Goal: Information Seeking & Learning: Check status

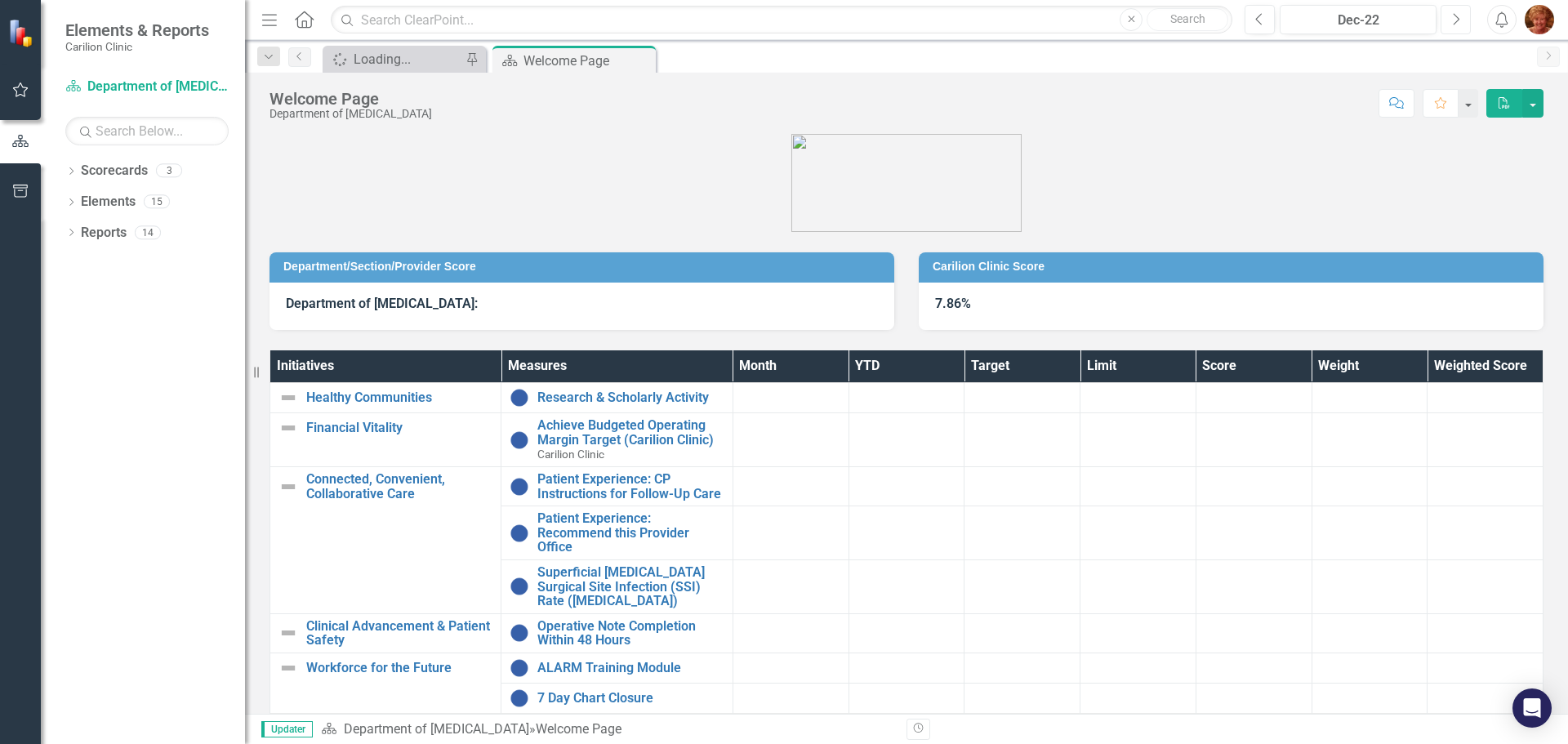
click at [1452, 15] on icon "Next" at bounding box center [1455, 19] width 9 height 14
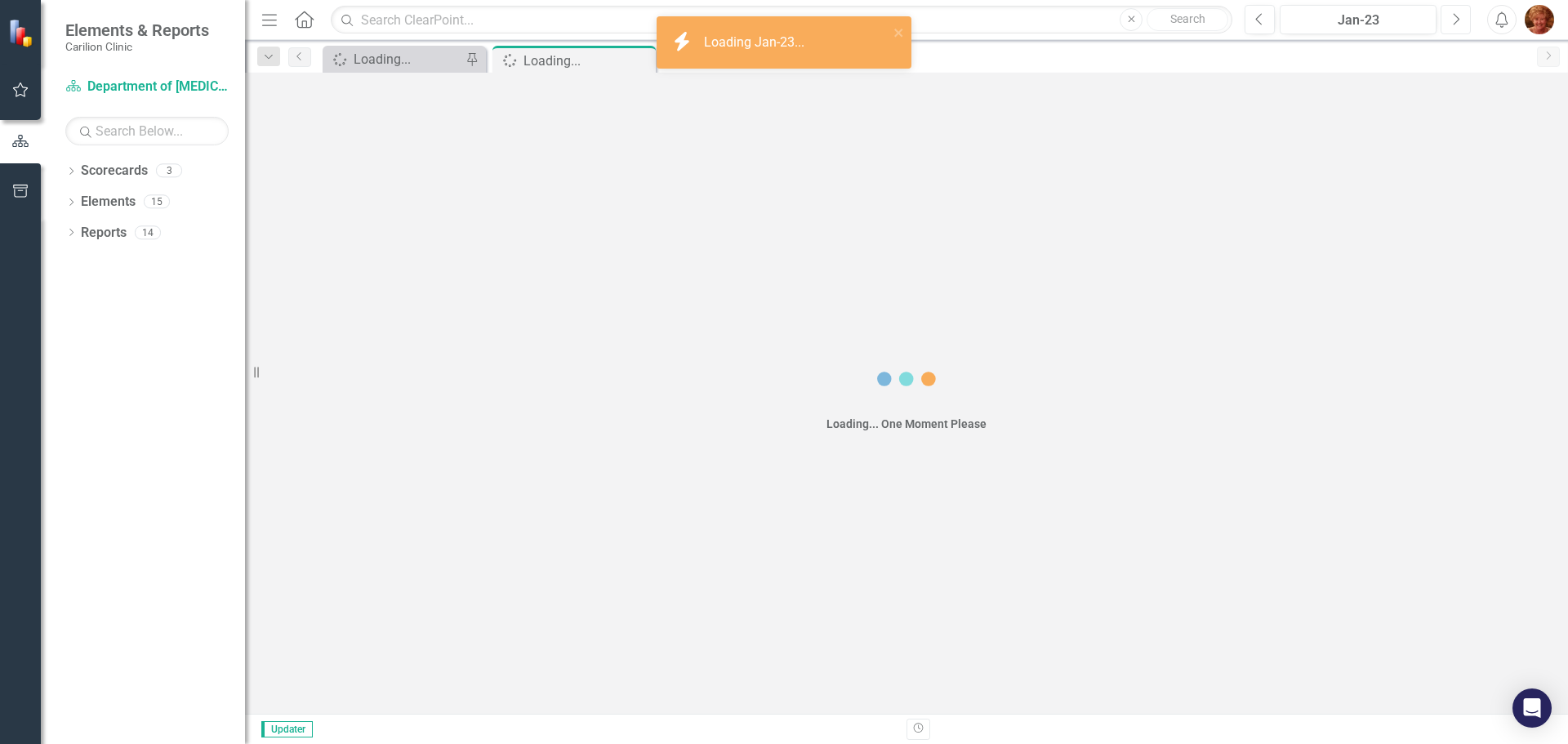
click at [1452, 15] on icon "Next" at bounding box center [1455, 19] width 9 height 14
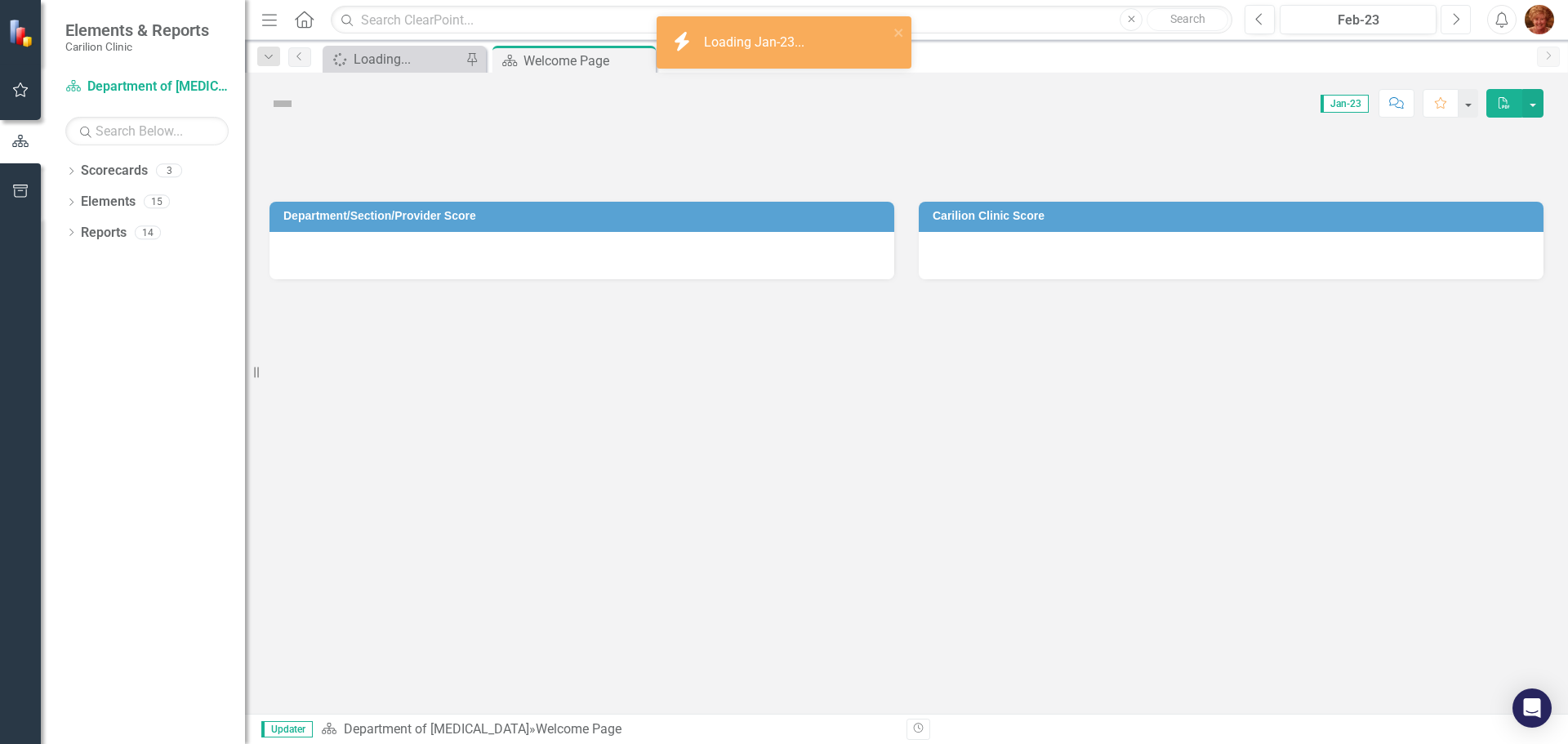
click at [1452, 15] on icon "Next" at bounding box center [1455, 19] width 9 height 14
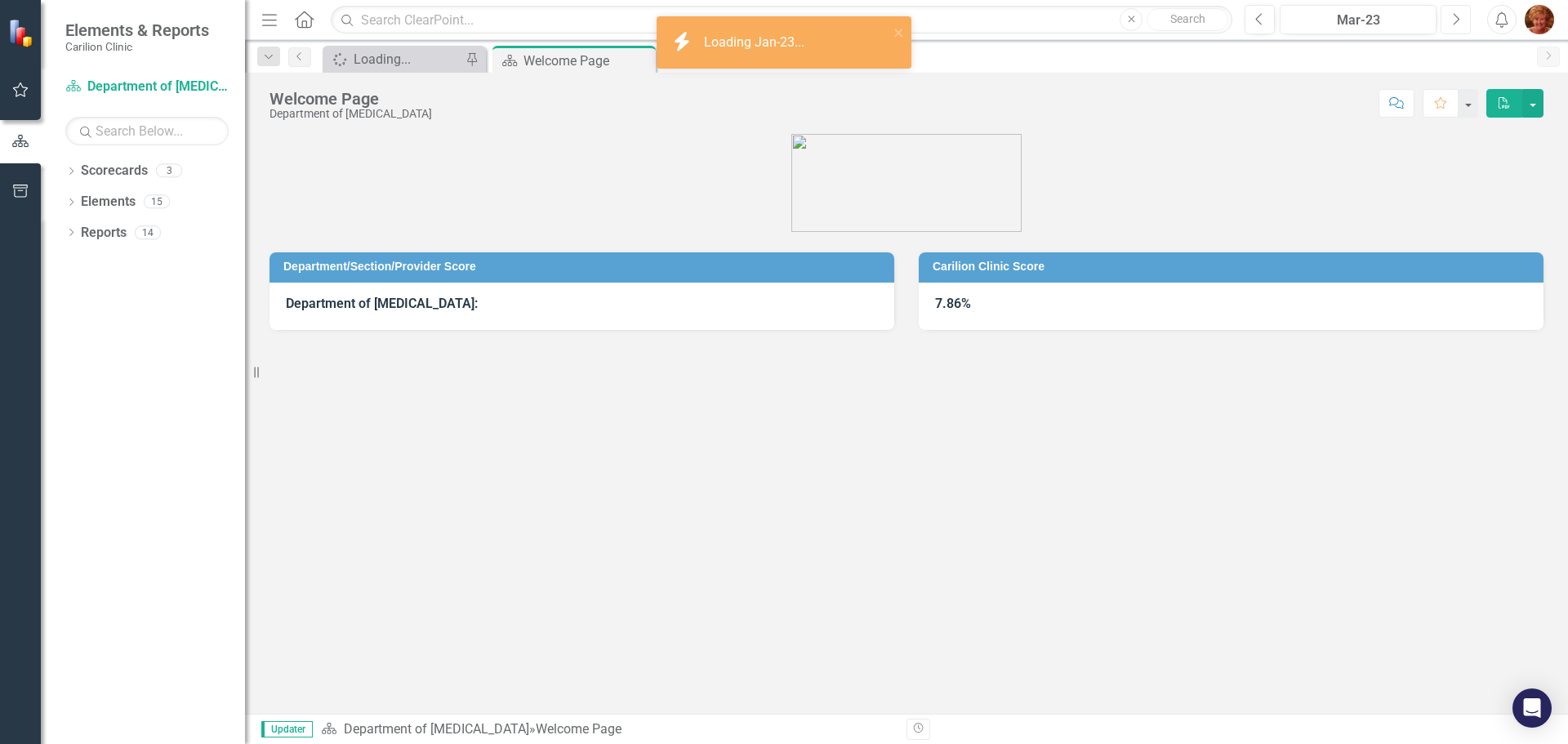
click at [1452, 15] on icon "Next" at bounding box center [1455, 19] width 9 height 14
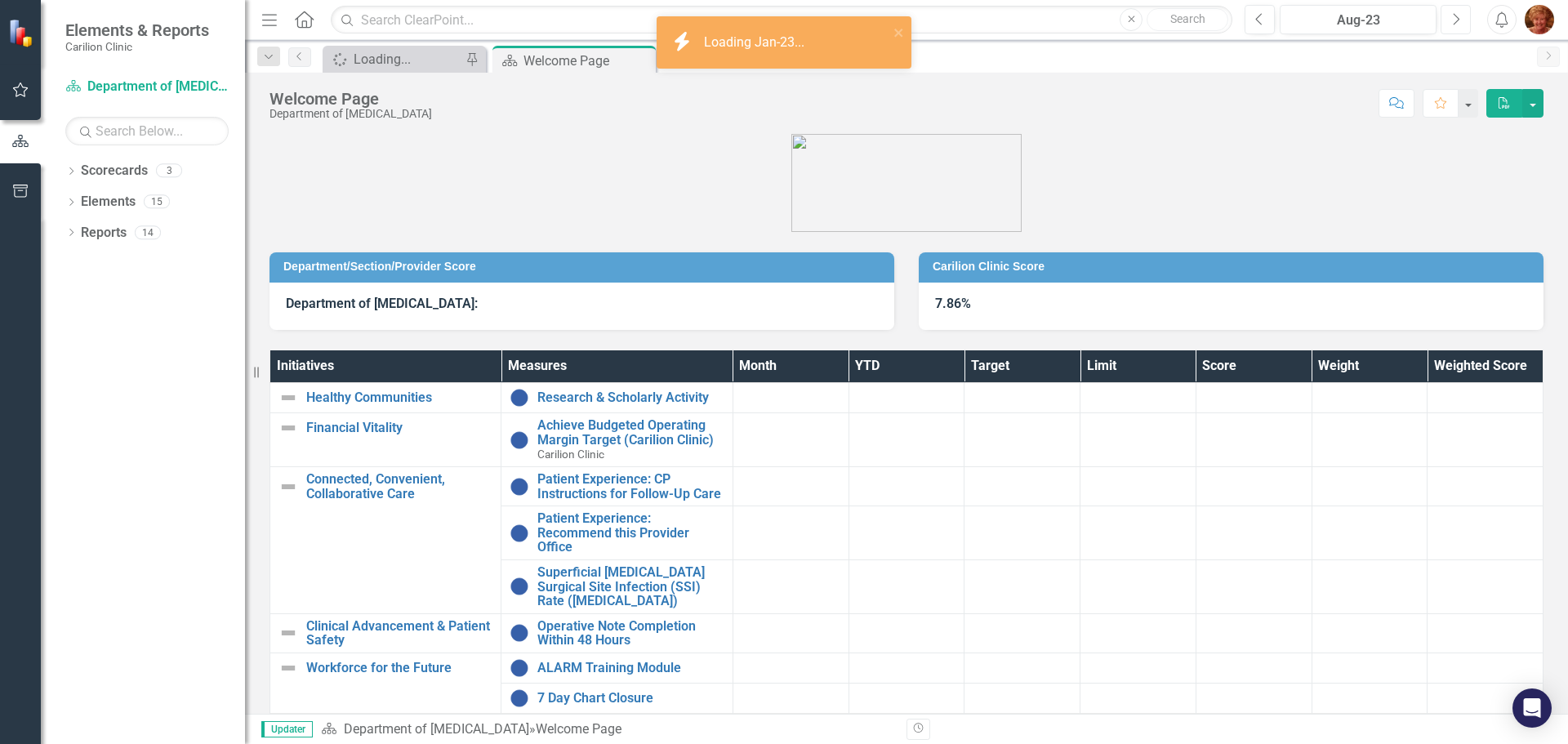
click at [1452, 15] on icon "Next" at bounding box center [1455, 19] width 9 height 14
click at [1452, 18] on icon "Next" at bounding box center [1455, 19] width 9 height 14
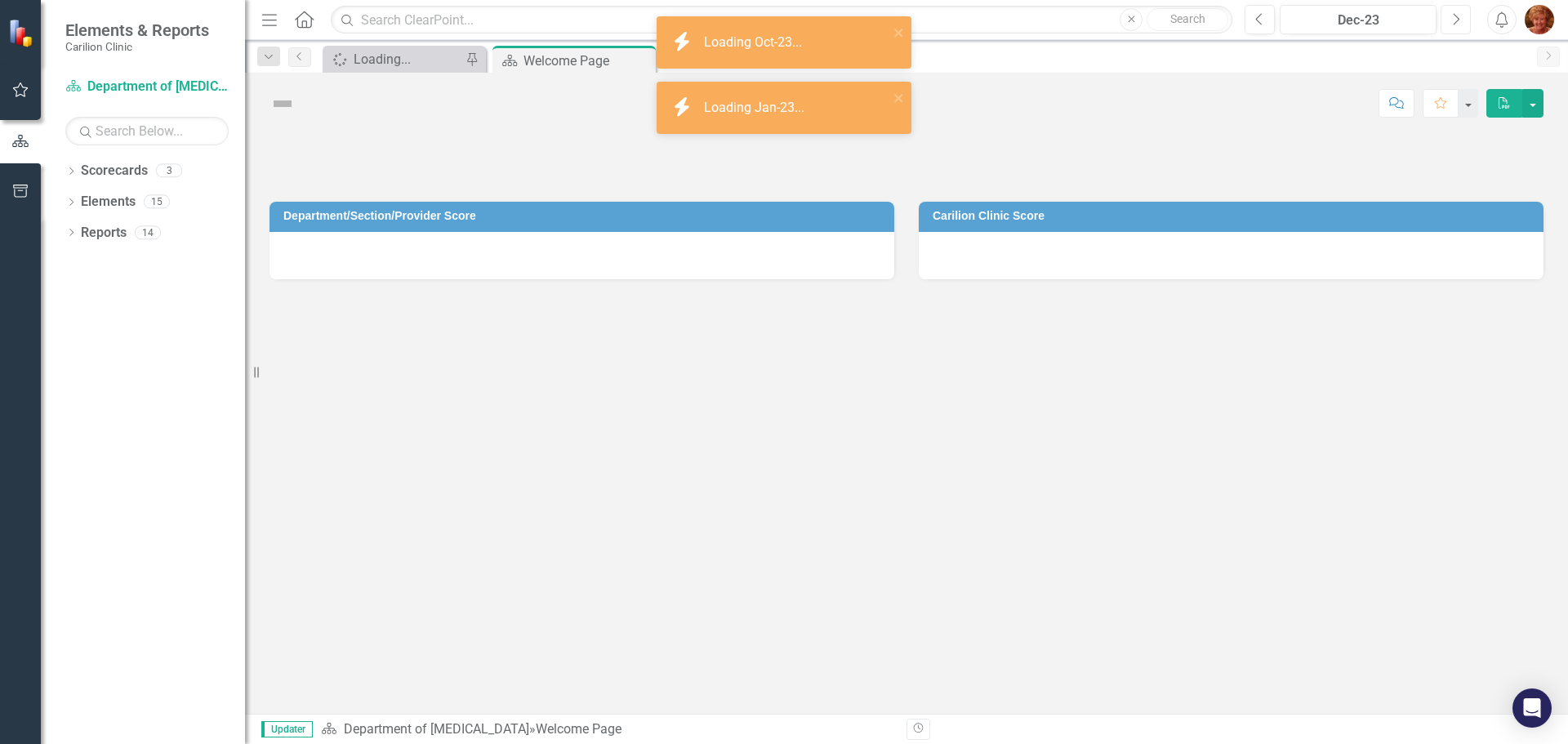
click at [1452, 18] on icon "Next" at bounding box center [1455, 19] width 9 height 14
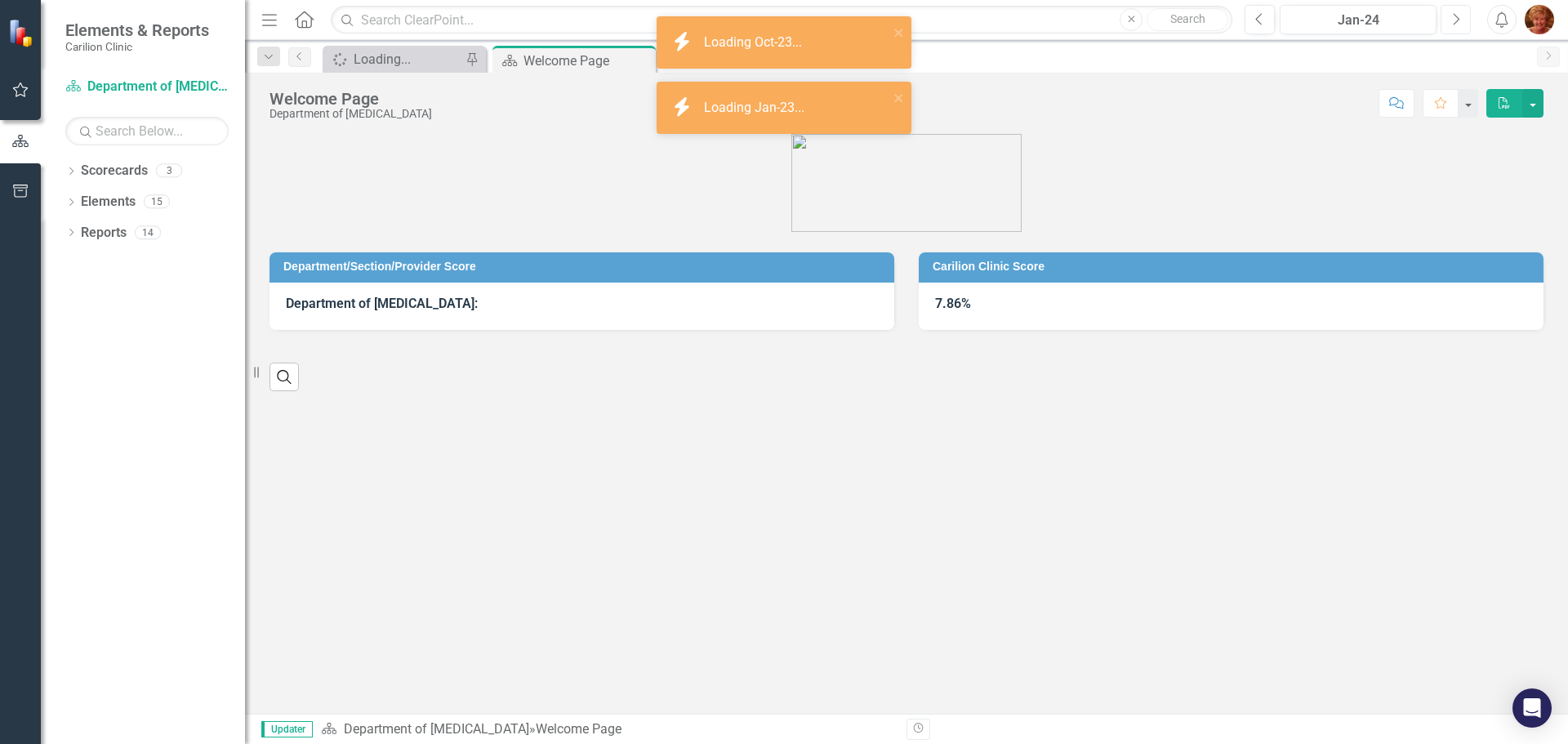
click at [1452, 18] on icon "Next" at bounding box center [1455, 19] width 9 height 14
click at [1452, 19] on icon "Next" at bounding box center [1455, 19] width 9 height 14
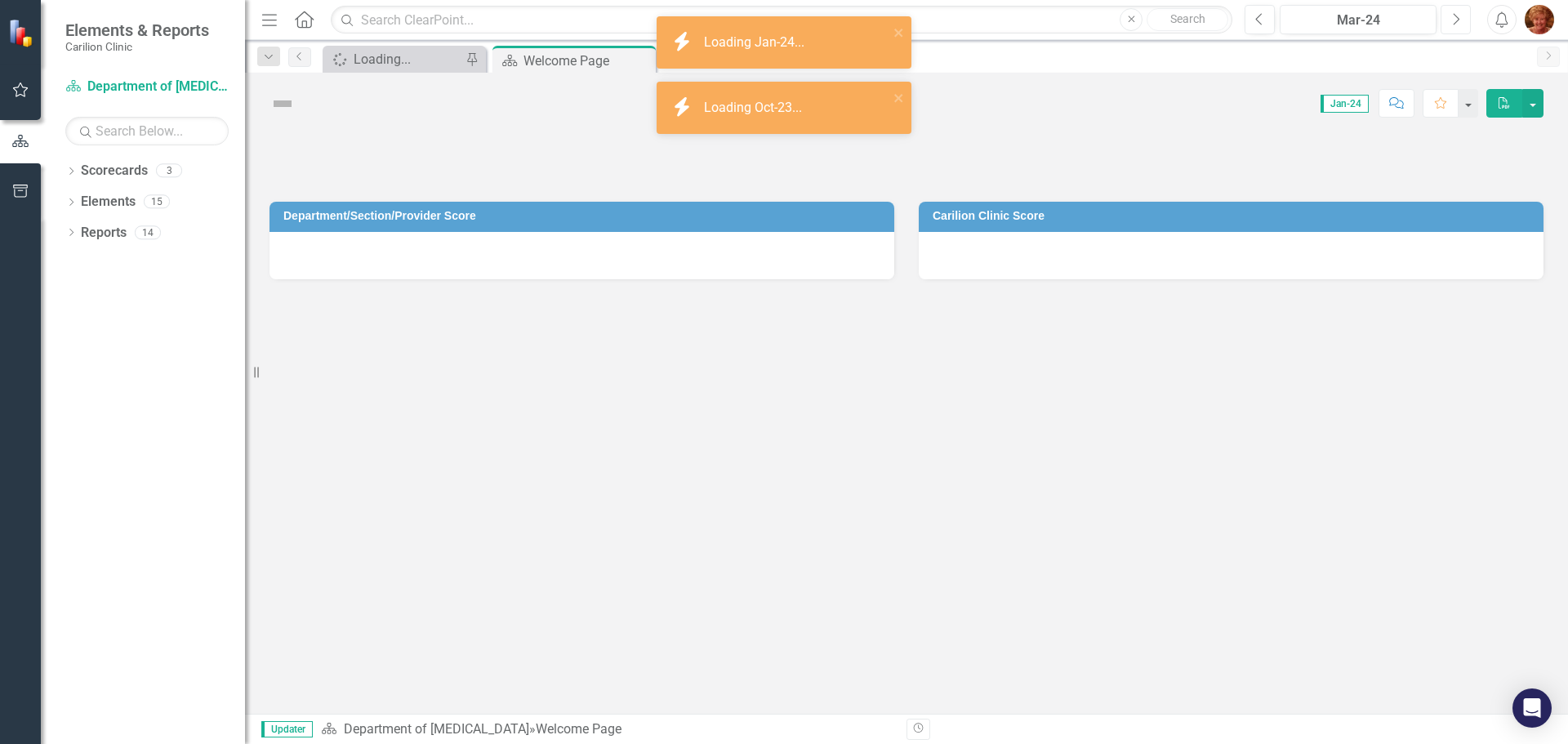
click at [1452, 19] on icon "Next" at bounding box center [1455, 19] width 9 height 14
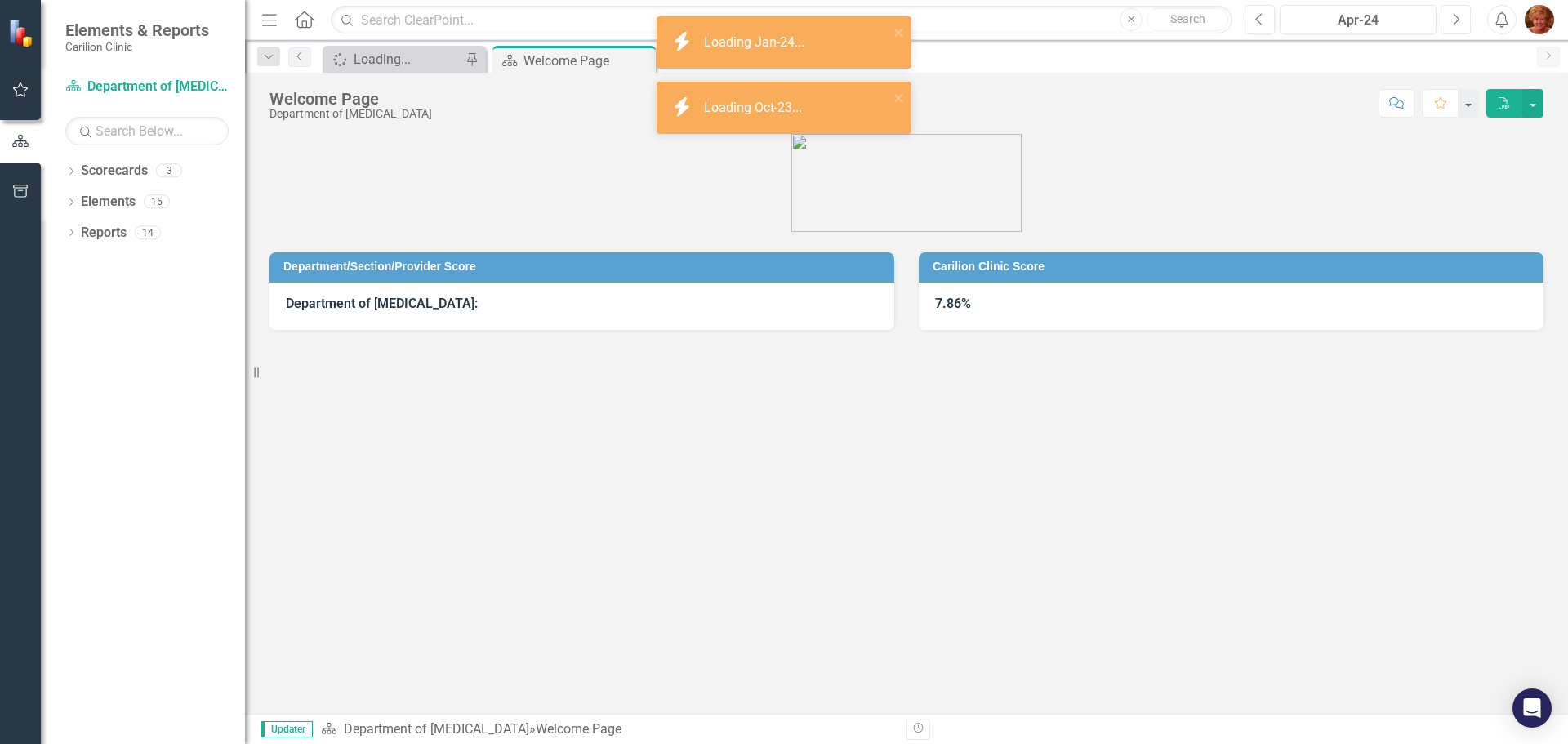
click at [1452, 19] on icon "Next" at bounding box center [1455, 19] width 9 height 14
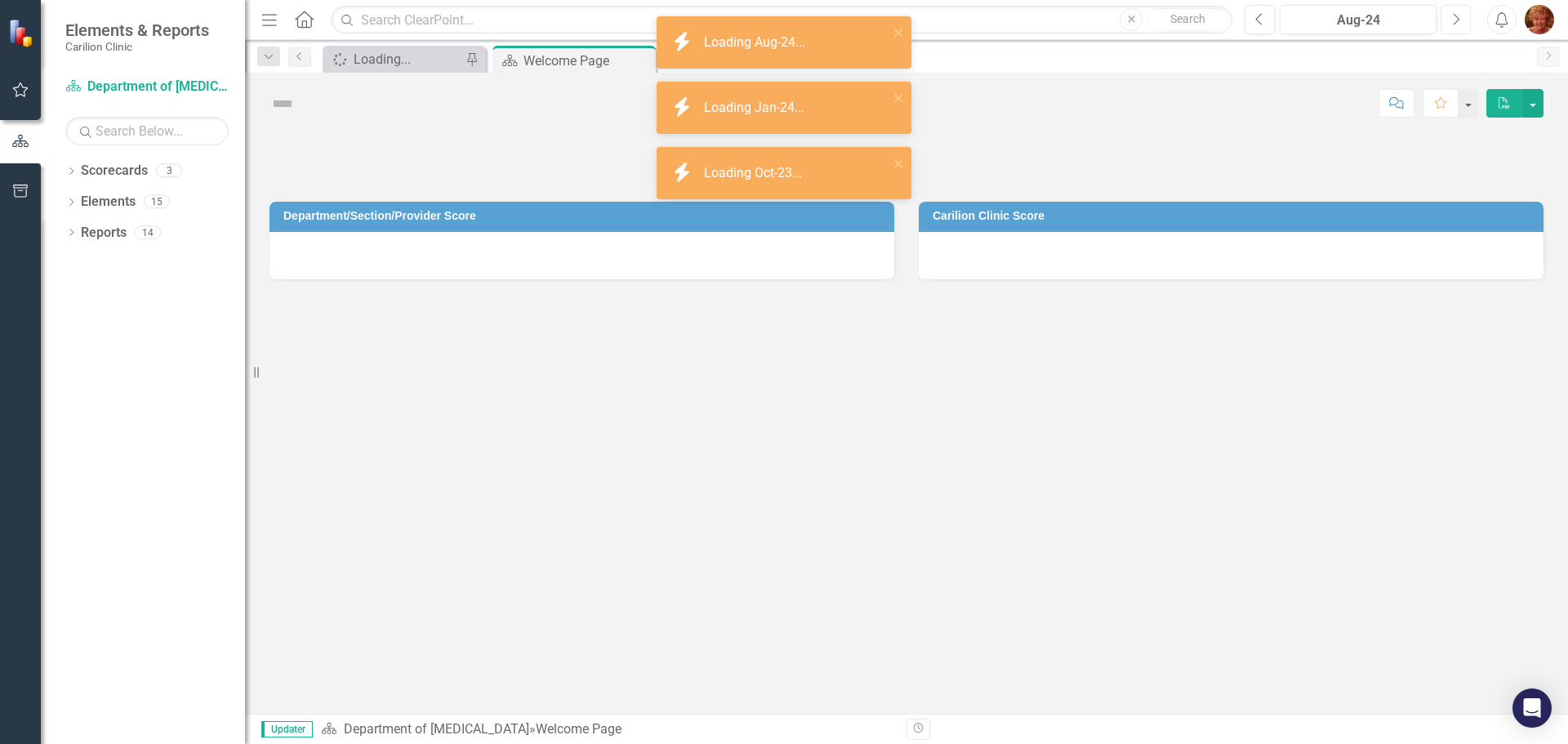
click at [1452, 19] on icon "Next" at bounding box center [1455, 19] width 9 height 14
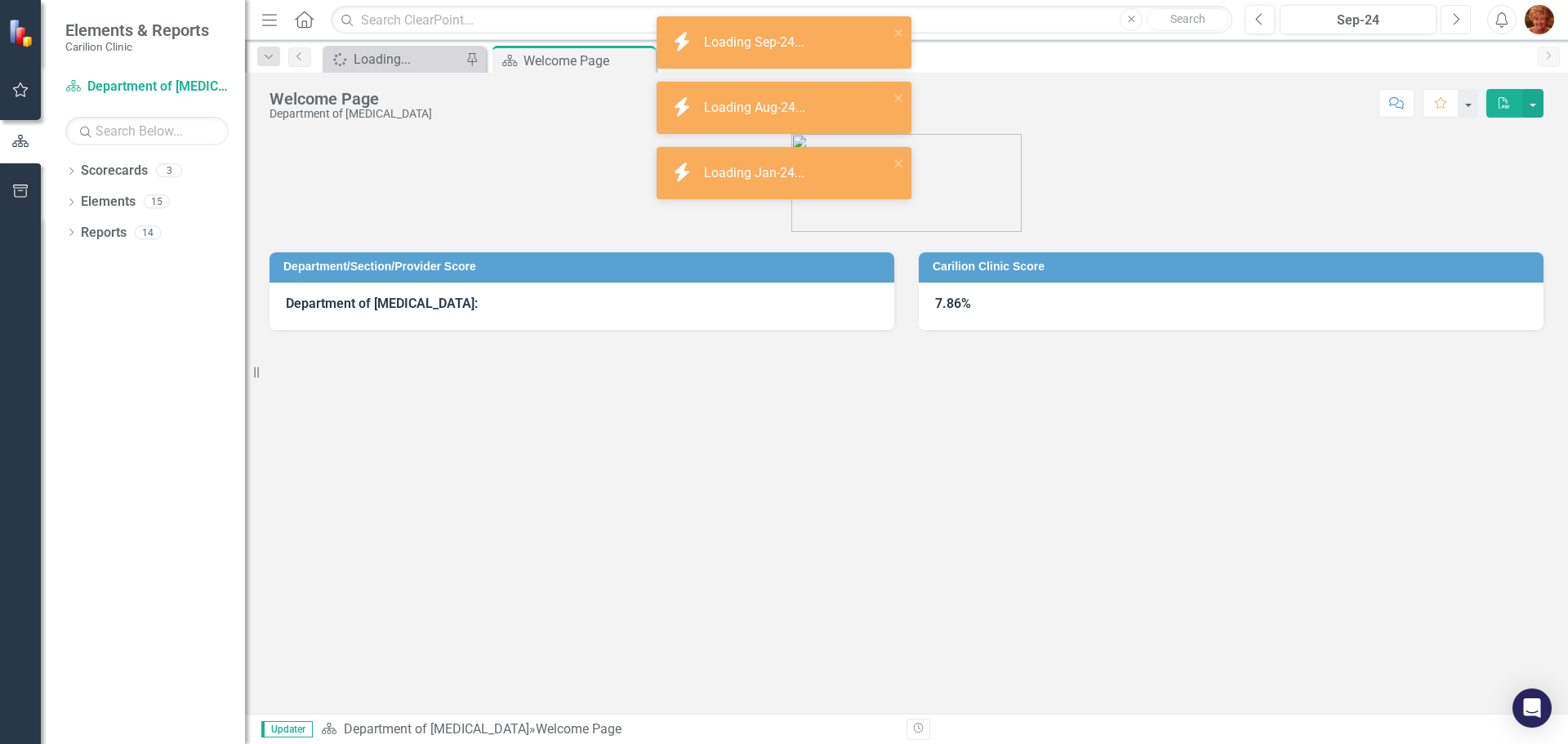
click at [1452, 19] on icon "Next" at bounding box center [1455, 19] width 9 height 14
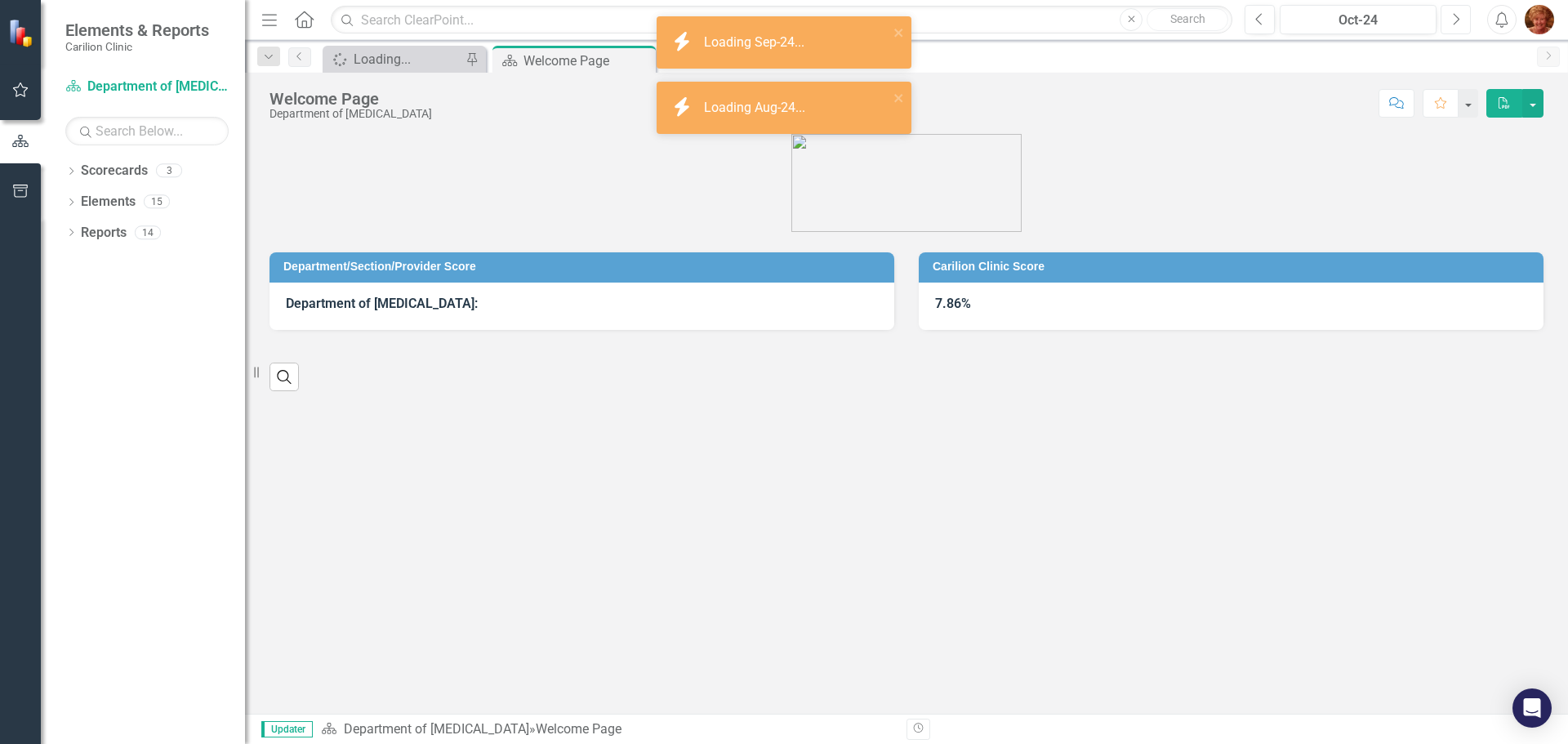
click at [1452, 19] on icon "Next" at bounding box center [1455, 19] width 9 height 14
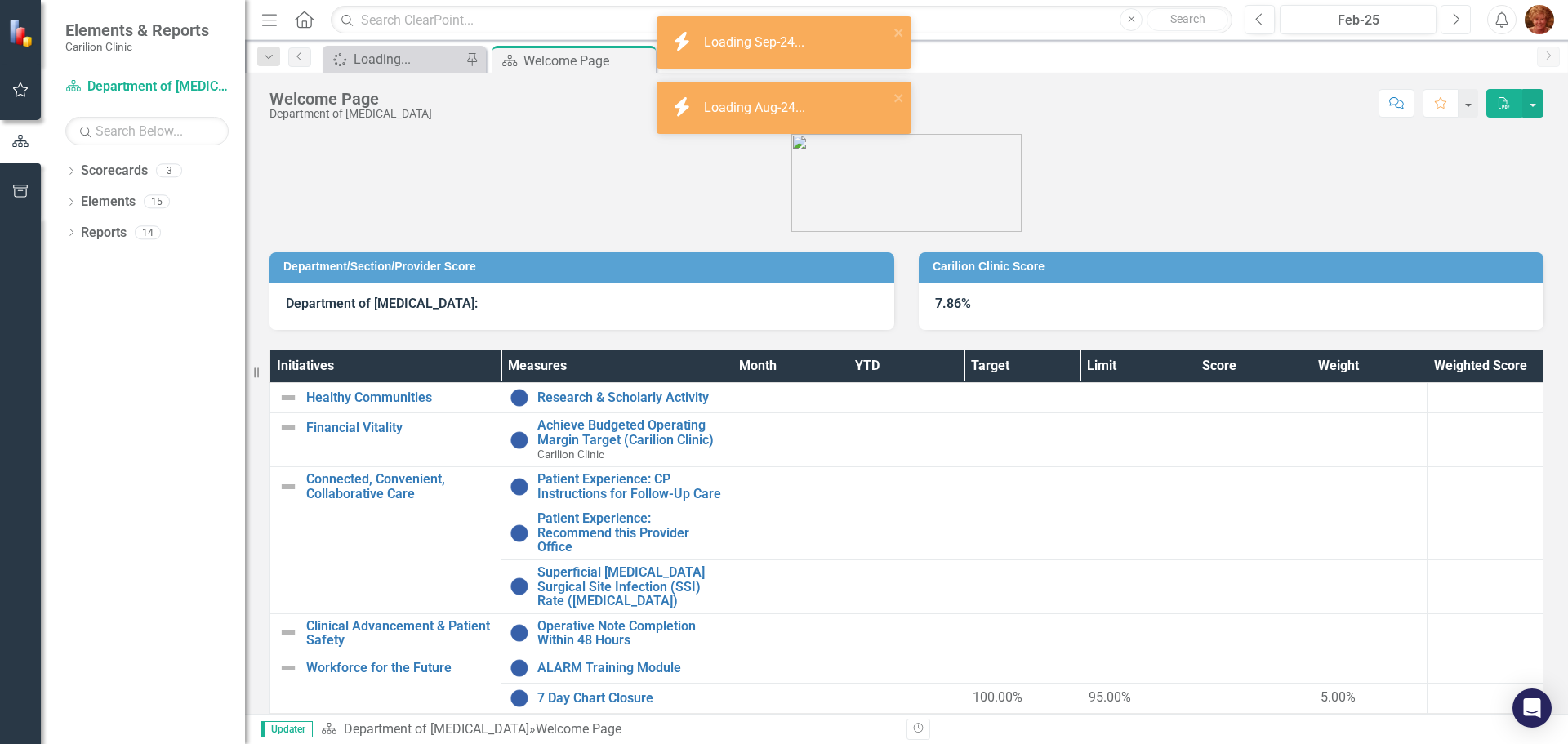
click at [1452, 19] on icon "Next" at bounding box center [1455, 19] width 9 height 14
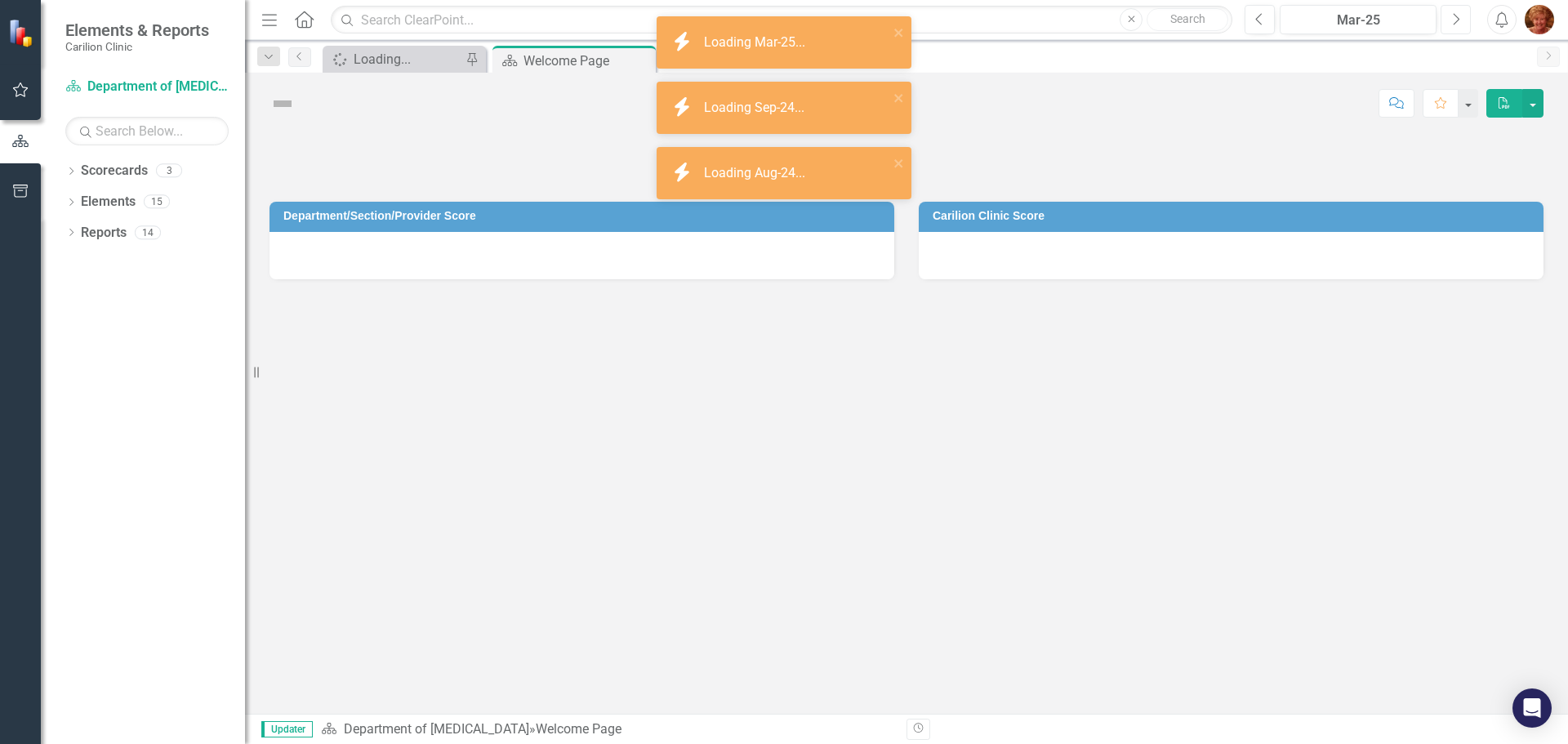
click at [1452, 19] on icon "Next" at bounding box center [1455, 19] width 9 height 14
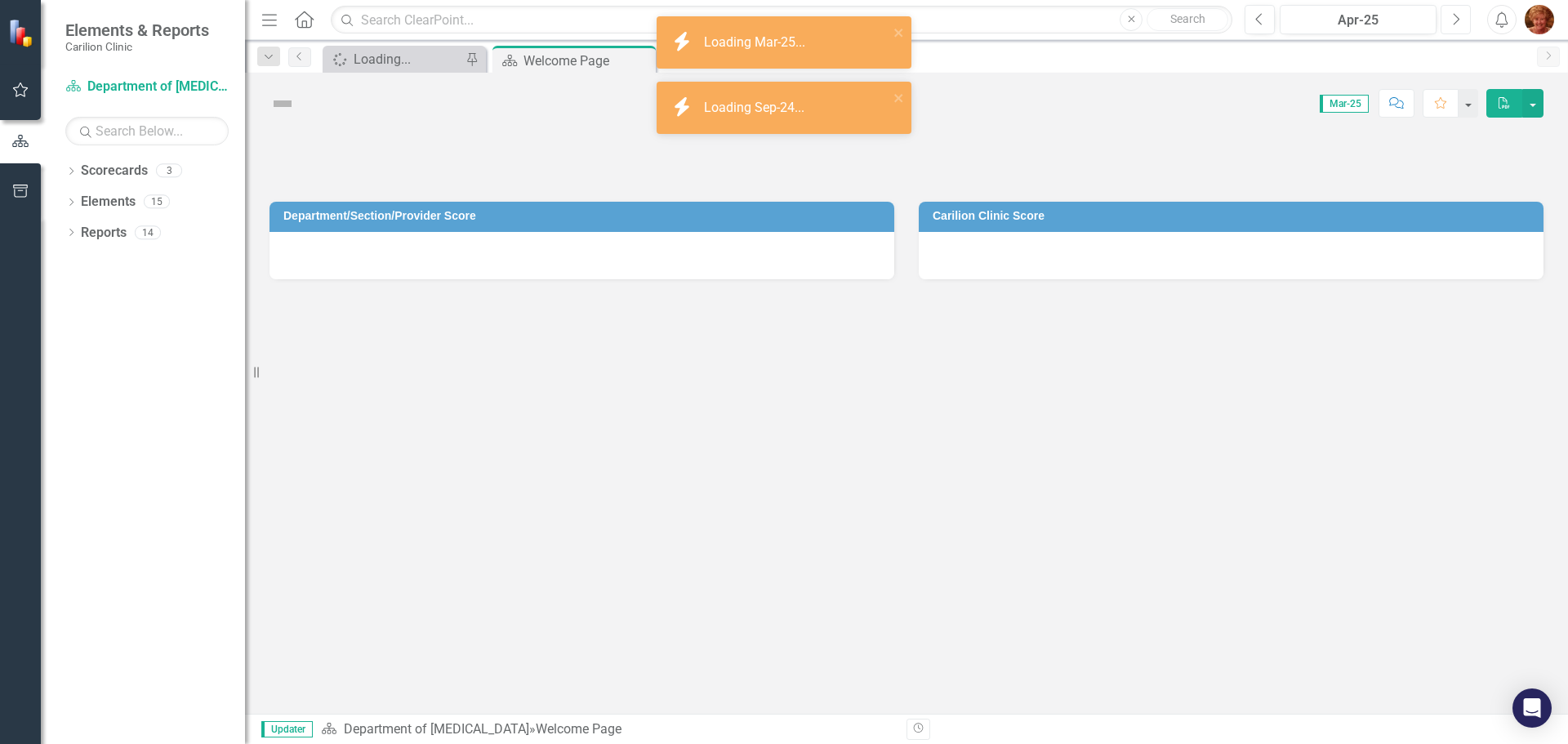
click at [1452, 19] on icon "Next" at bounding box center [1455, 19] width 9 height 14
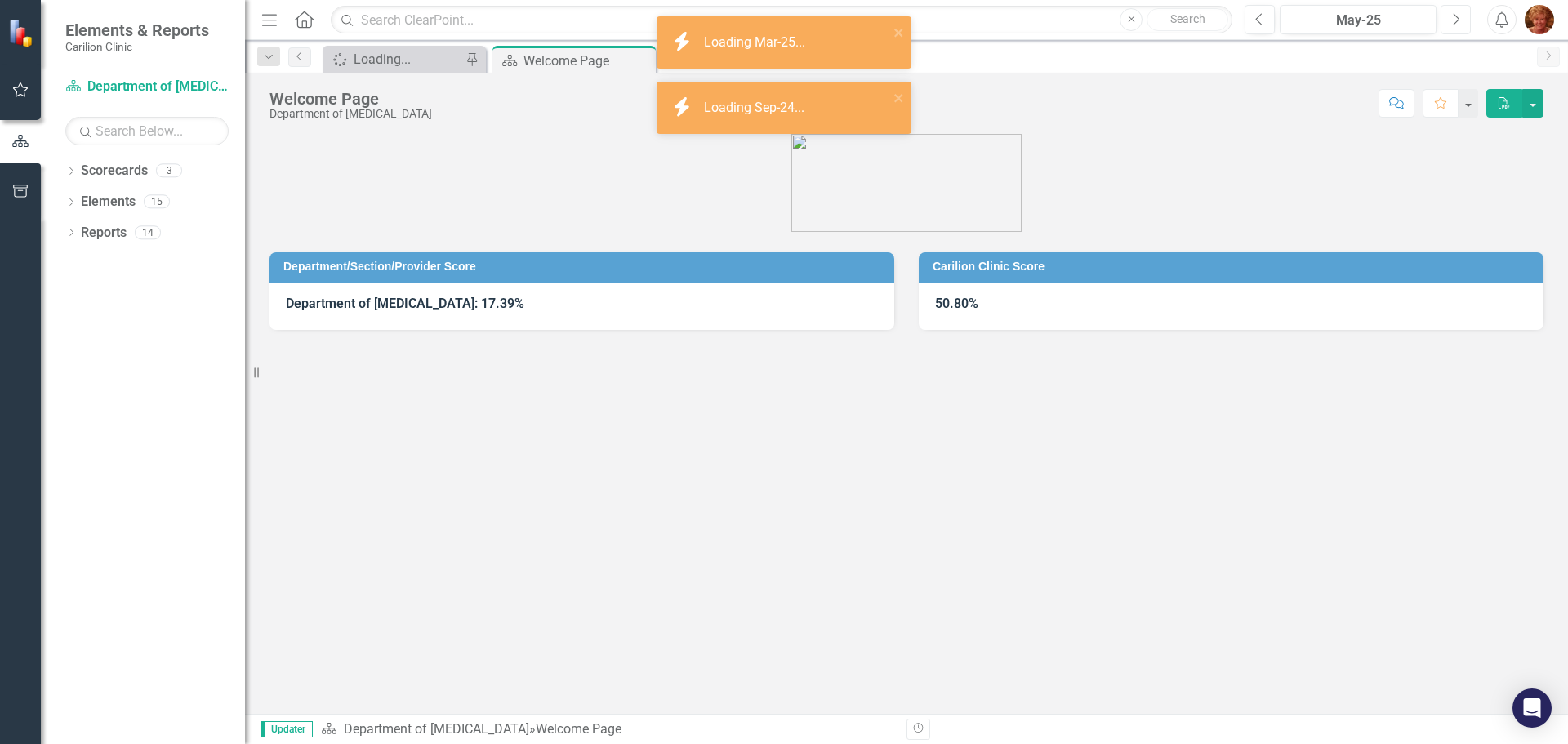
click at [1452, 19] on icon "Next" at bounding box center [1455, 19] width 9 height 14
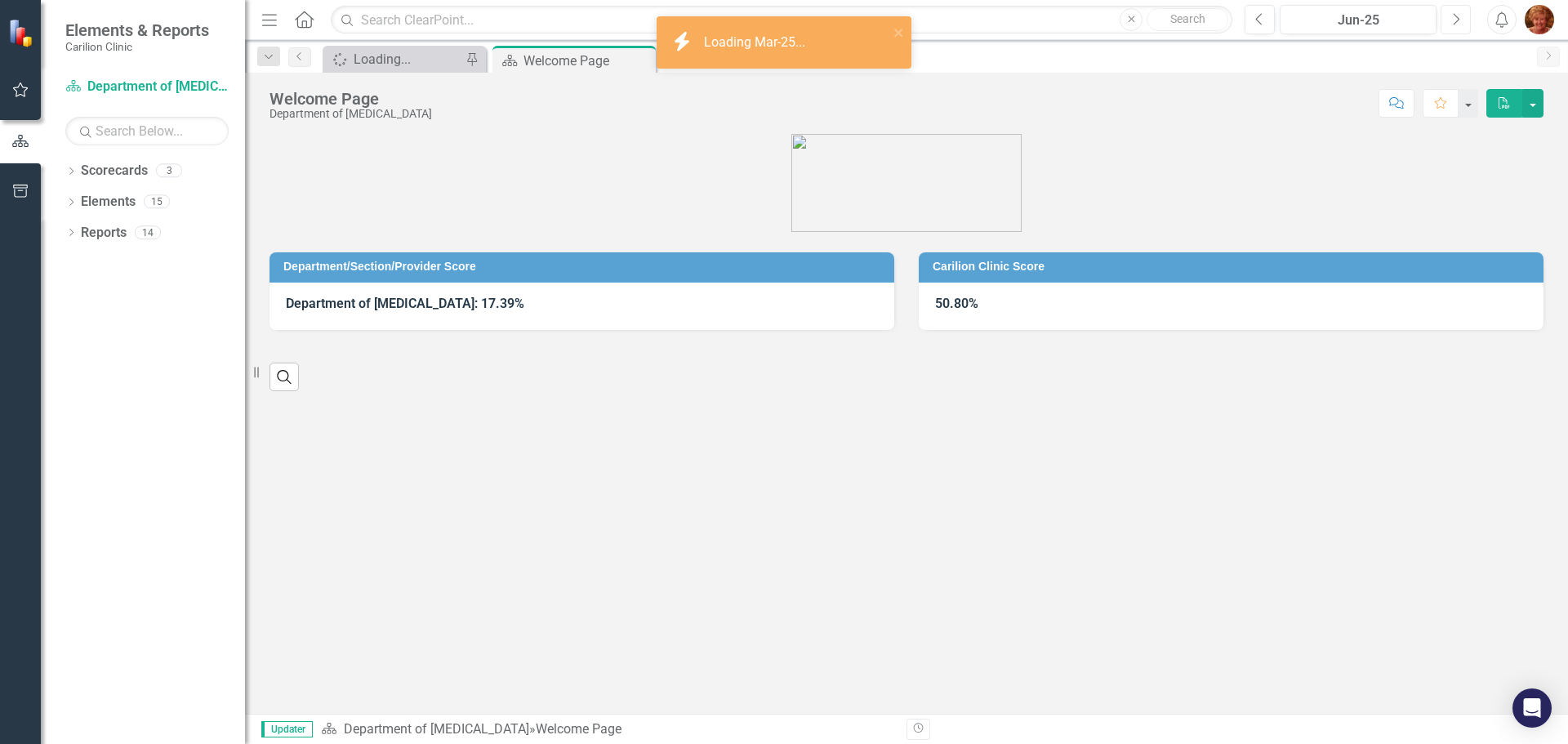
click at [1452, 19] on icon "Next" at bounding box center [1455, 19] width 9 height 14
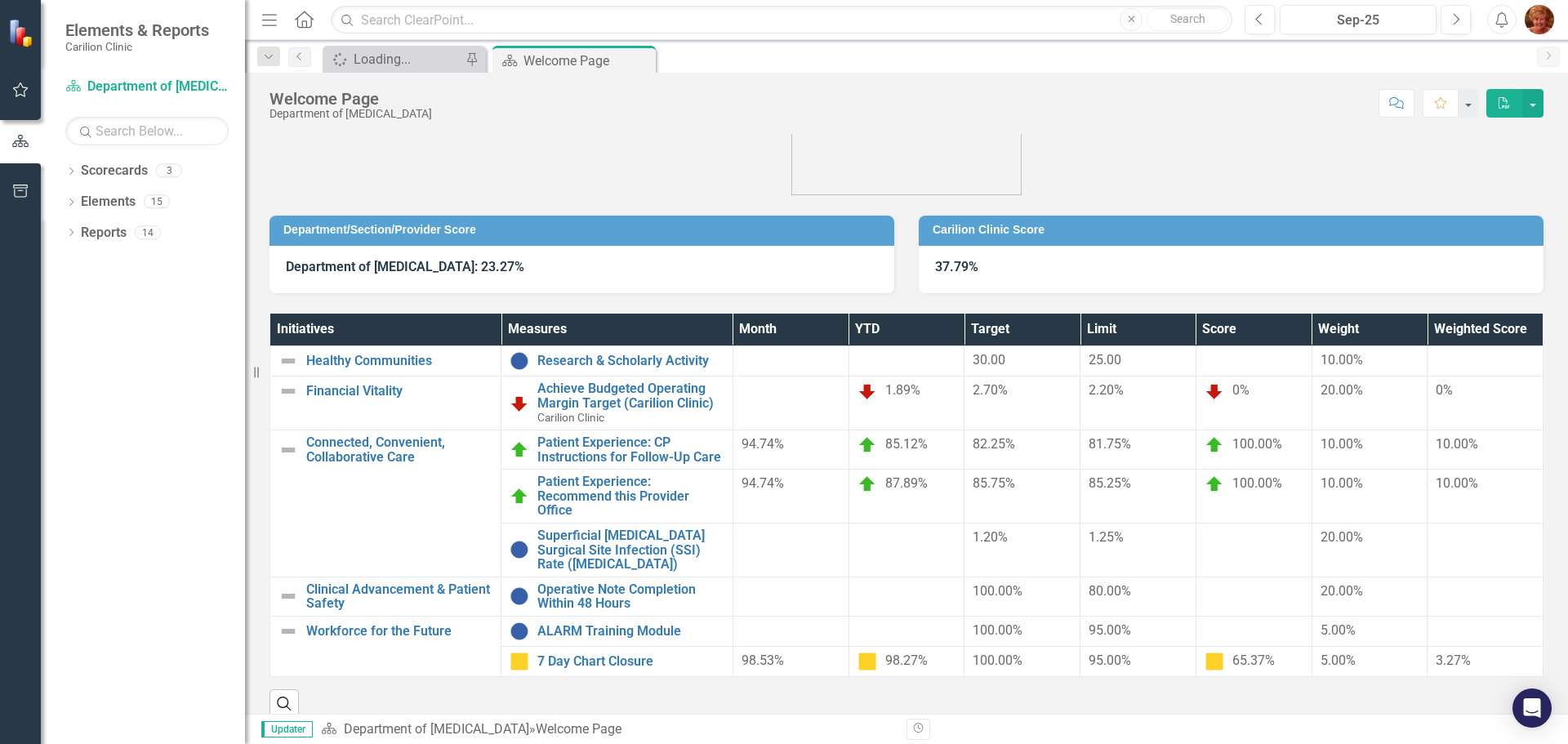
scroll to position [57, 0]
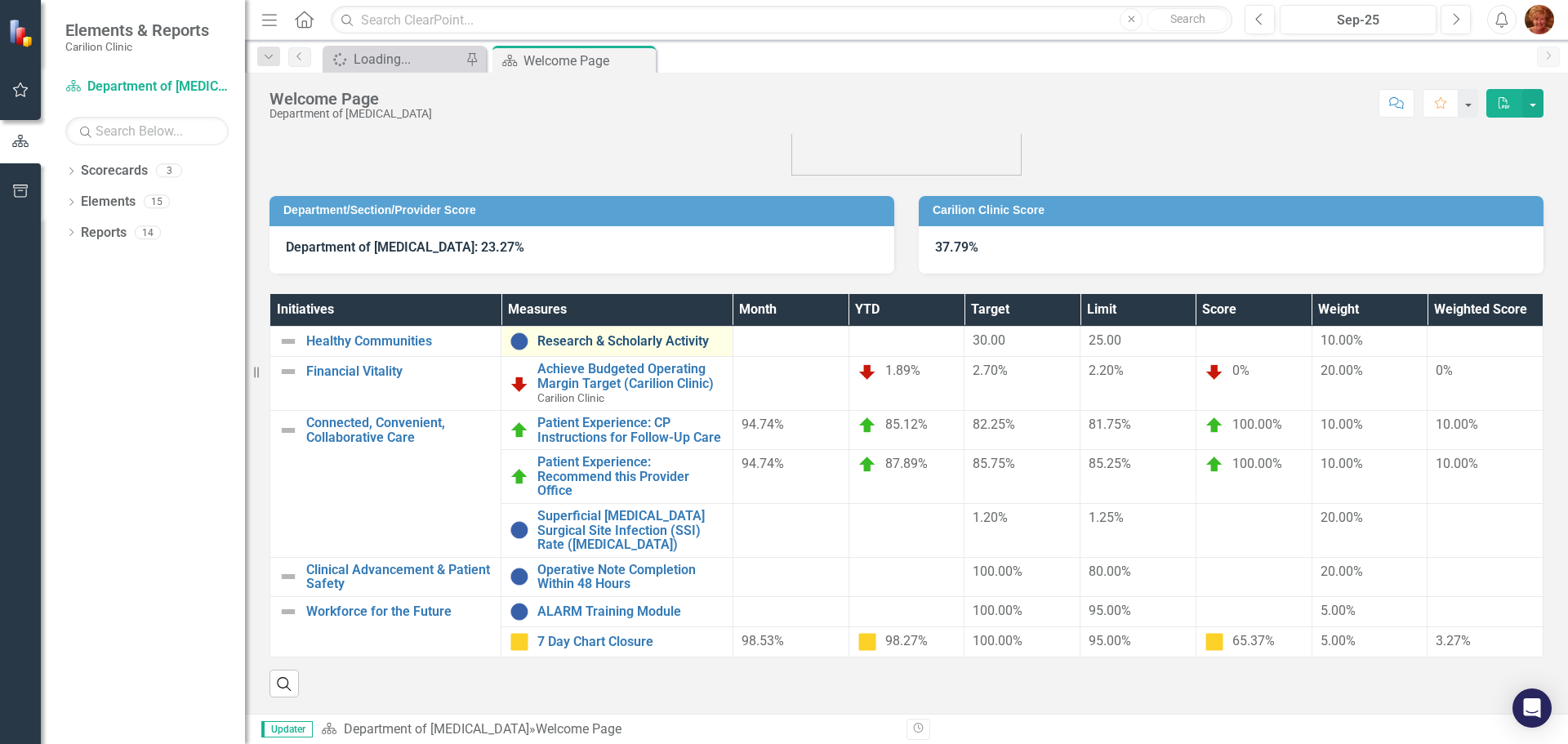
click at [595, 338] on link "Research & Scholarly Activity" at bounding box center [630, 341] width 186 height 14
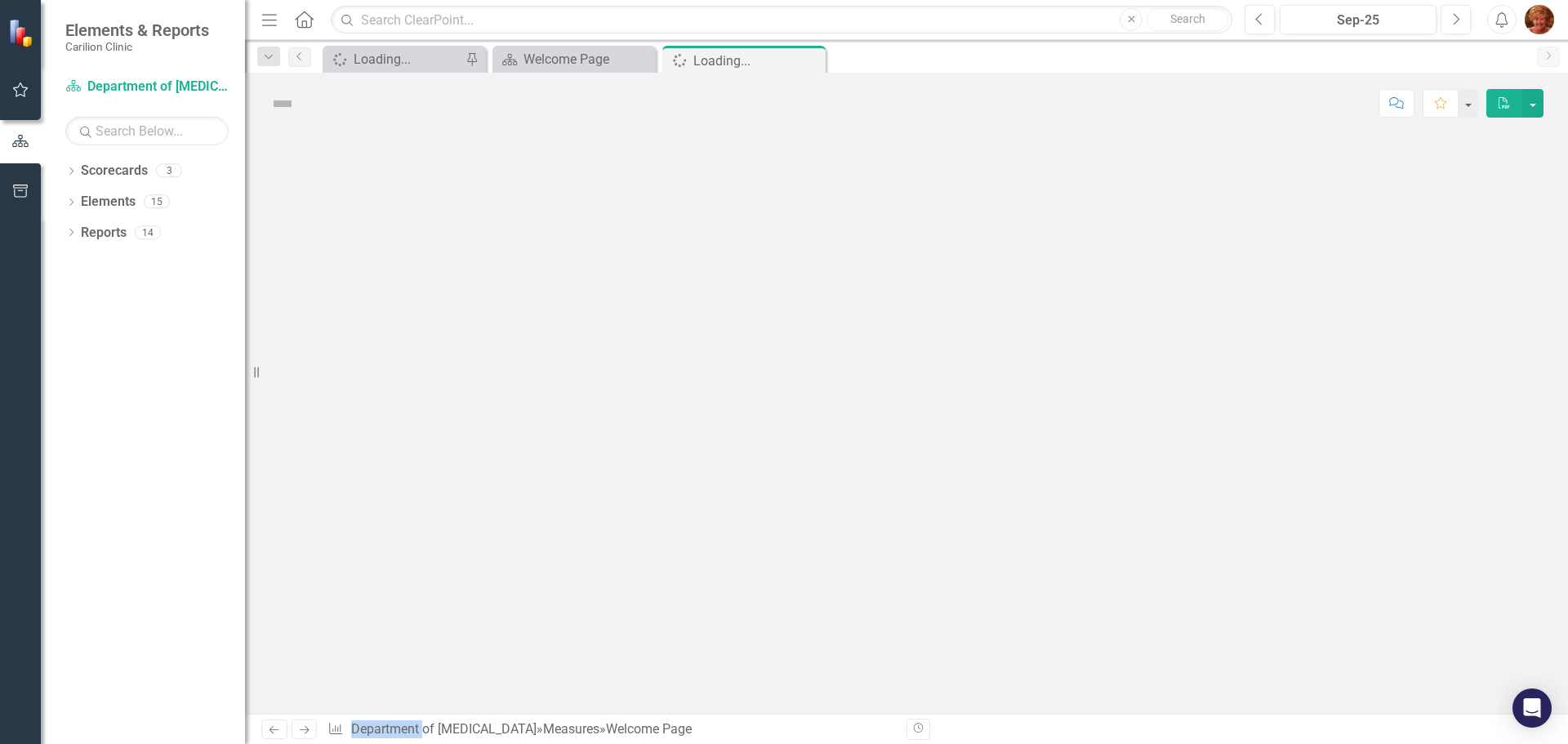
click at [595, 338] on div at bounding box center [907, 423] width 1323 height 579
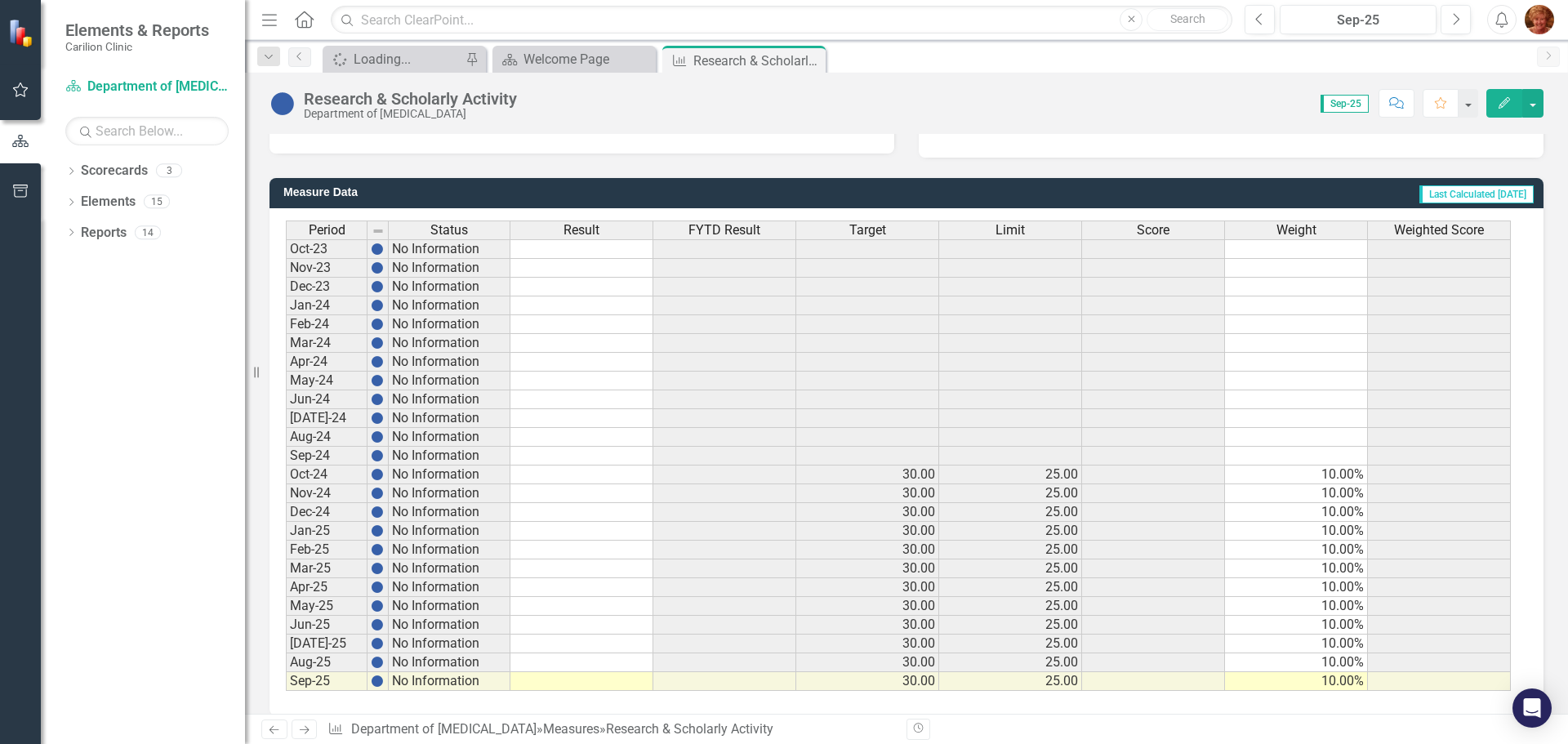
scroll to position [397, 0]
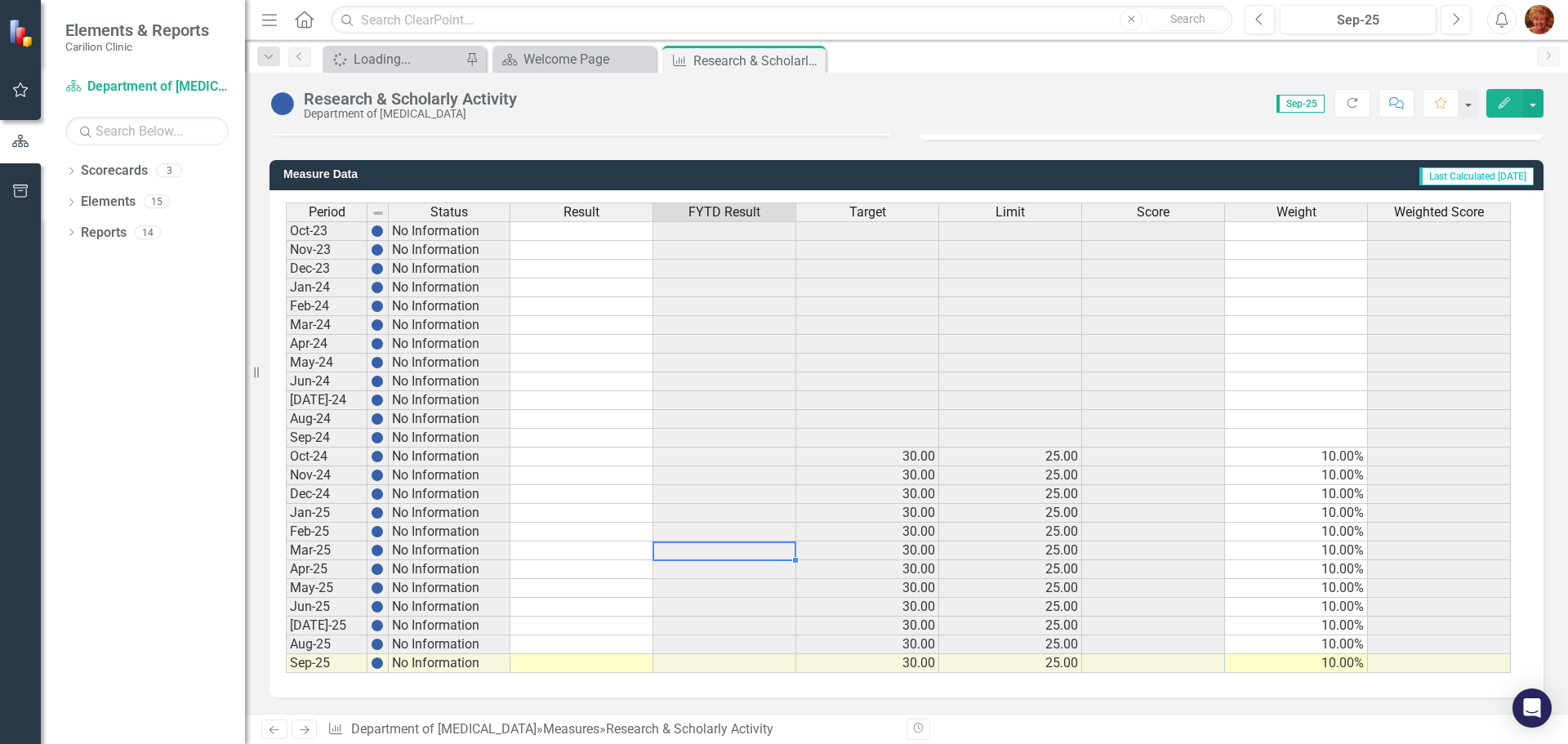
click at [693, 552] on td at bounding box center [725, 551] width 142 height 19
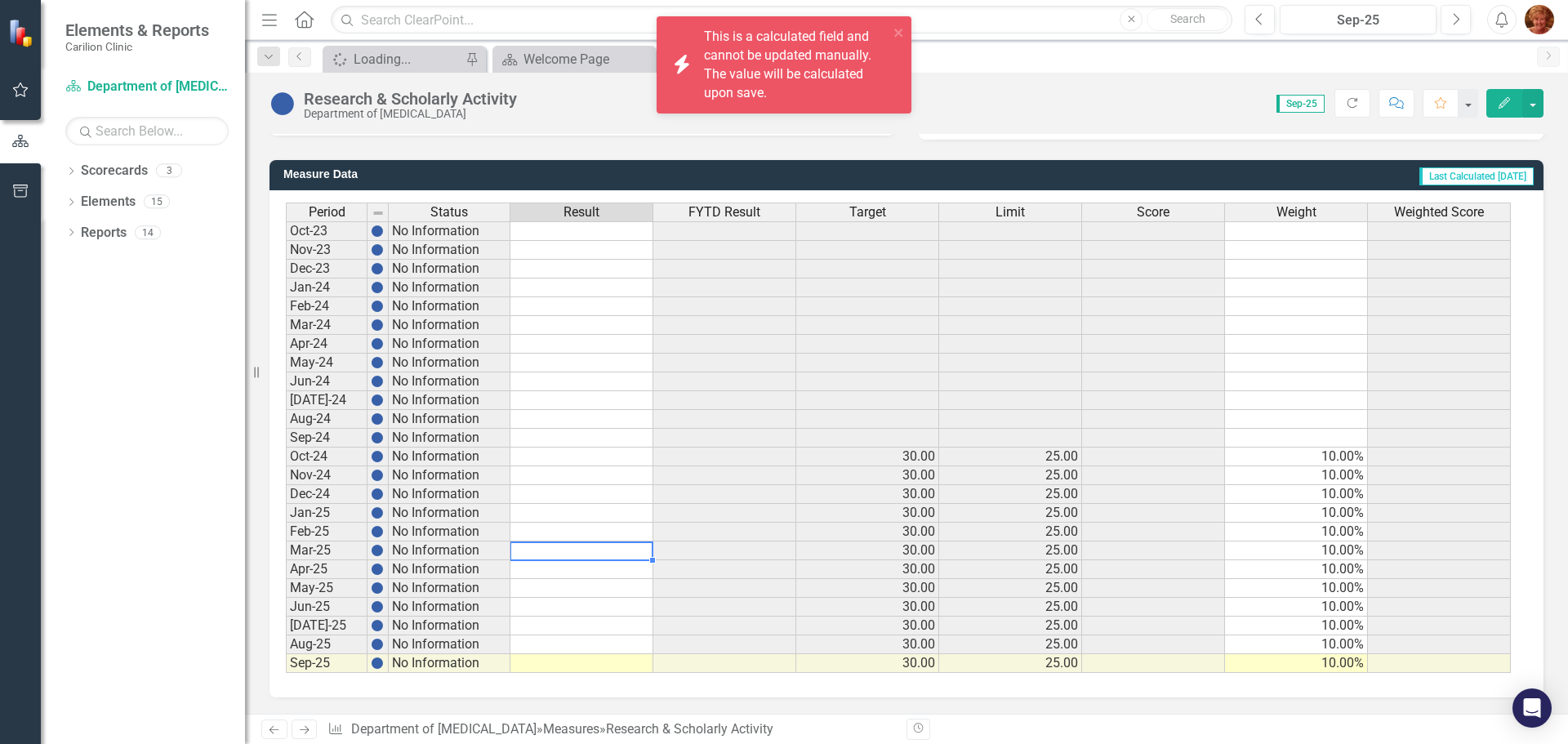
click at [632, 549] on td at bounding box center [581, 551] width 142 height 19
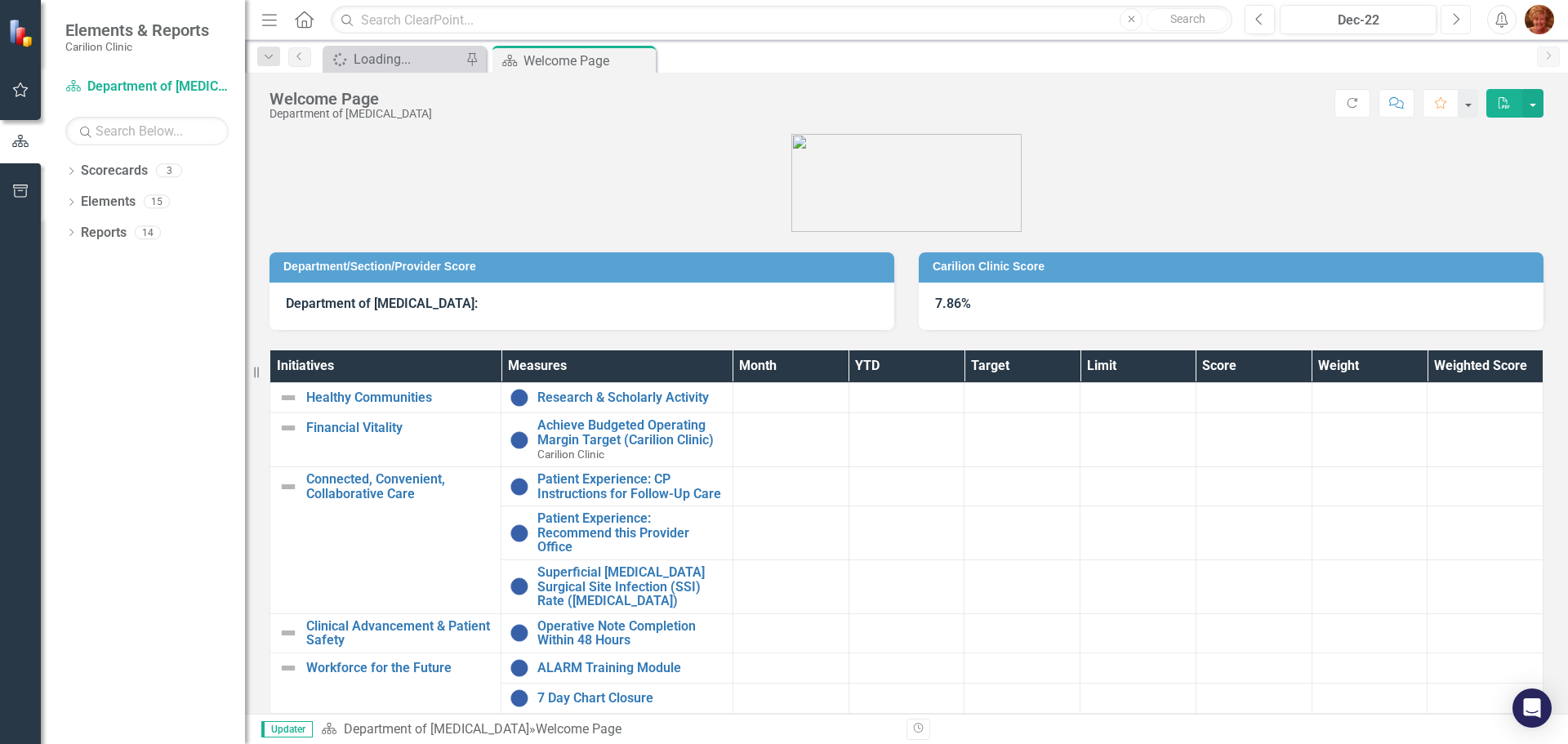
click at [1448, 17] on button "Next" at bounding box center [1454, 19] width 30 height 30
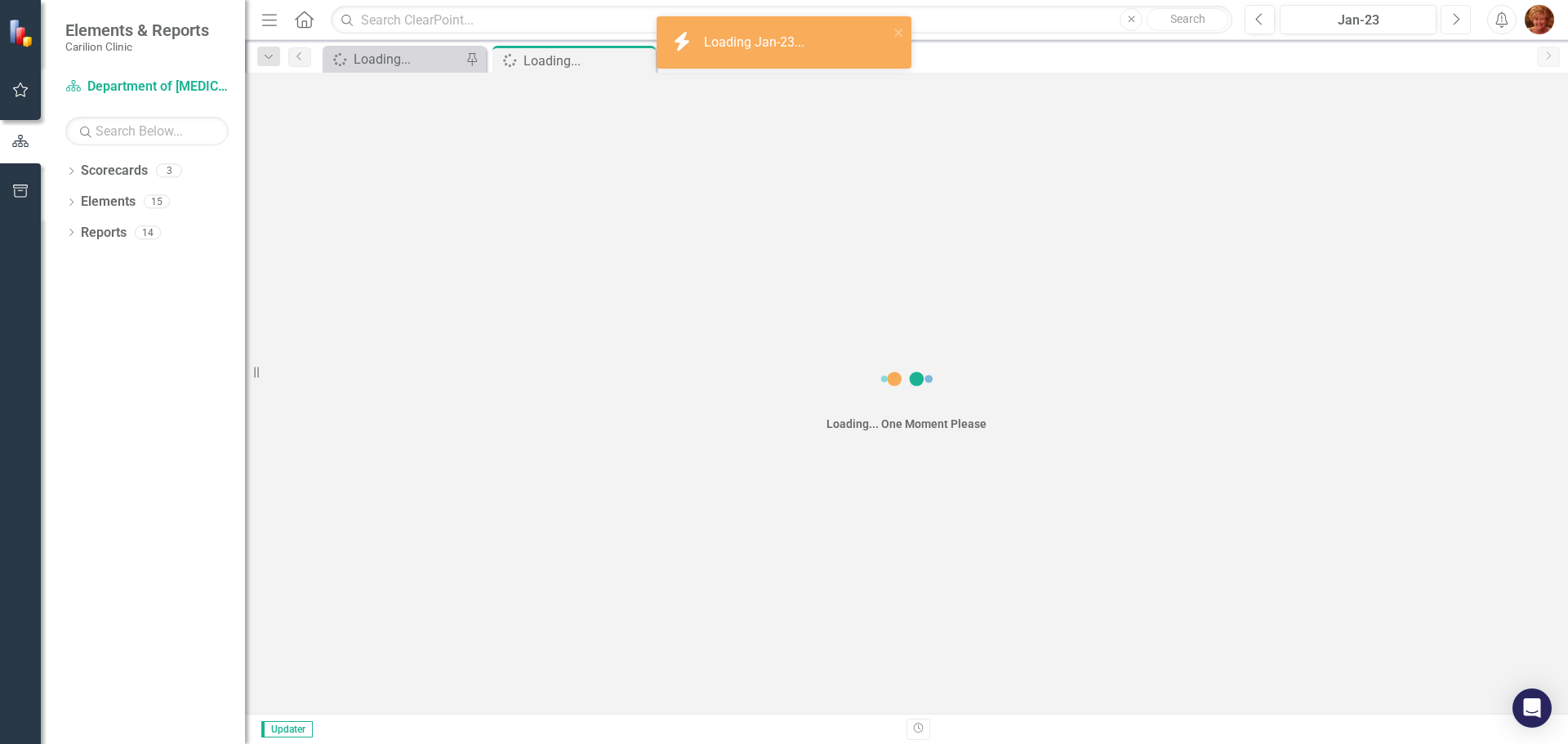
click at [1448, 17] on button "Next" at bounding box center [1454, 19] width 30 height 30
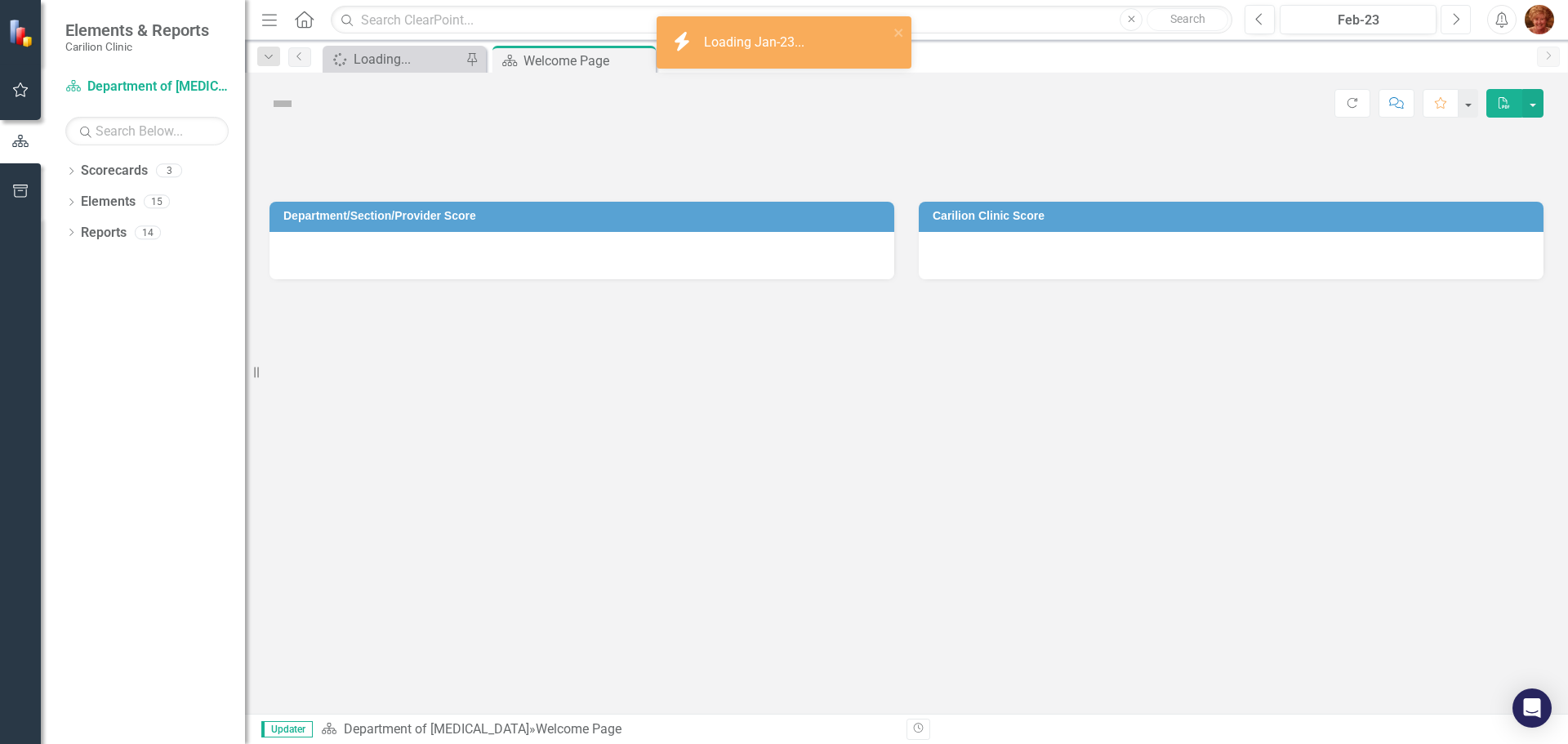
click at [1448, 17] on button "Next" at bounding box center [1454, 19] width 30 height 30
click at [1446, 19] on button "Next" at bounding box center [1454, 19] width 30 height 30
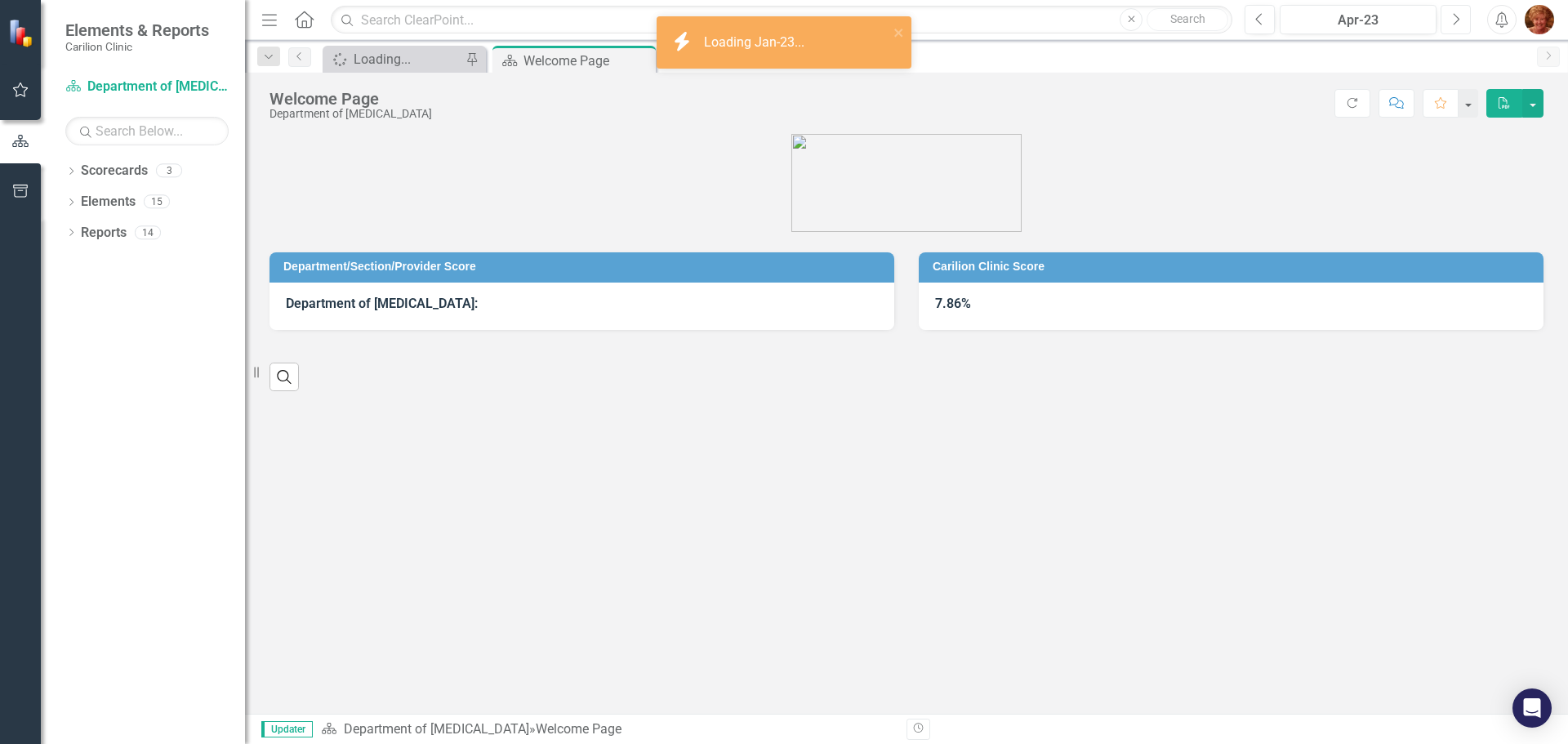
click at [1446, 19] on button "Next" at bounding box center [1454, 19] width 30 height 30
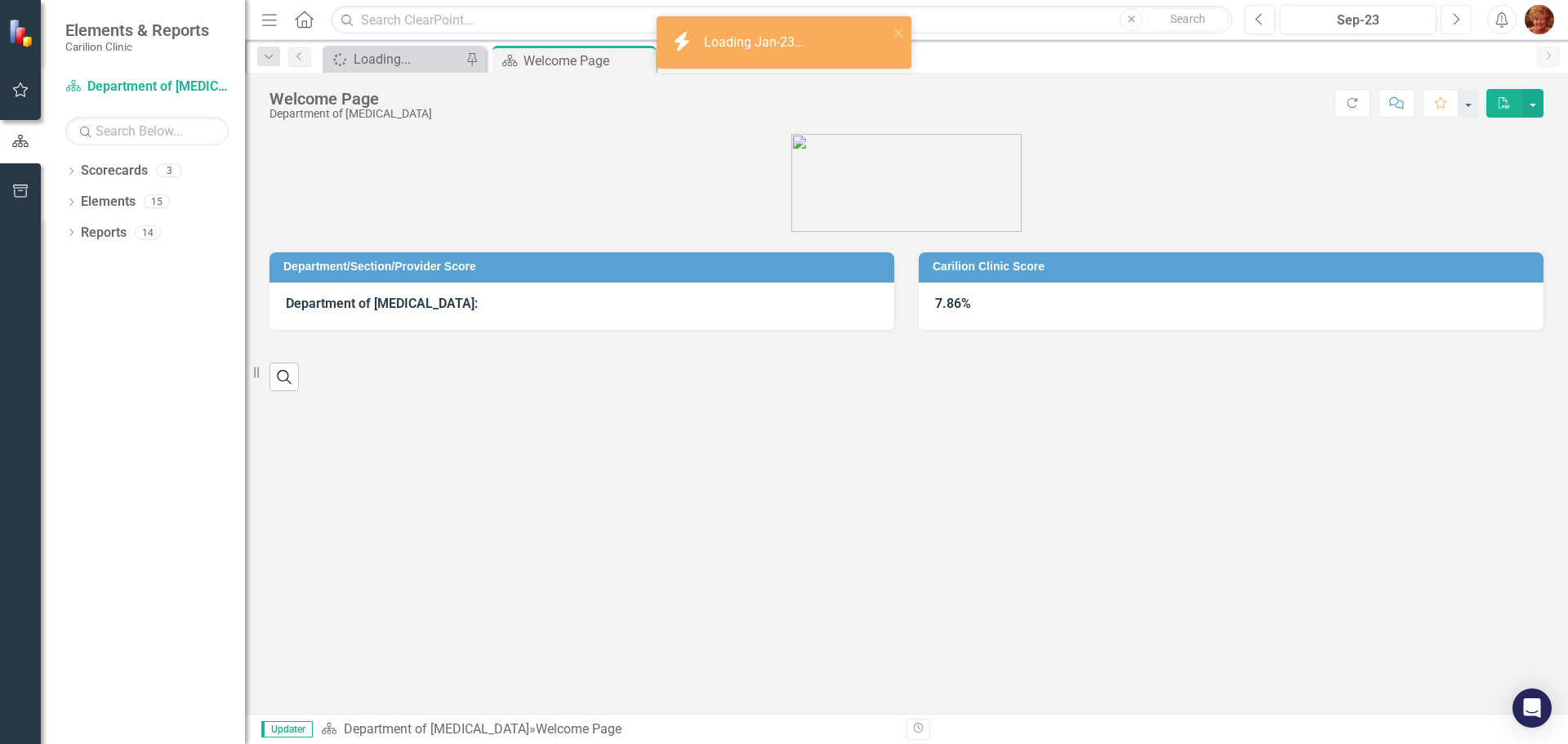
click at [1446, 19] on button "Next" at bounding box center [1454, 19] width 30 height 30
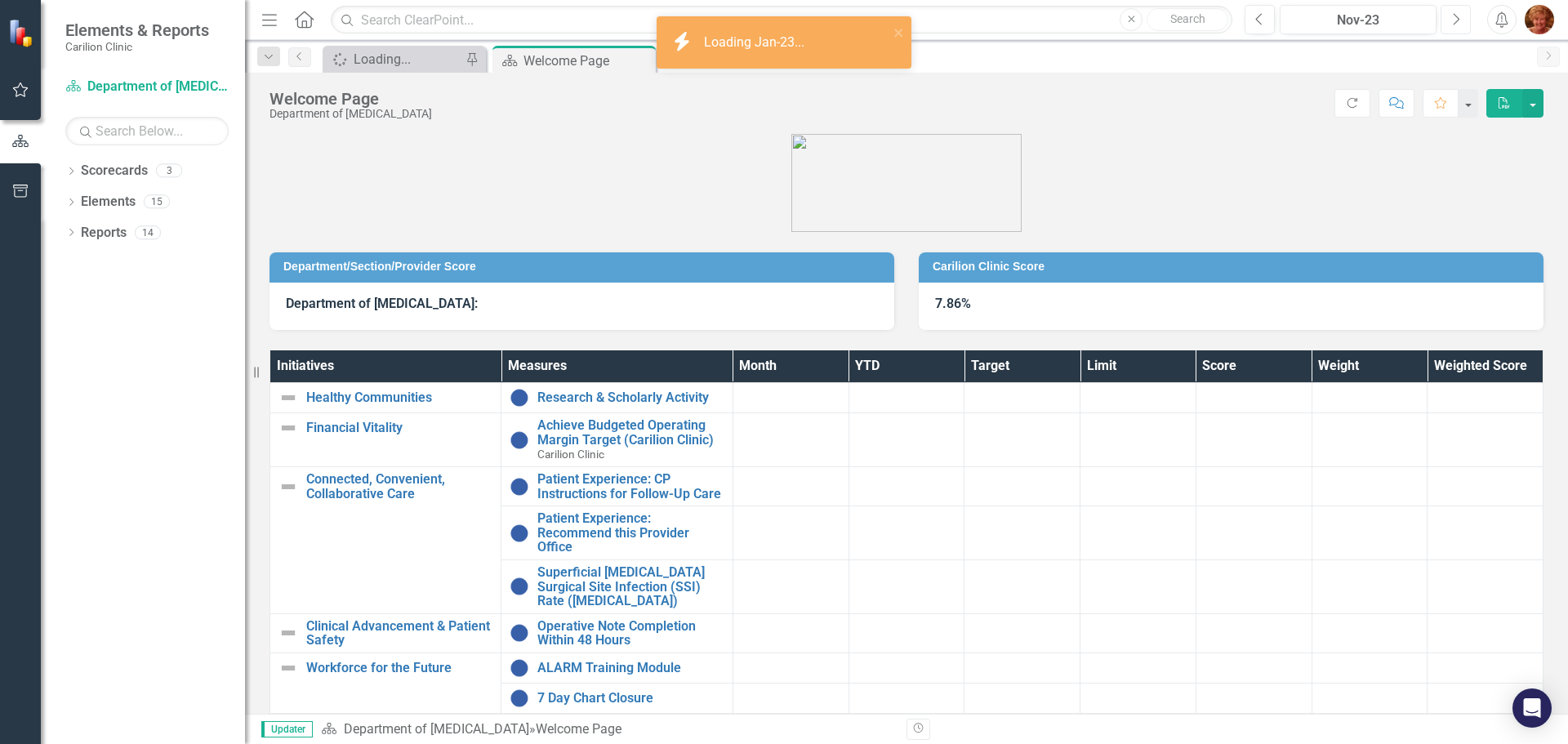
click at [1446, 19] on button "Next" at bounding box center [1454, 19] width 30 height 30
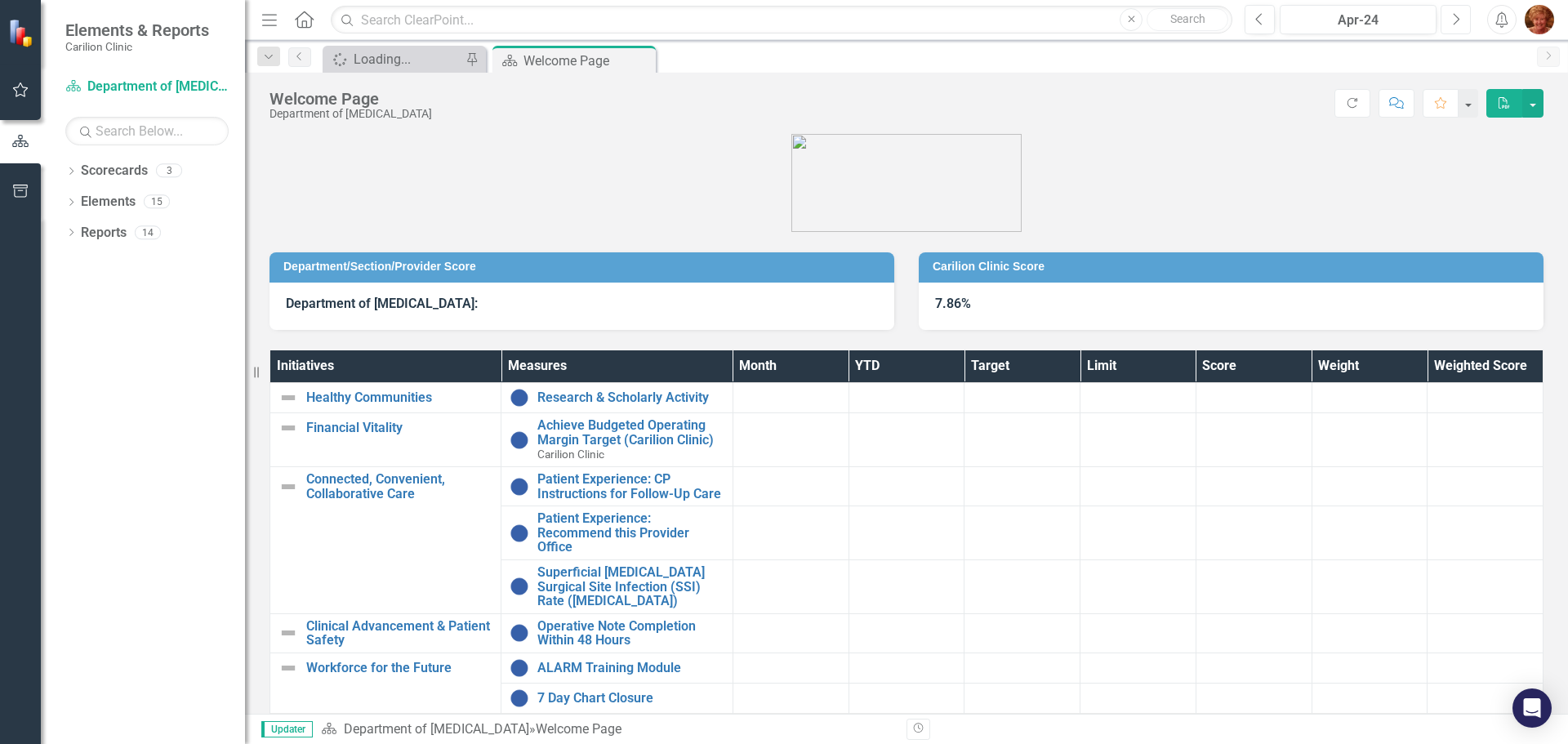
click at [1446, 19] on button "Next" at bounding box center [1454, 19] width 30 height 30
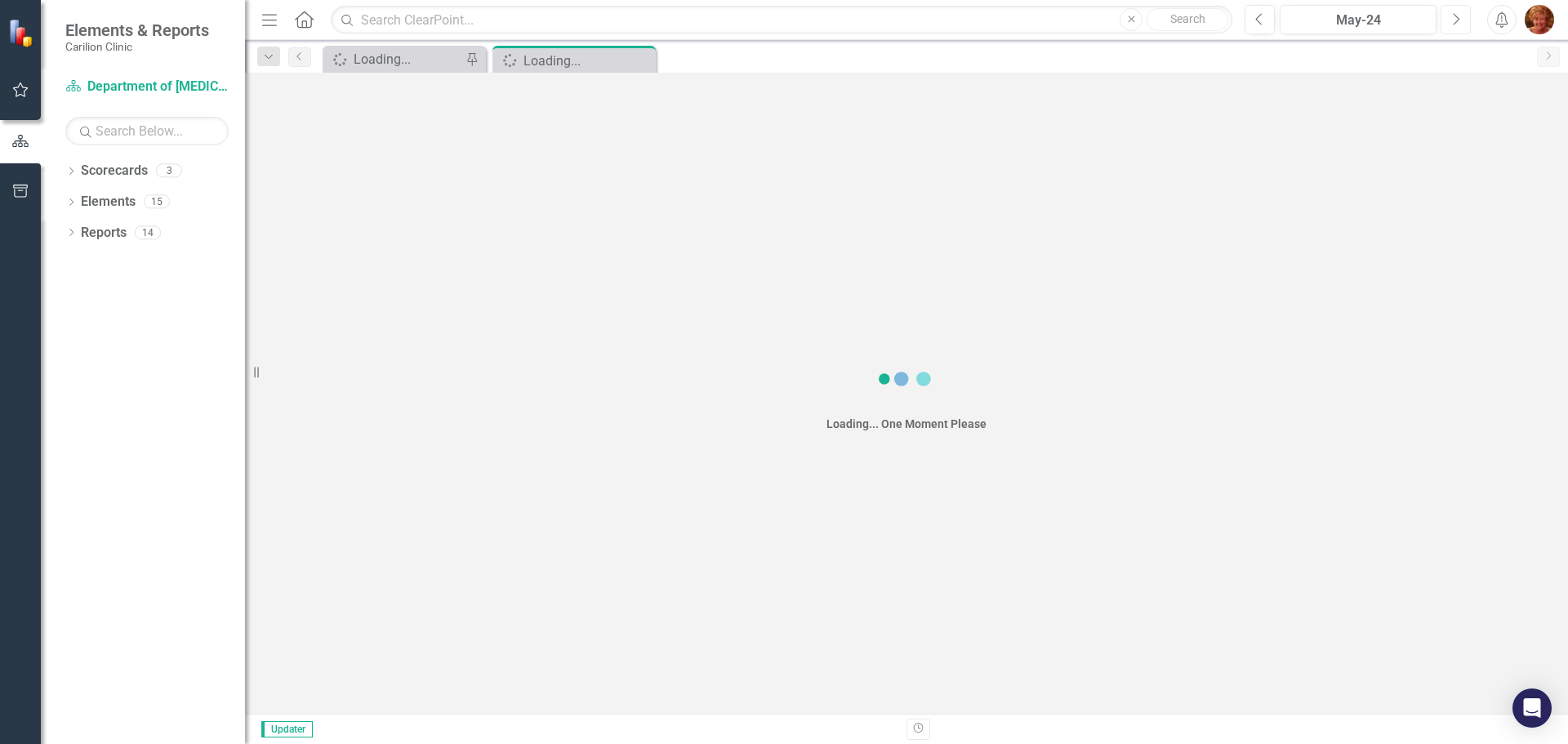
click at [1446, 19] on button "Next" at bounding box center [1454, 19] width 30 height 30
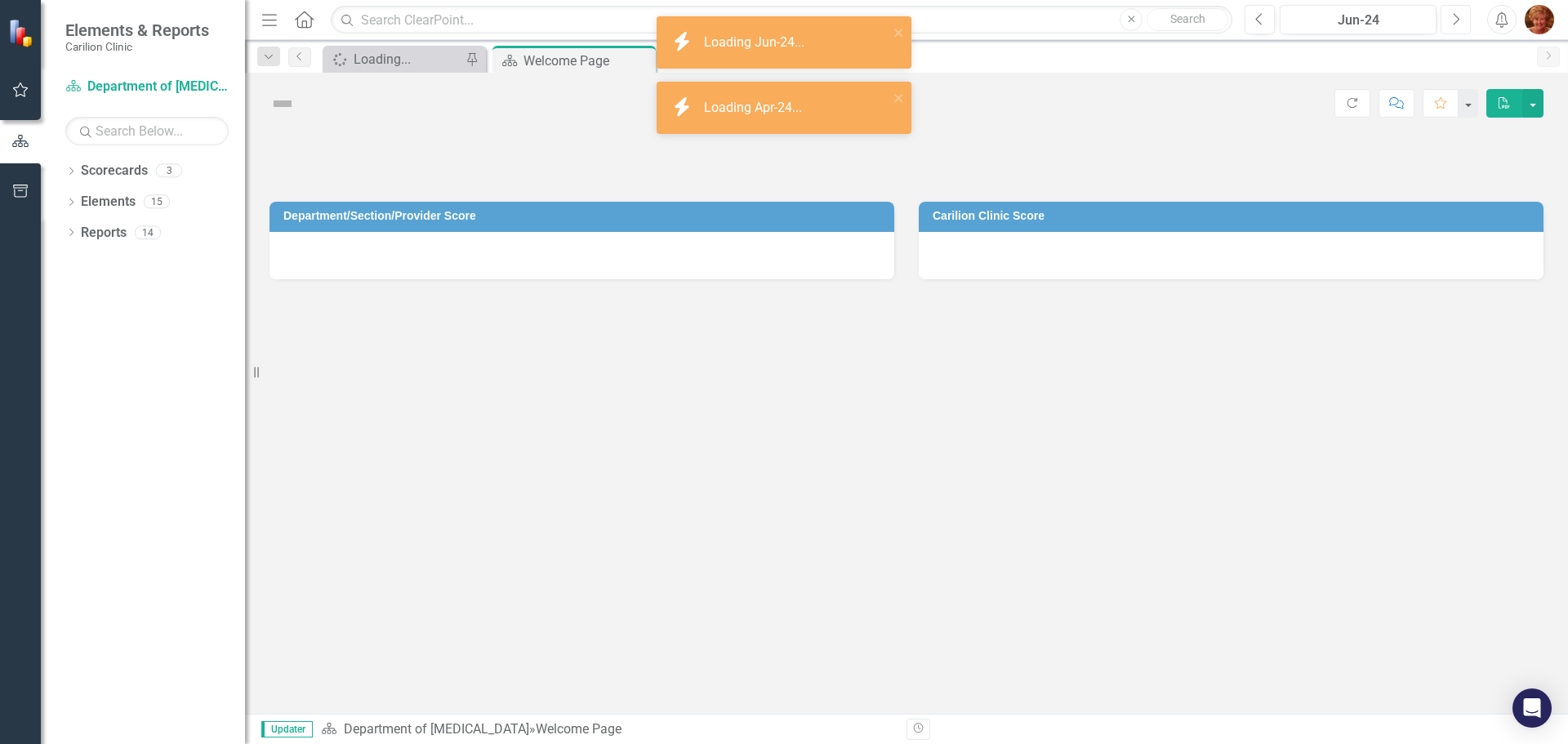
click at [1446, 19] on button "Next" at bounding box center [1454, 19] width 30 height 30
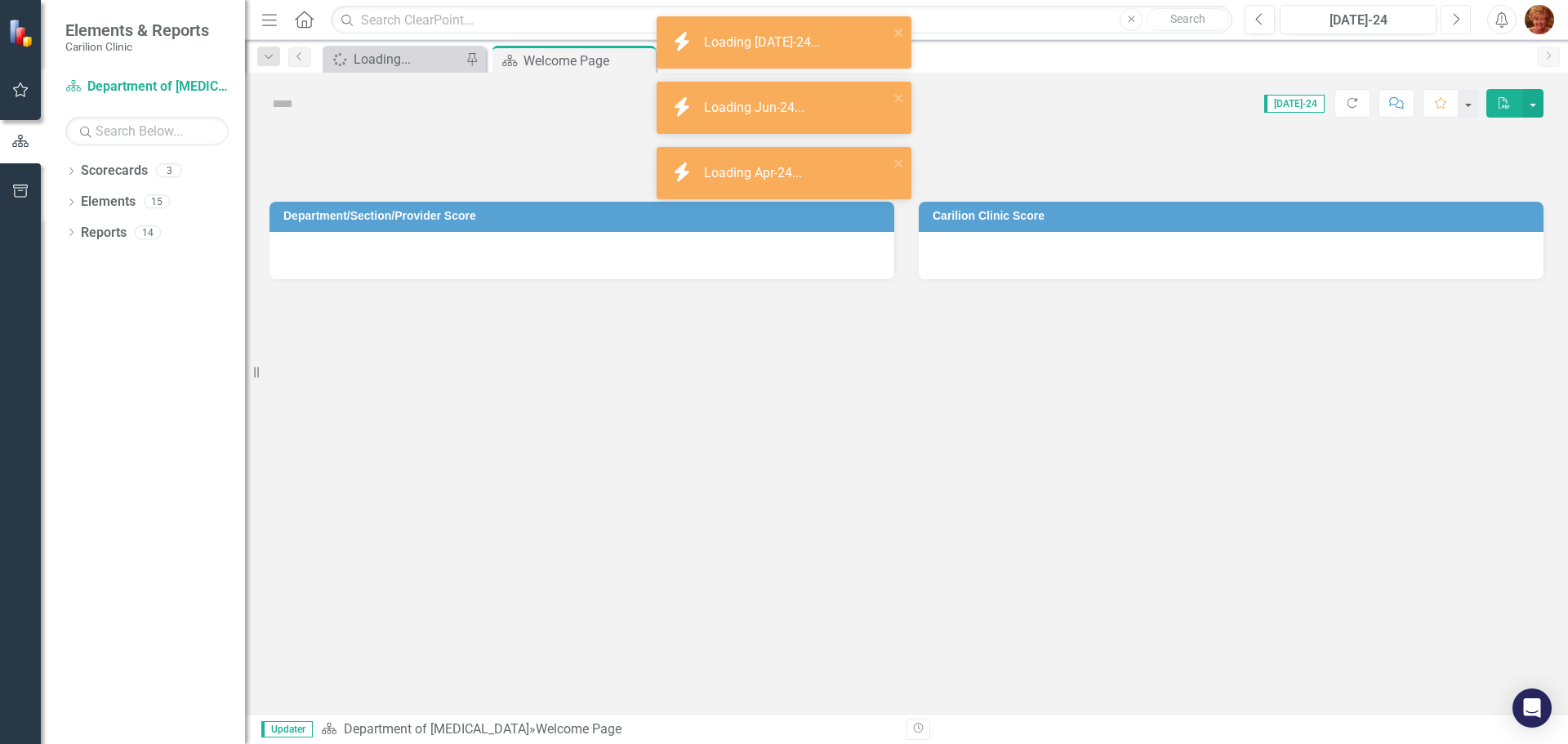
click at [1449, 17] on button "Next" at bounding box center [1454, 19] width 30 height 30
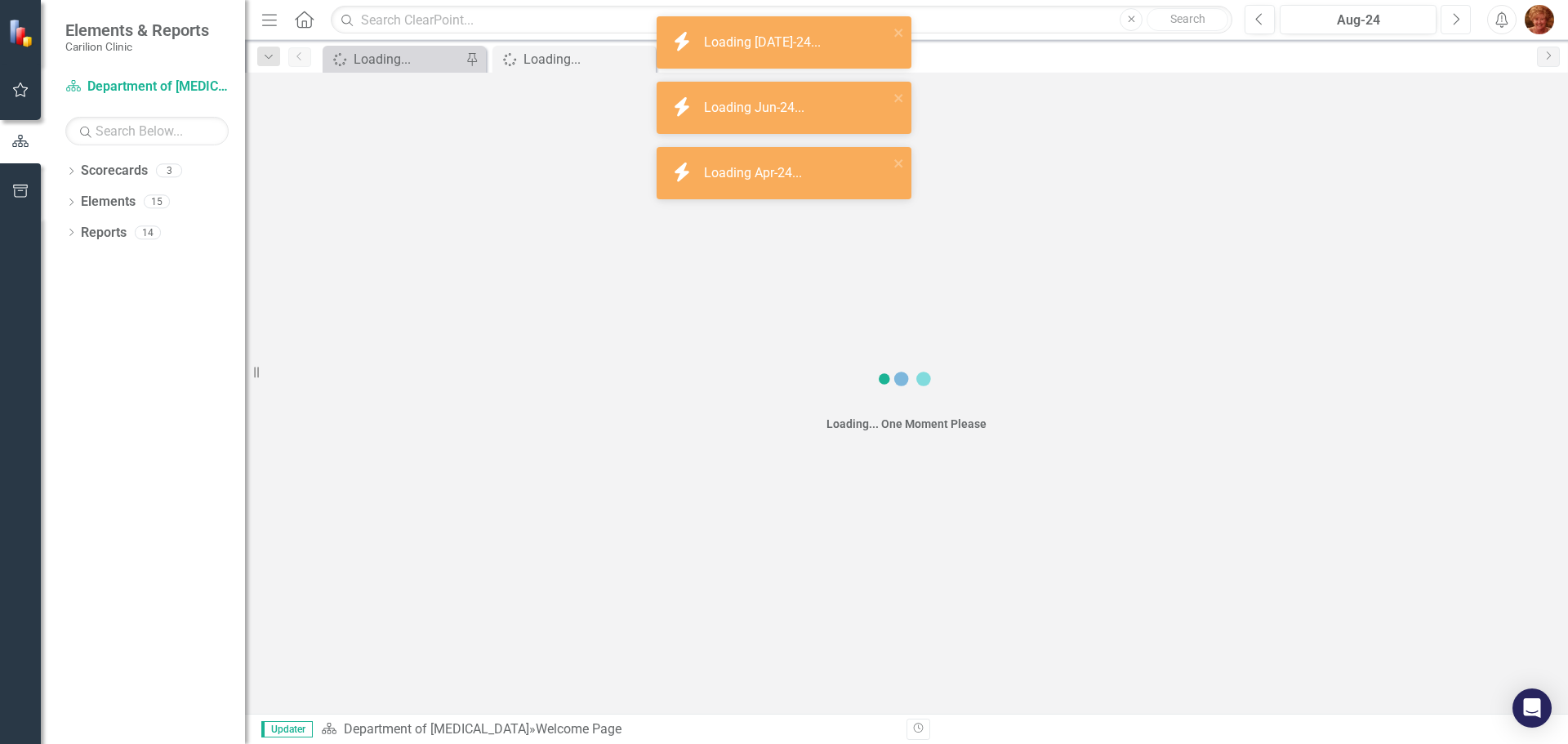
click at [1449, 17] on button "Next" at bounding box center [1454, 19] width 30 height 30
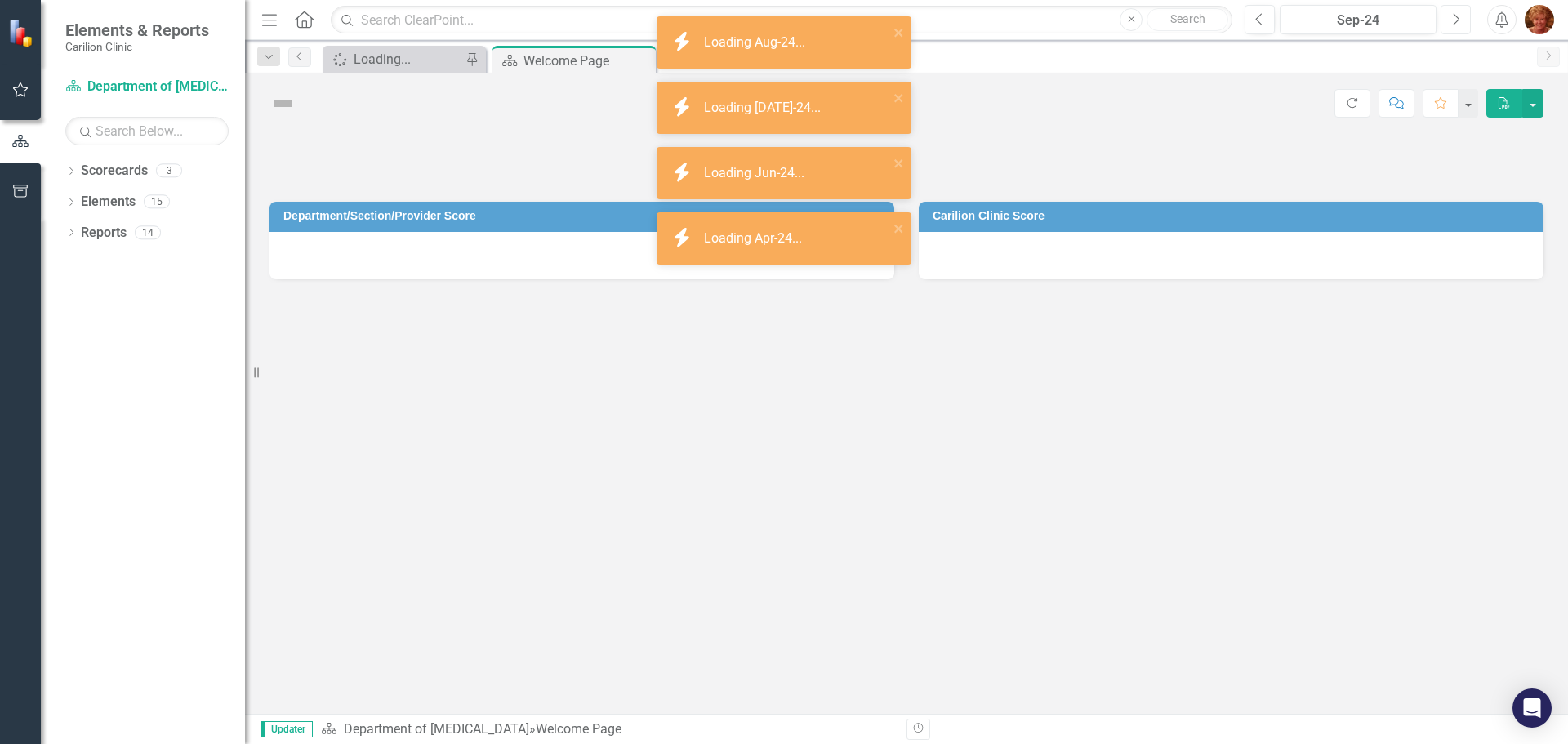
click at [1449, 17] on button "Next" at bounding box center [1454, 19] width 30 height 30
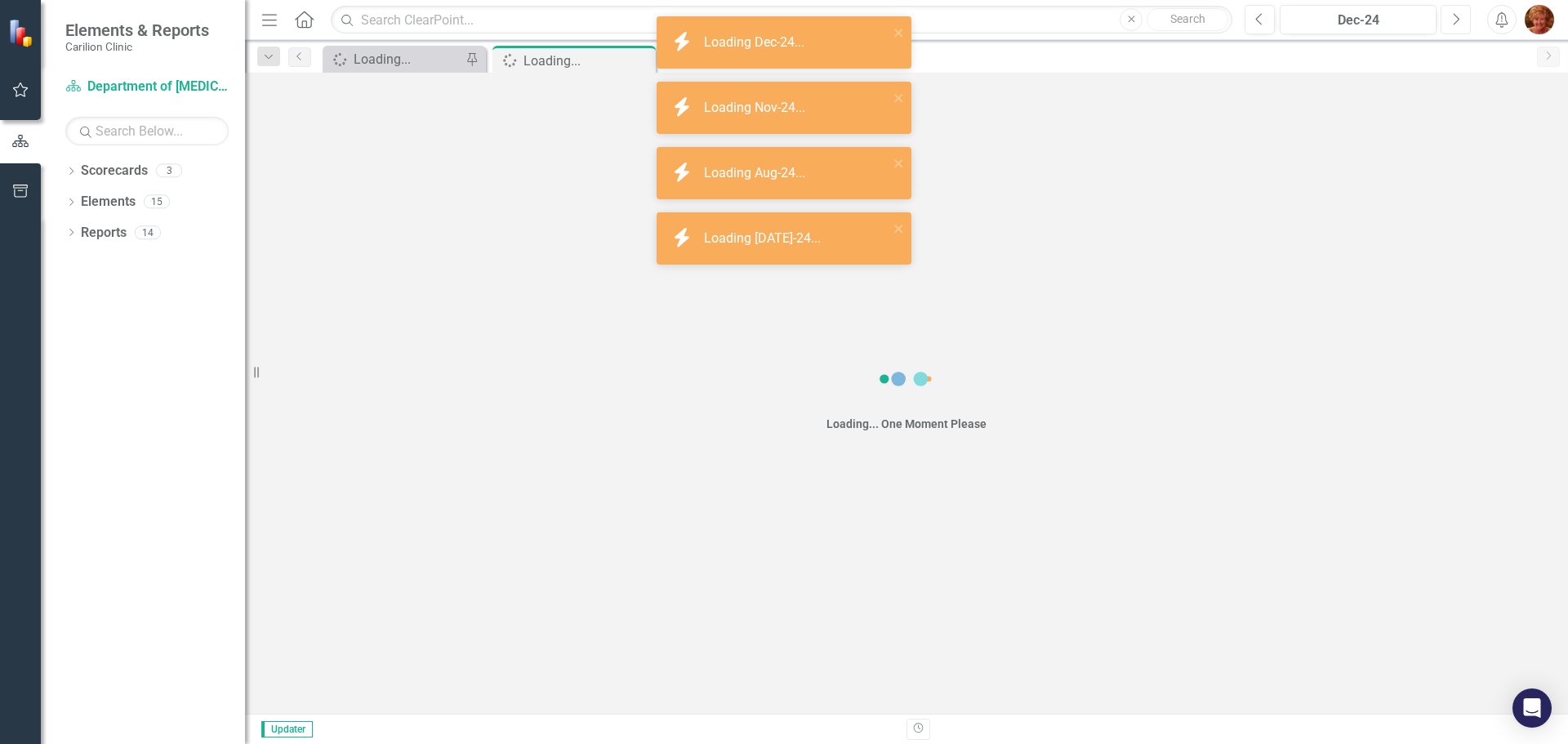
click at [1449, 17] on button "Next" at bounding box center [1454, 19] width 30 height 30
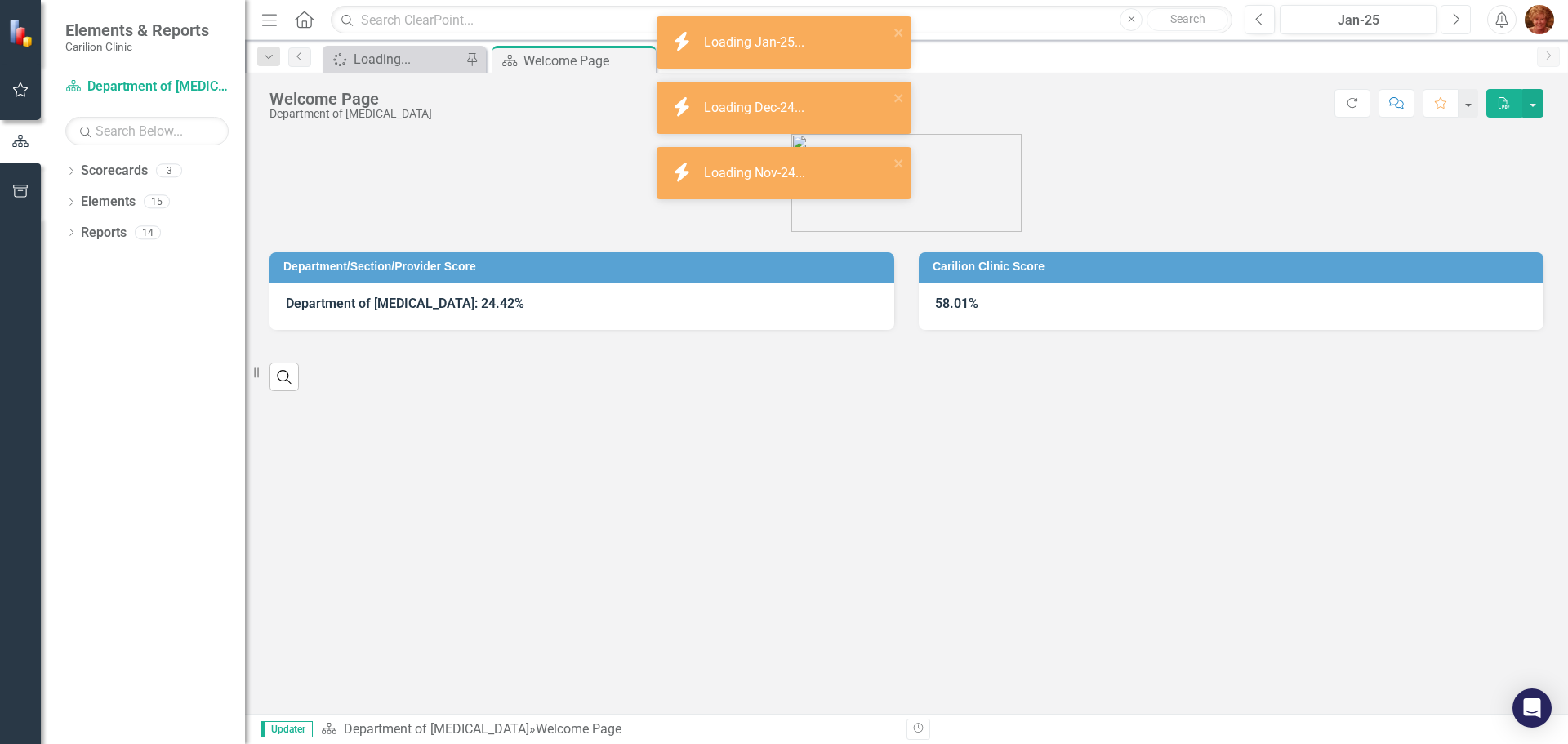
click at [1449, 17] on button "Next" at bounding box center [1454, 19] width 30 height 30
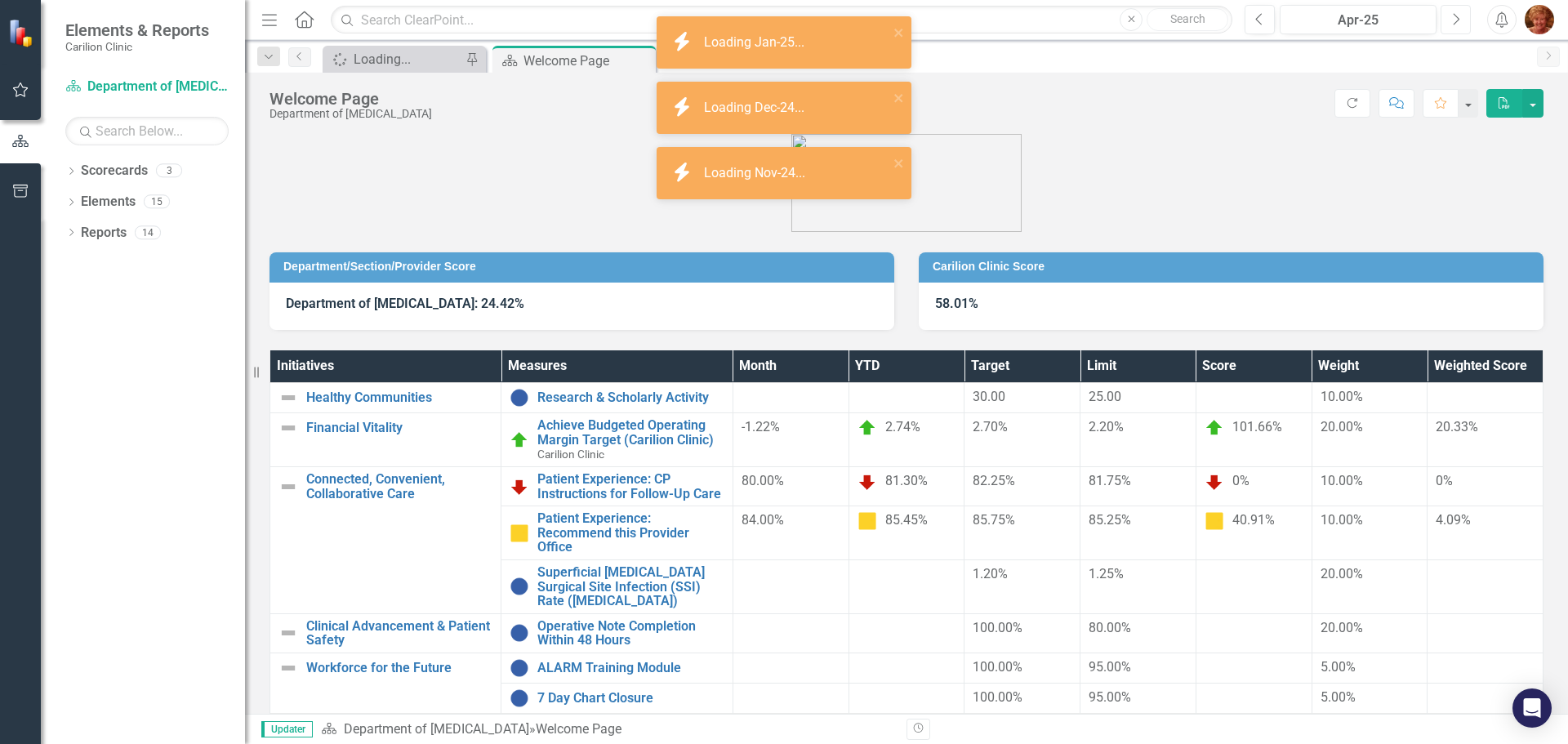
click at [1449, 17] on button "Next" at bounding box center [1454, 19] width 30 height 30
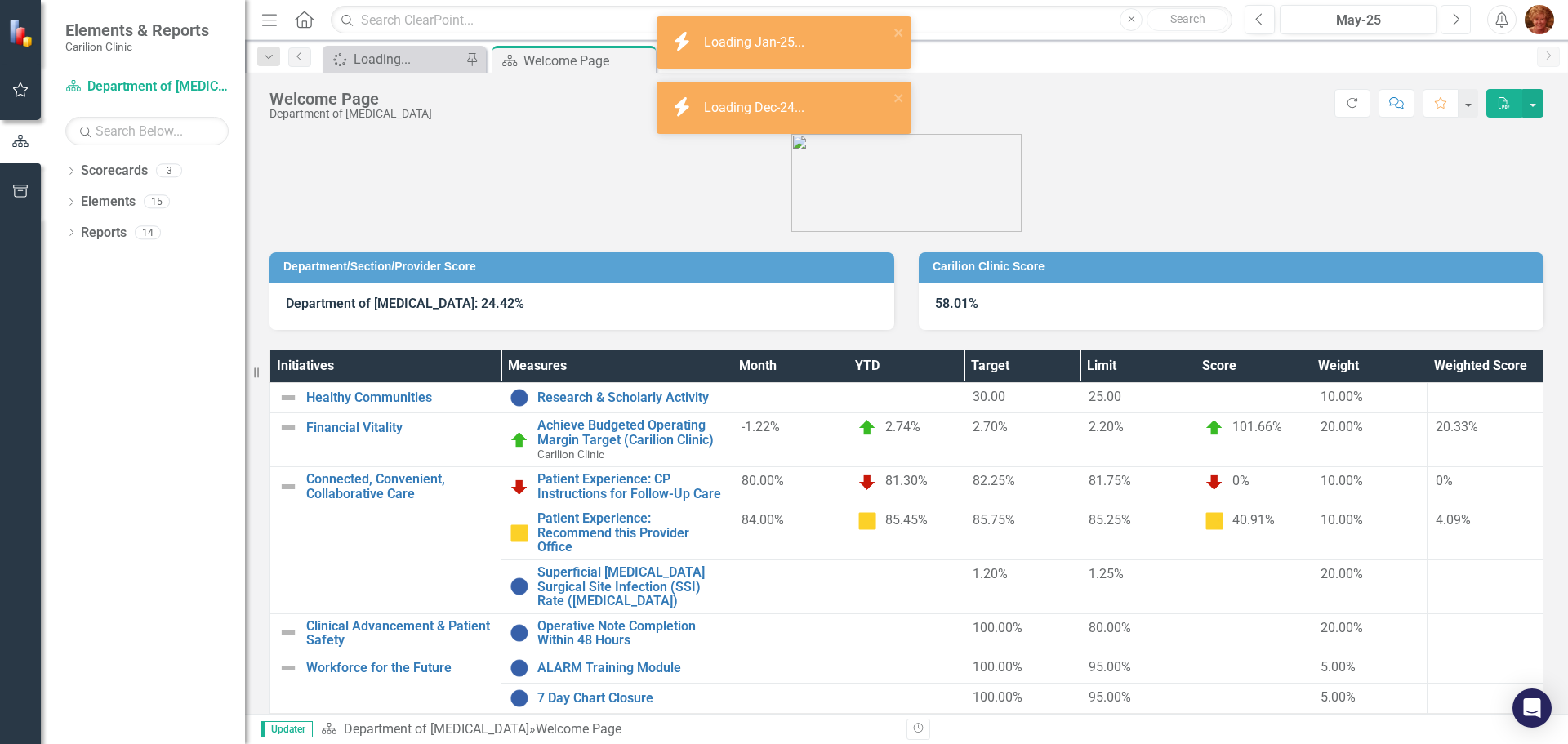
click at [1449, 17] on button "Next" at bounding box center [1454, 19] width 30 height 30
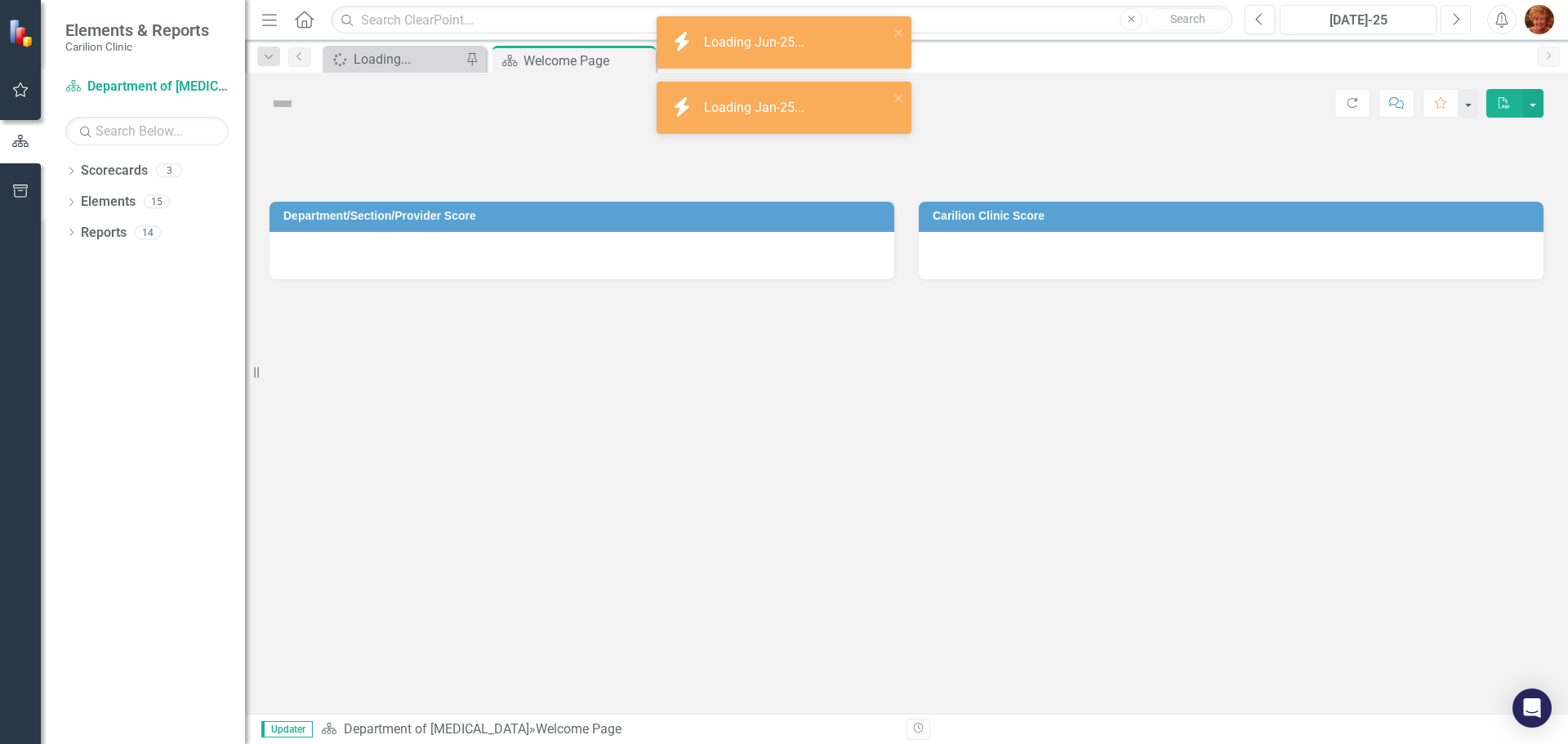
click at [1449, 17] on button "Next" at bounding box center [1454, 19] width 30 height 30
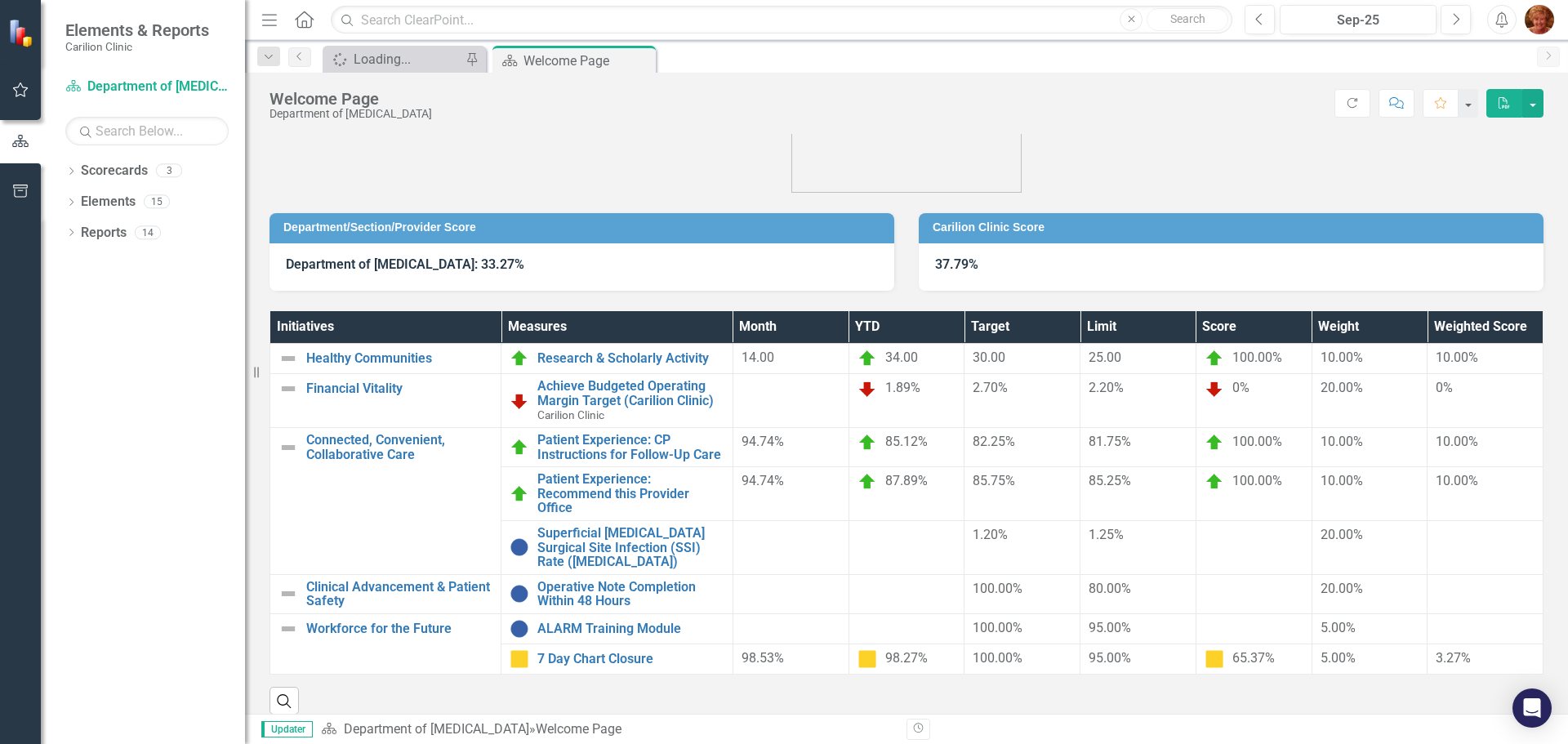
scroll to position [57, 0]
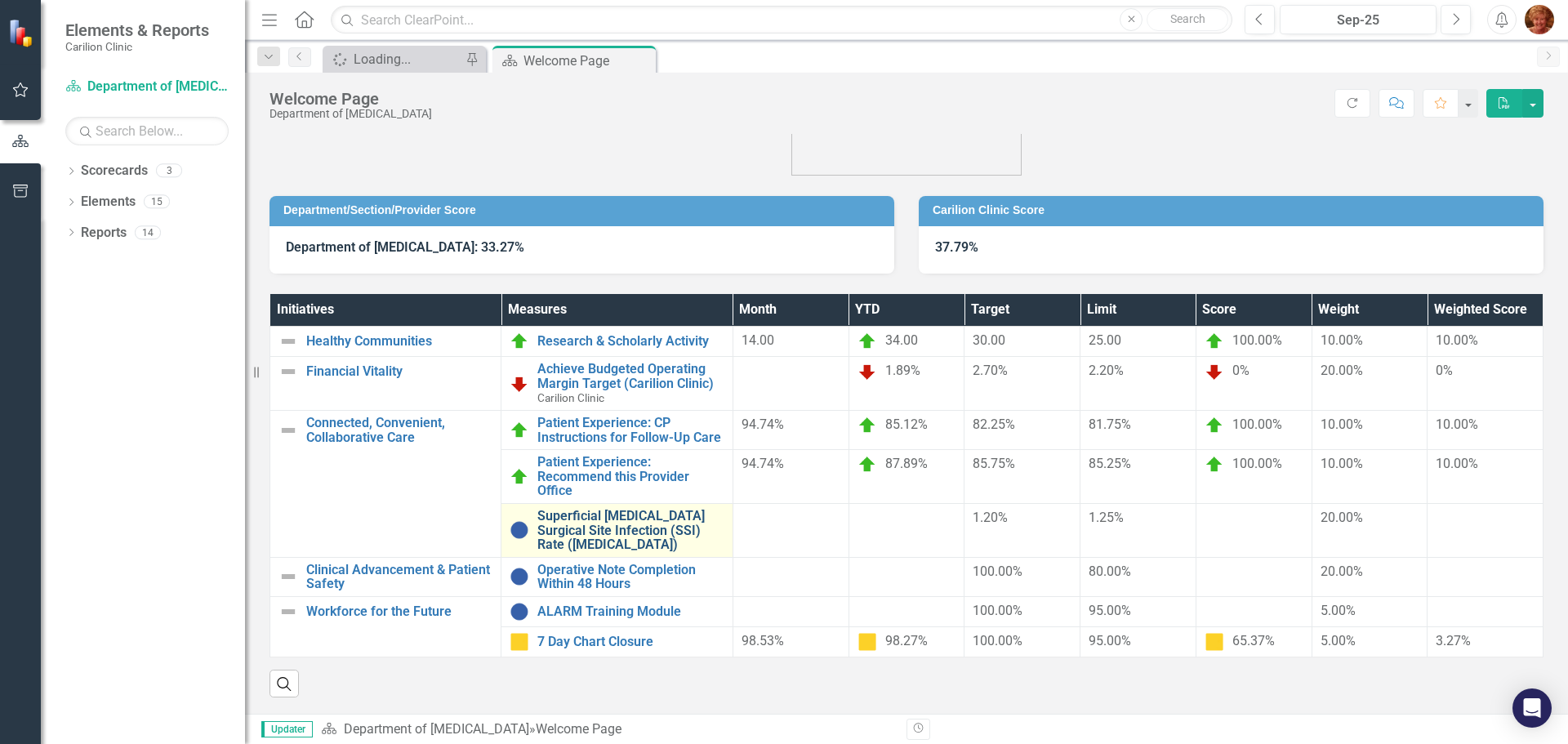
click at [605, 524] on link "Superficial [MEDICAL_DATA] Surgical Site Infection (SSI) Rate ([MEDICAL_DATA])" at bounding box center [630, 530] width 186 height 43
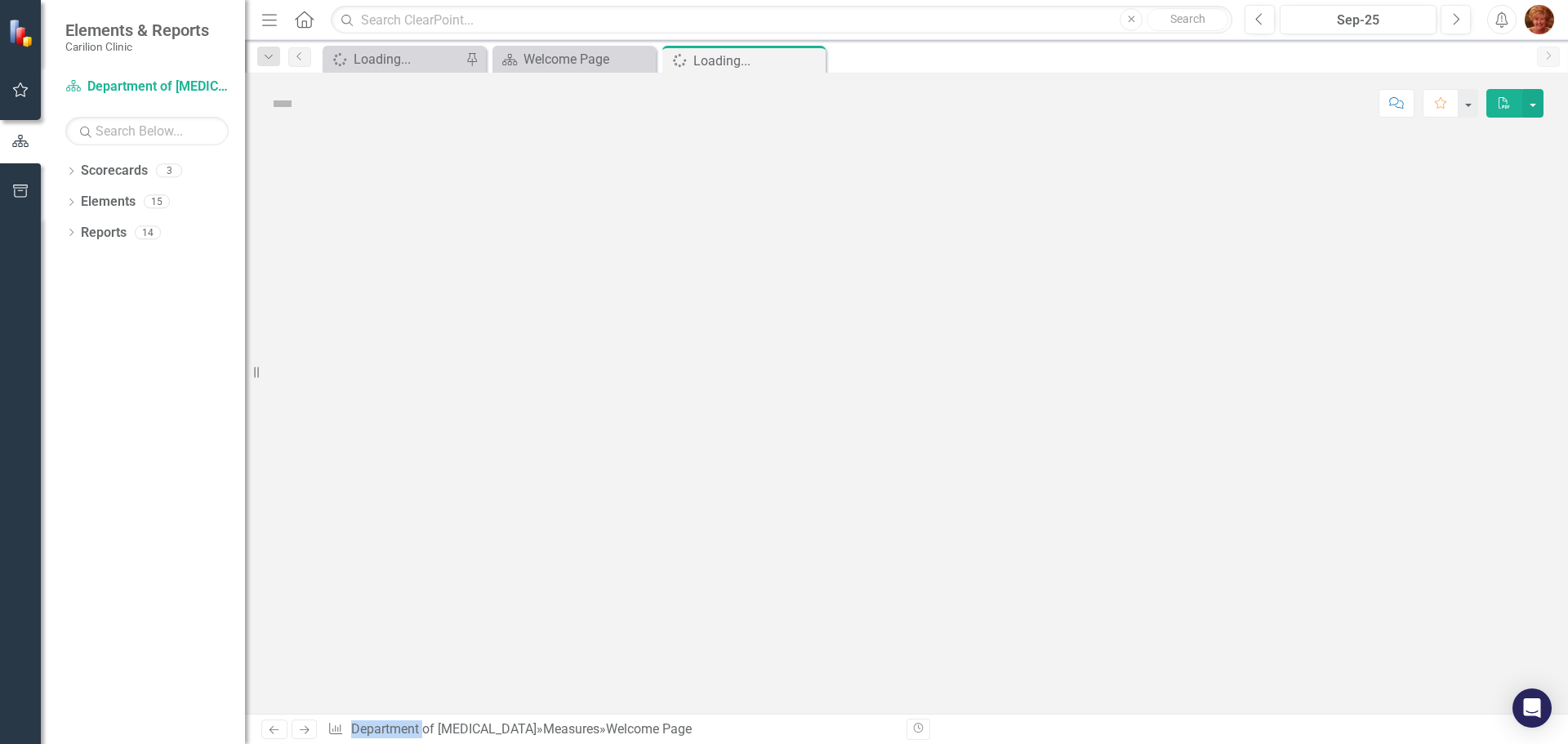
click at [605, 524] on div at bounding box center [907, 423] width 1323 height 579
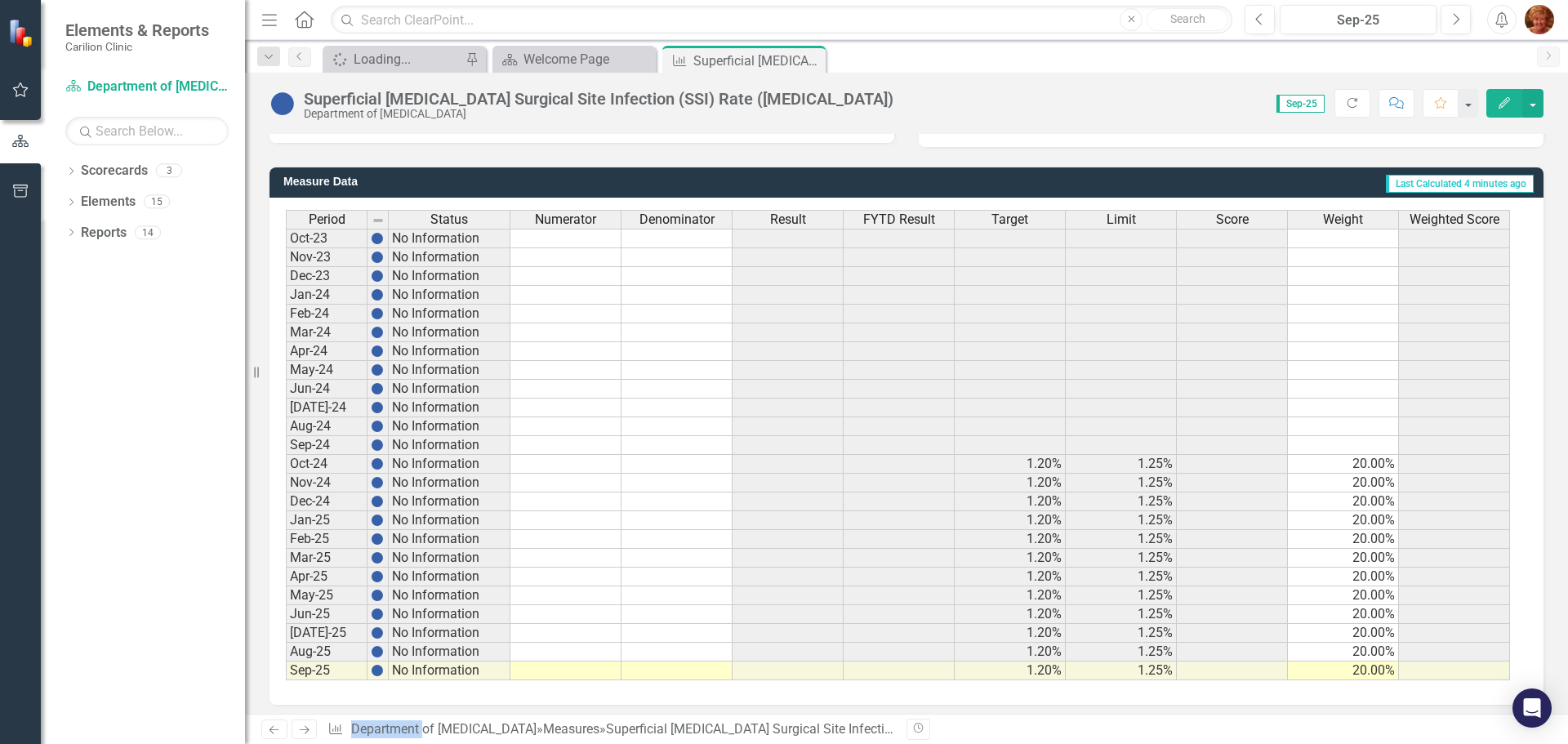
scroll to position [397, 0]
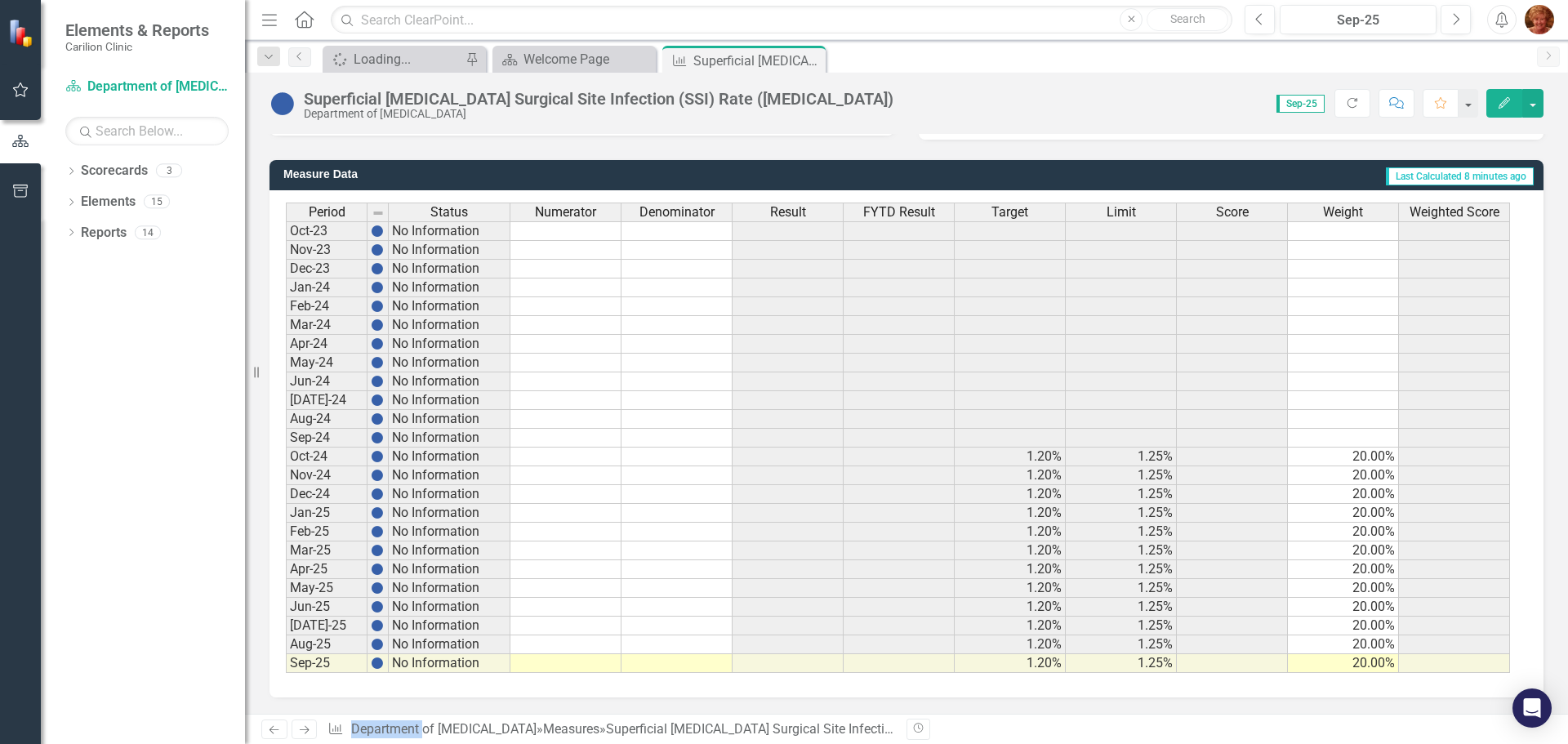
drag, startPoint x: 1353, startPoint y: 101, endPoint x: 12, endPoint y: 454, distance: 1386.7
click at [1353, 100] on icon "Refresh" at bounding box center [1351, 103] width 14 height 12
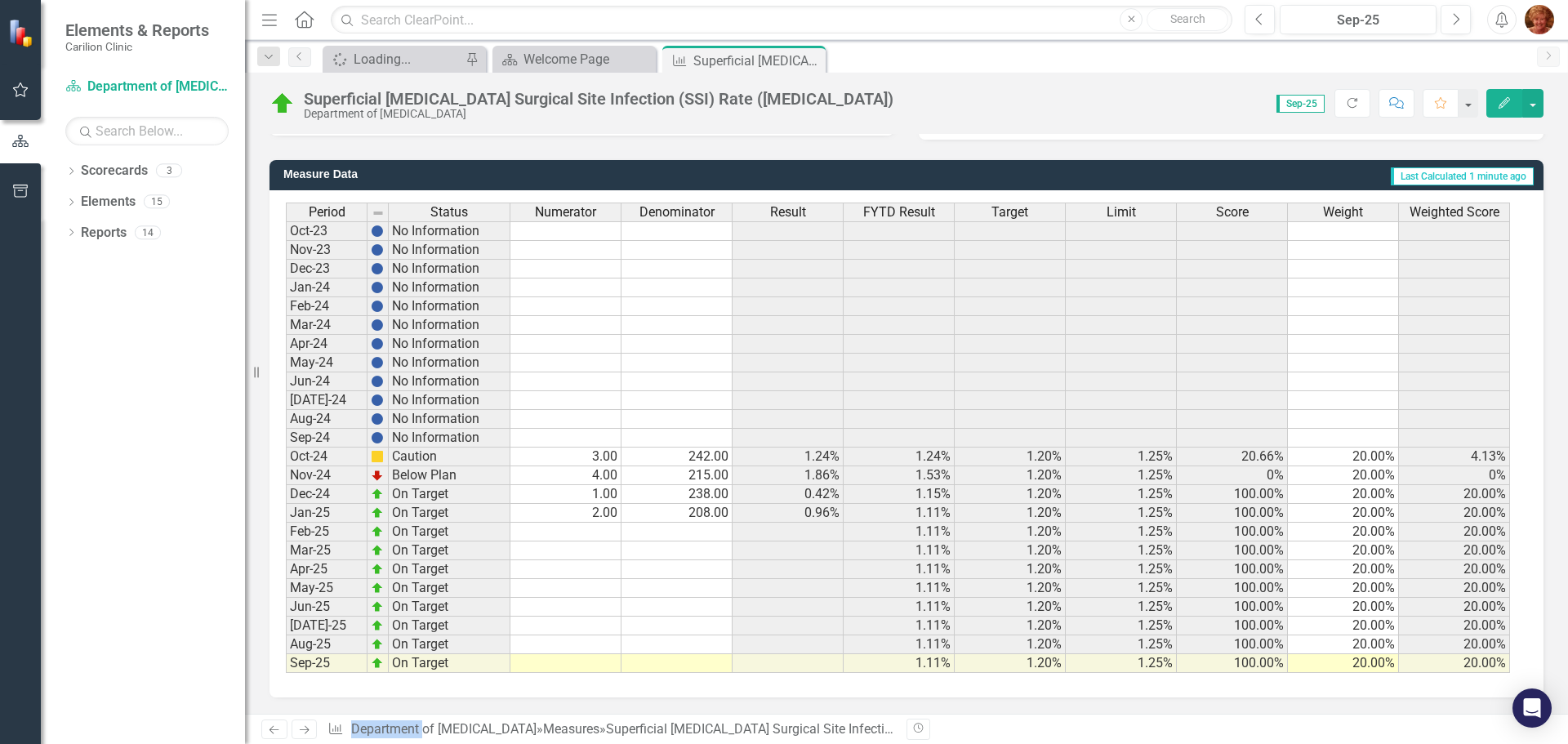
drag, startPoint x: 1354, startPoint y: 106, endPoint x: 13, endPoint y: 338, distance: 1360.9
click at [1354, 105] on icon "Refresh" at bounding box center [1351, 103] width 14 height 12
click at [1351, 101] on icon "Refresh" at bounding box center [1351, 103] width 14 height 12
click at [590, 61] on div "Welcome Page" at bounding box center [587, 59] width 128 height 20
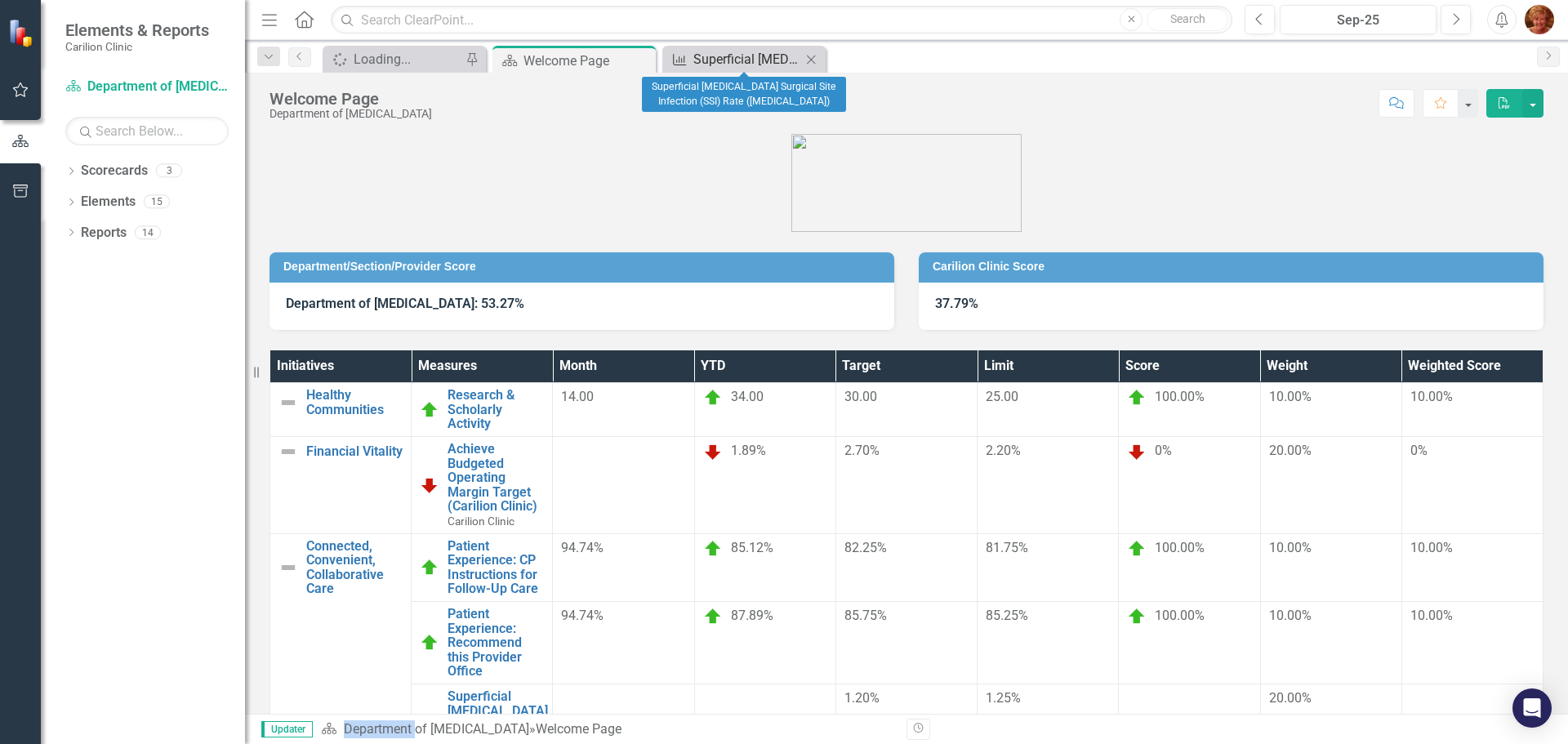
click at [712, 62] on div "Superficial [MEDICAL_DATA] Surgical Site Infection (SSI) Rate ([MEDICAL_DATA])" at bounding box center [747, 59] width 108 height 20
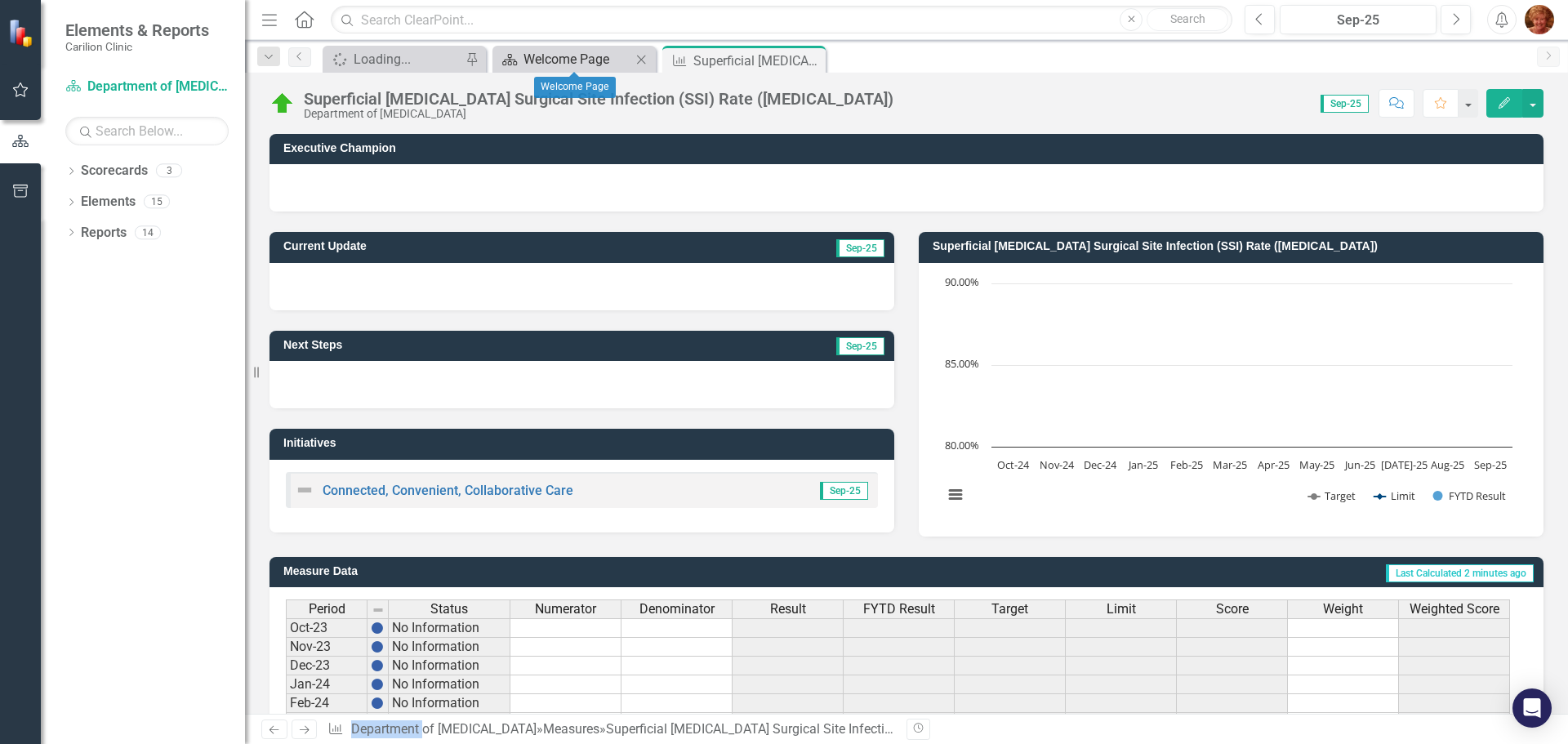
click at [573, 57] on div "Welcome Page" at bounding box center [578, 59] width 108 height 20
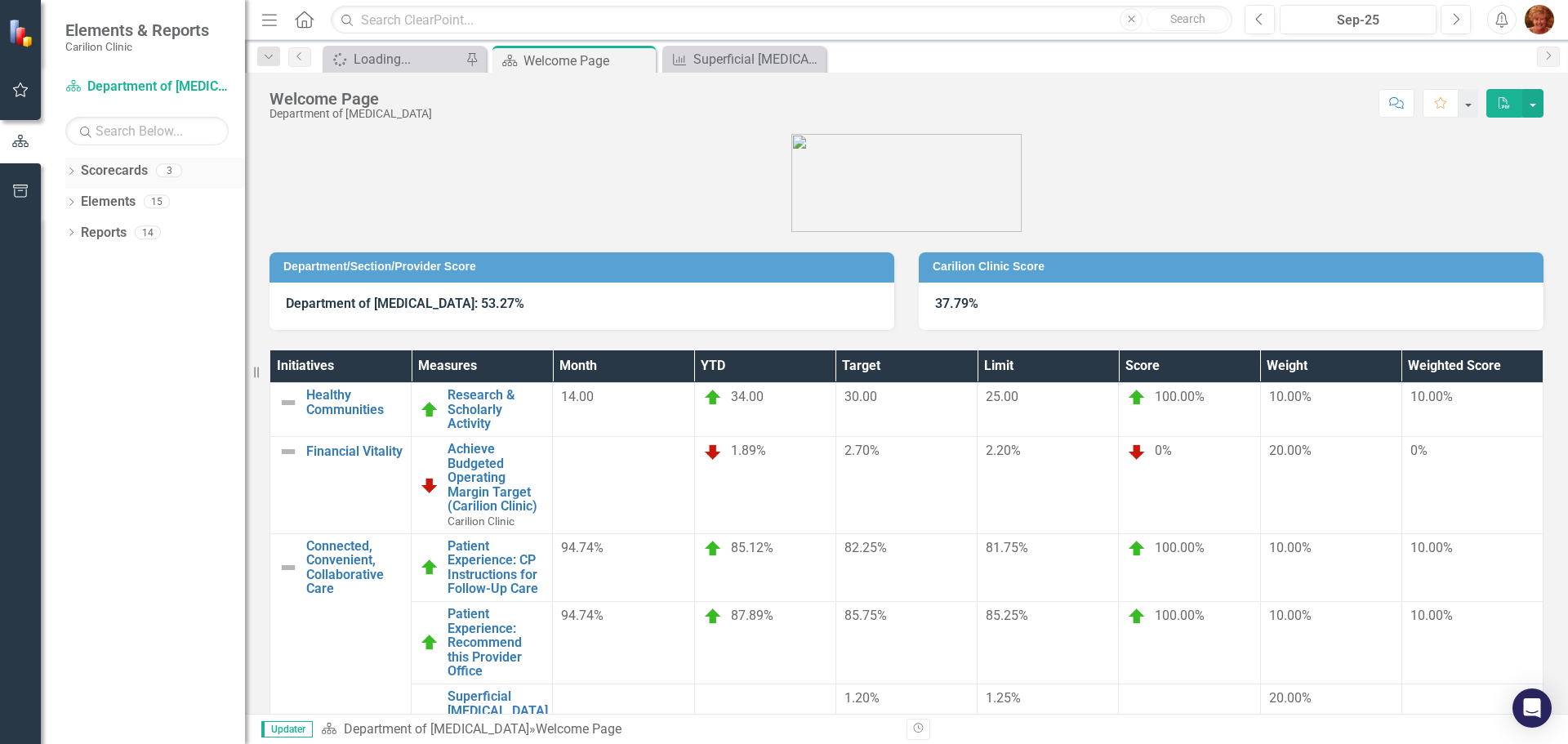
click at [169, 167] on div "3" at bounding box center [168, 171] width 26 height 13
click at [707, 62] on div "Superficial [MEDICAL_DATA] Surgical Site Infection (SSI) Rate ([MEDICAL_DATA])" at bounding box center [747, 59] width 108 height 20
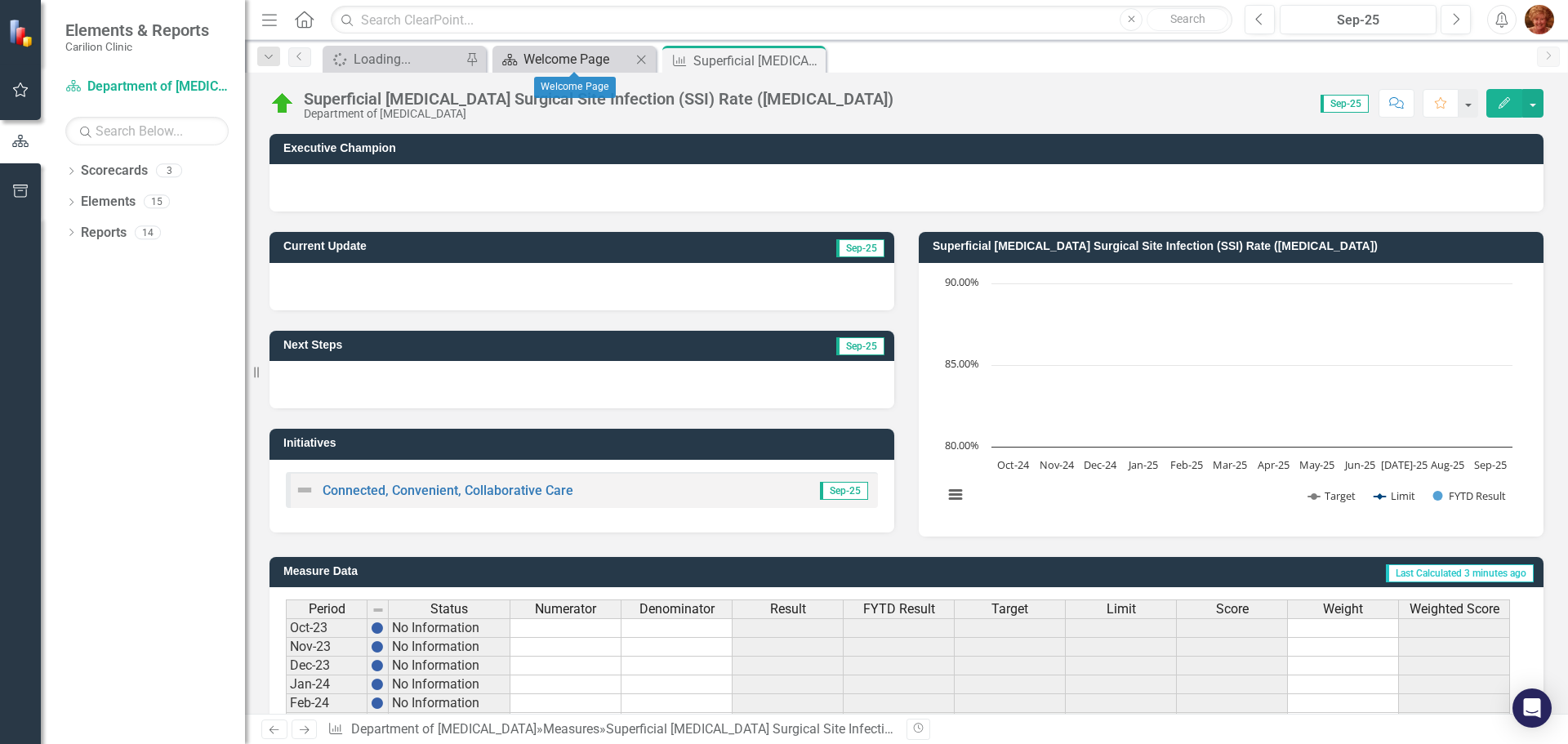
click at [568, 64] on div "Welcome Page" at bounding box center [578, 59] width 108 height 20
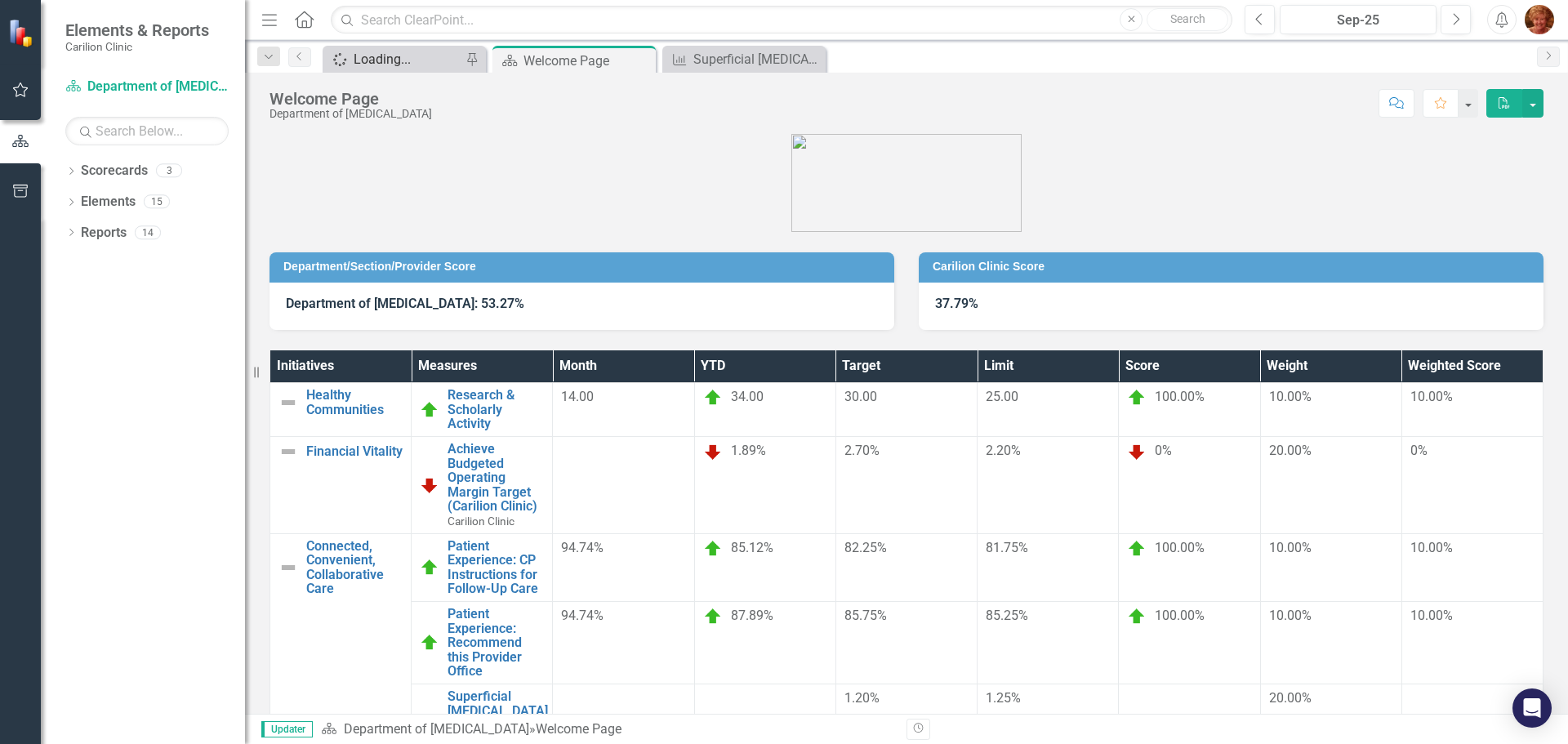
click at [427, 64] on div "Loading..." at bounding box center [407, 59] width 108 height 20
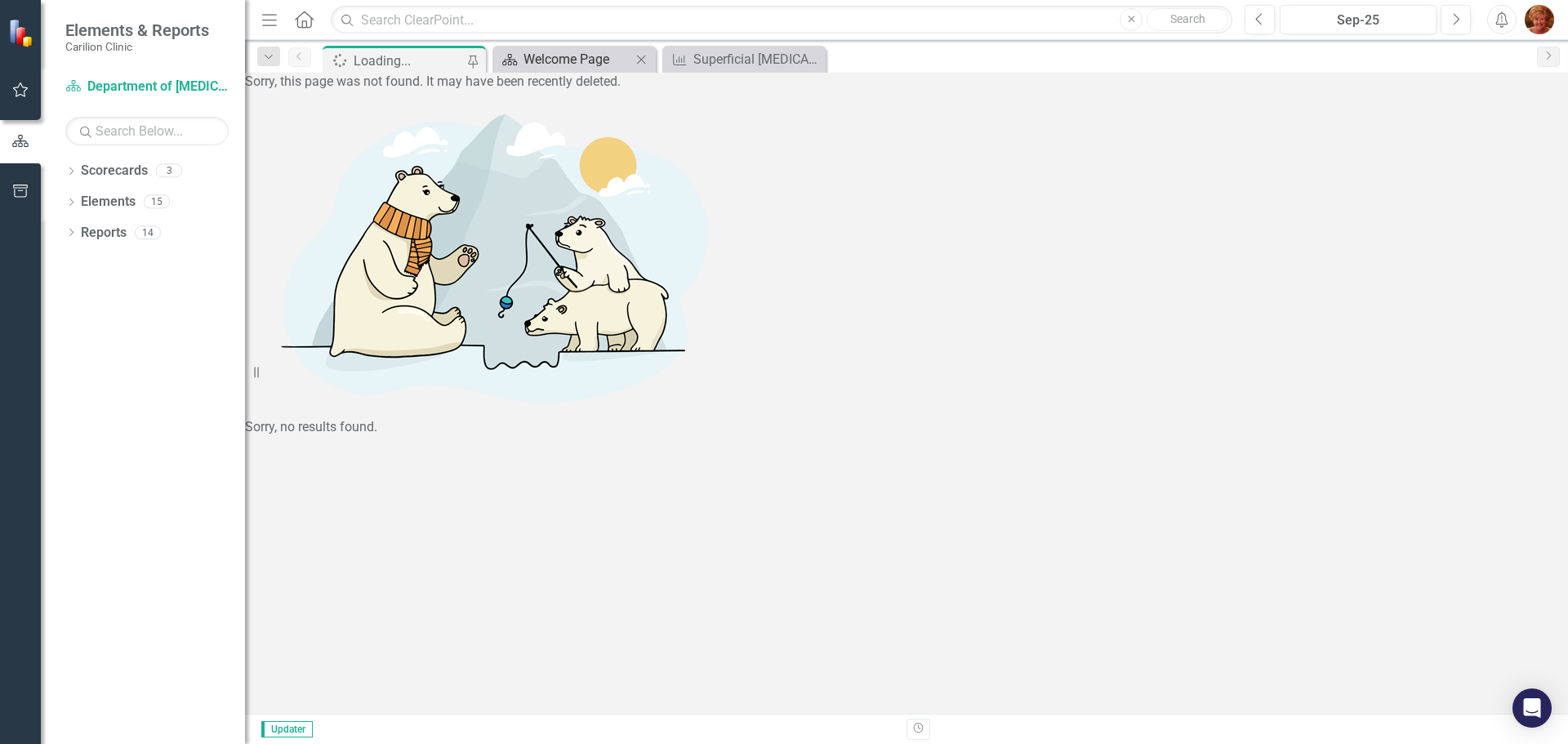
click at [522, 62] on link "Scorecard Welcome Page" at bounding box center [564, 59] width 135 height 20
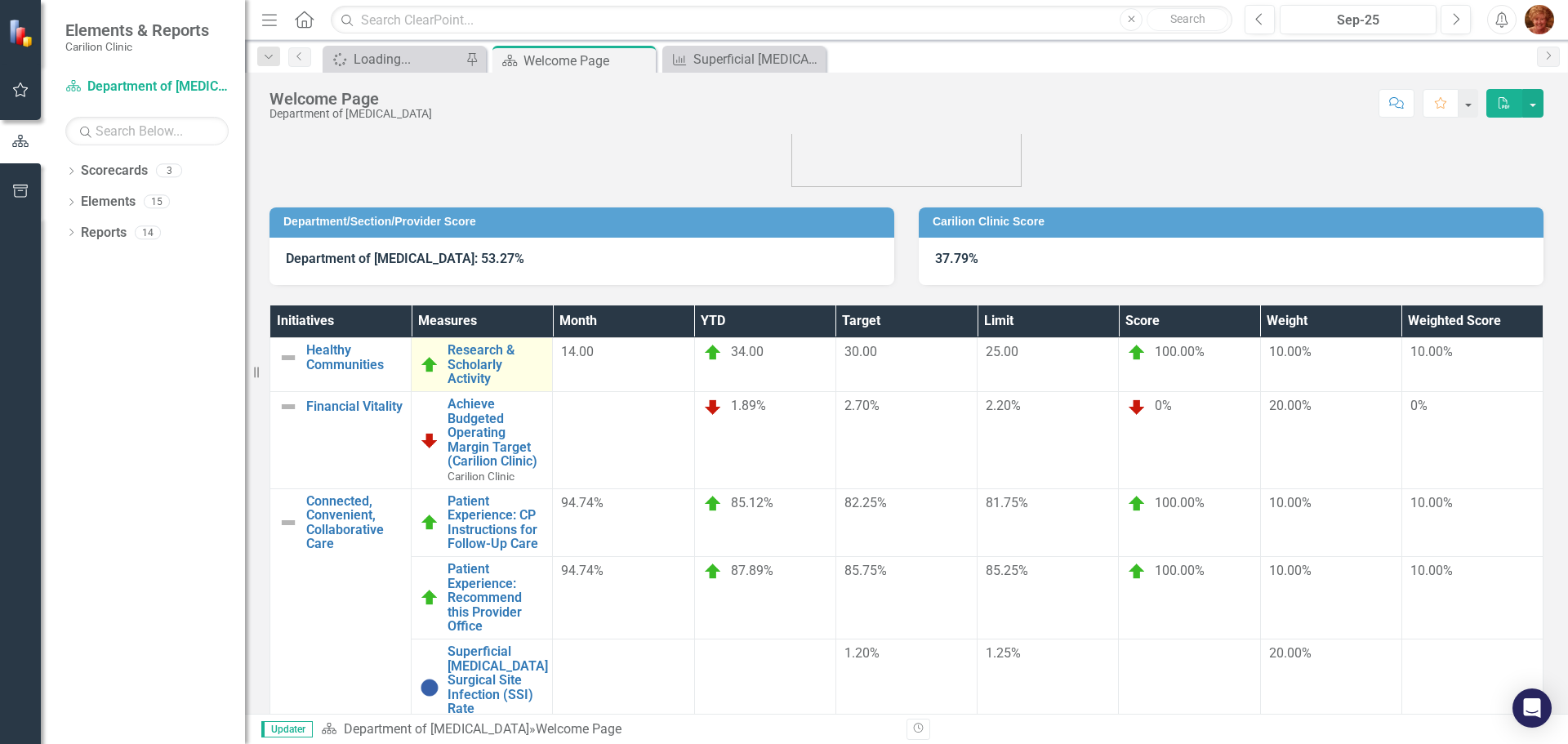
scroll to position [68, 0]
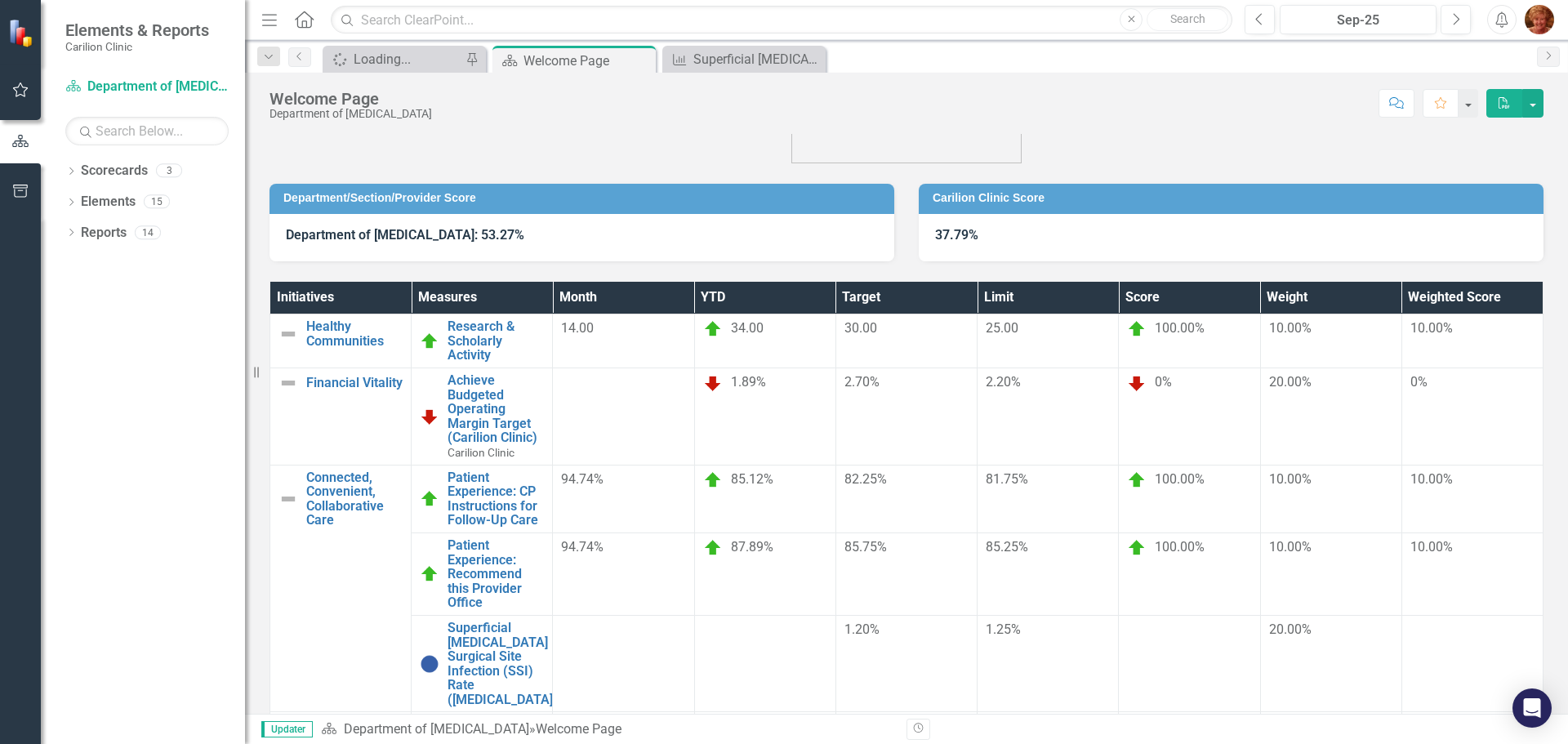
click at [1540, 23] on img "button" at bounding box center [1539, 19] width 30 height 30
click at [1467, 205] on link "Logout Log Out" at bounding box center [1489, 206] width 129 height 30
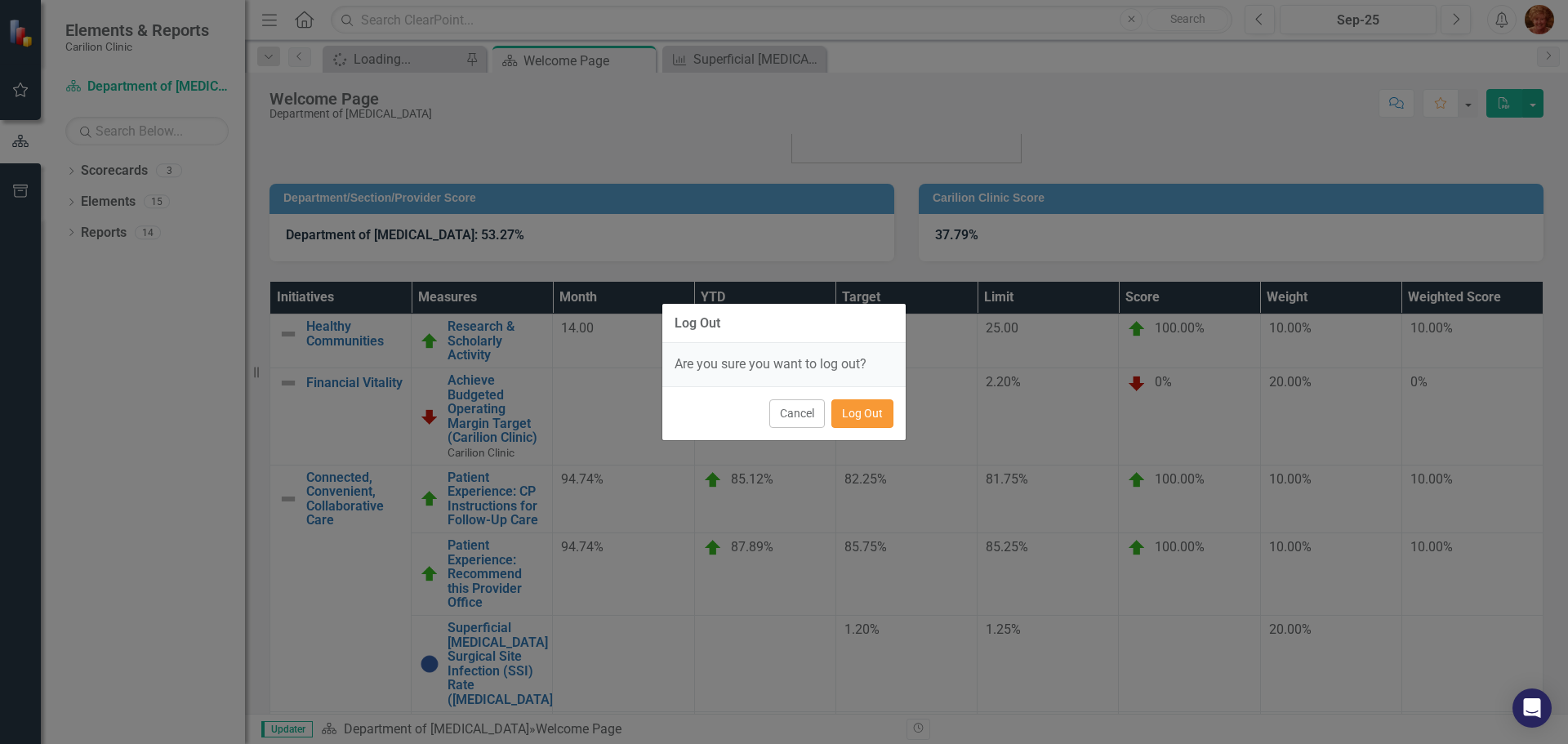
click at [861, 413] on button "Log Out" at bounding box center [862, 414] width 62 height 29
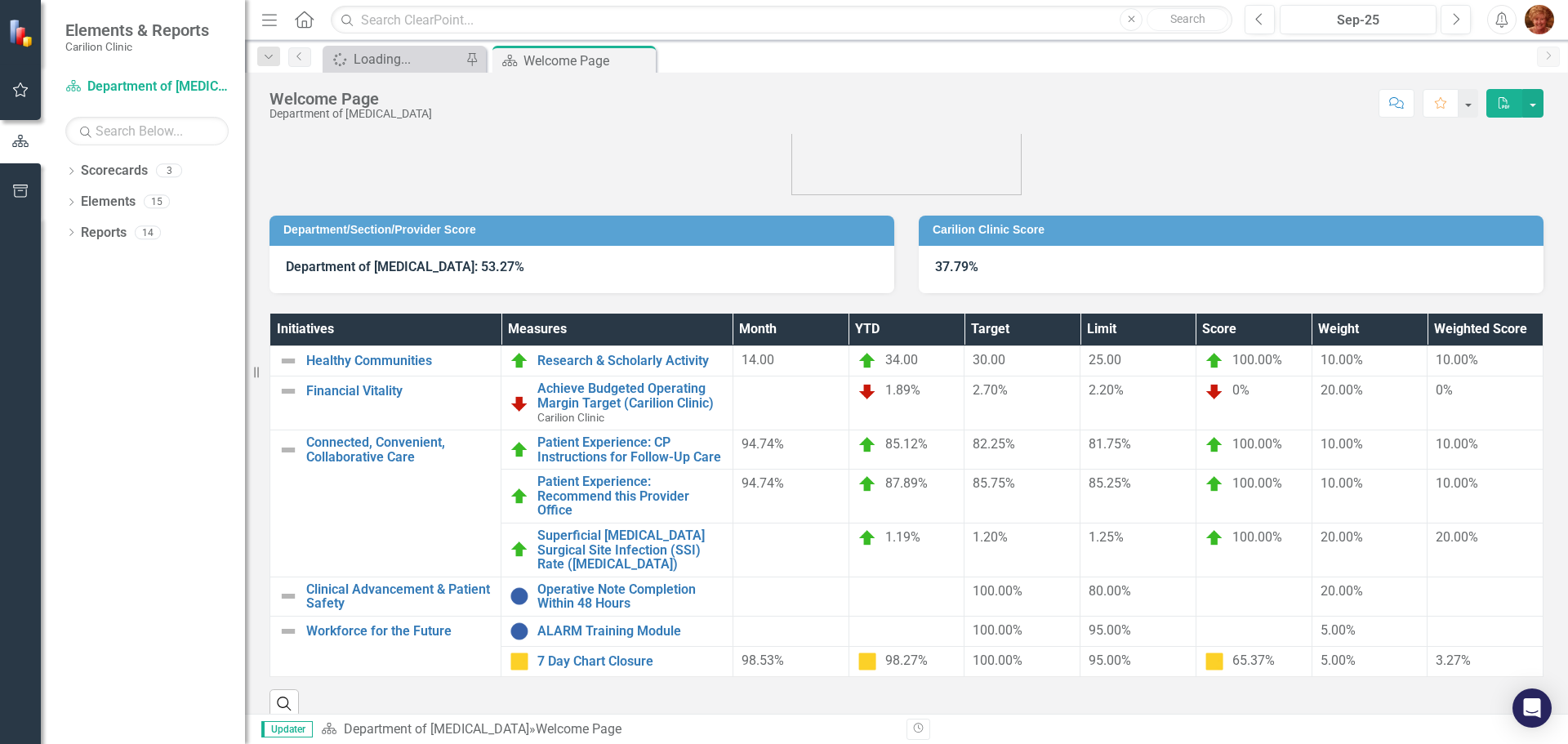
scroll to position [57, 0]
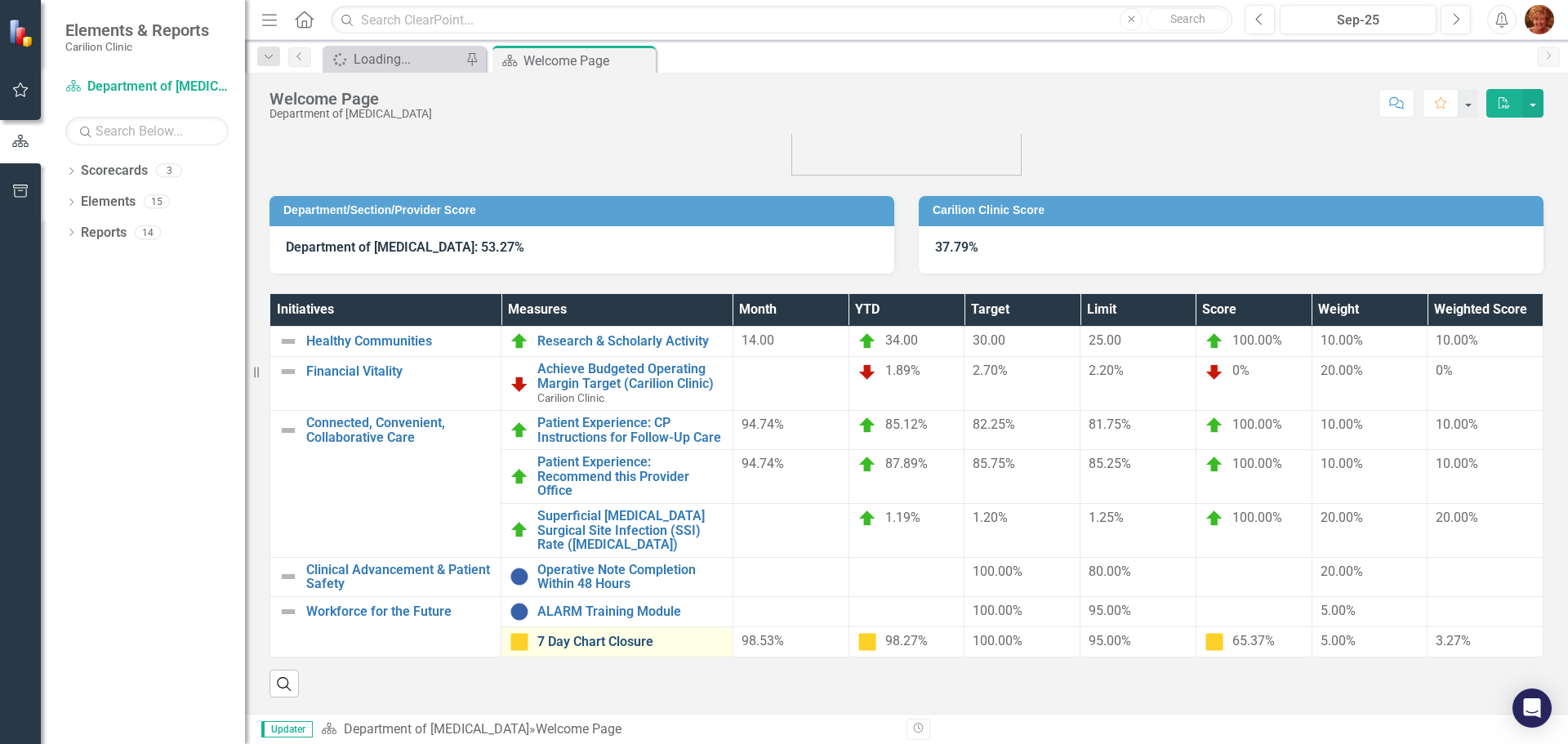
click at [589, 639] on link "7 Day Chart Closure" at bounding box center [630, 641] width 186 height 14
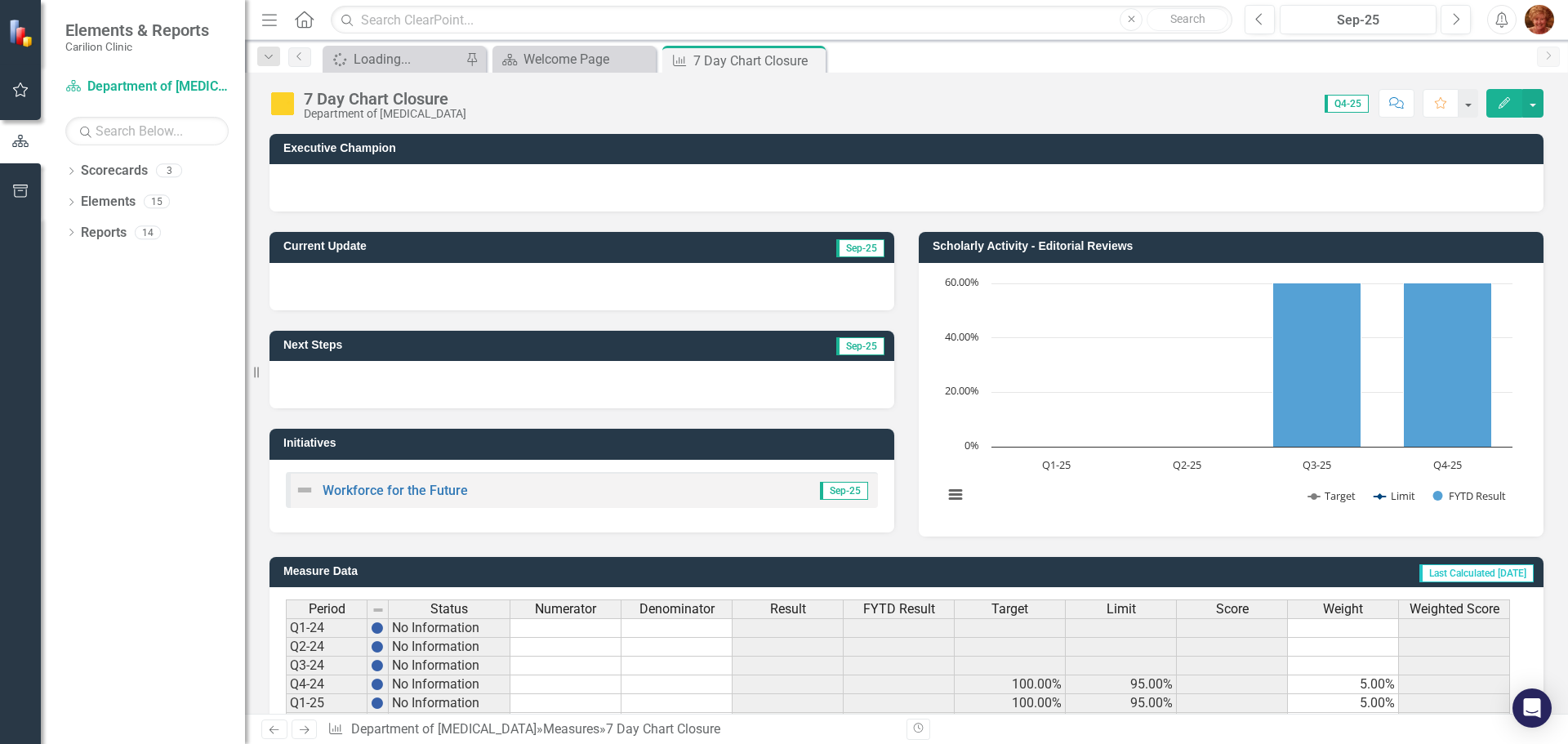
scroll to position [96, 0]
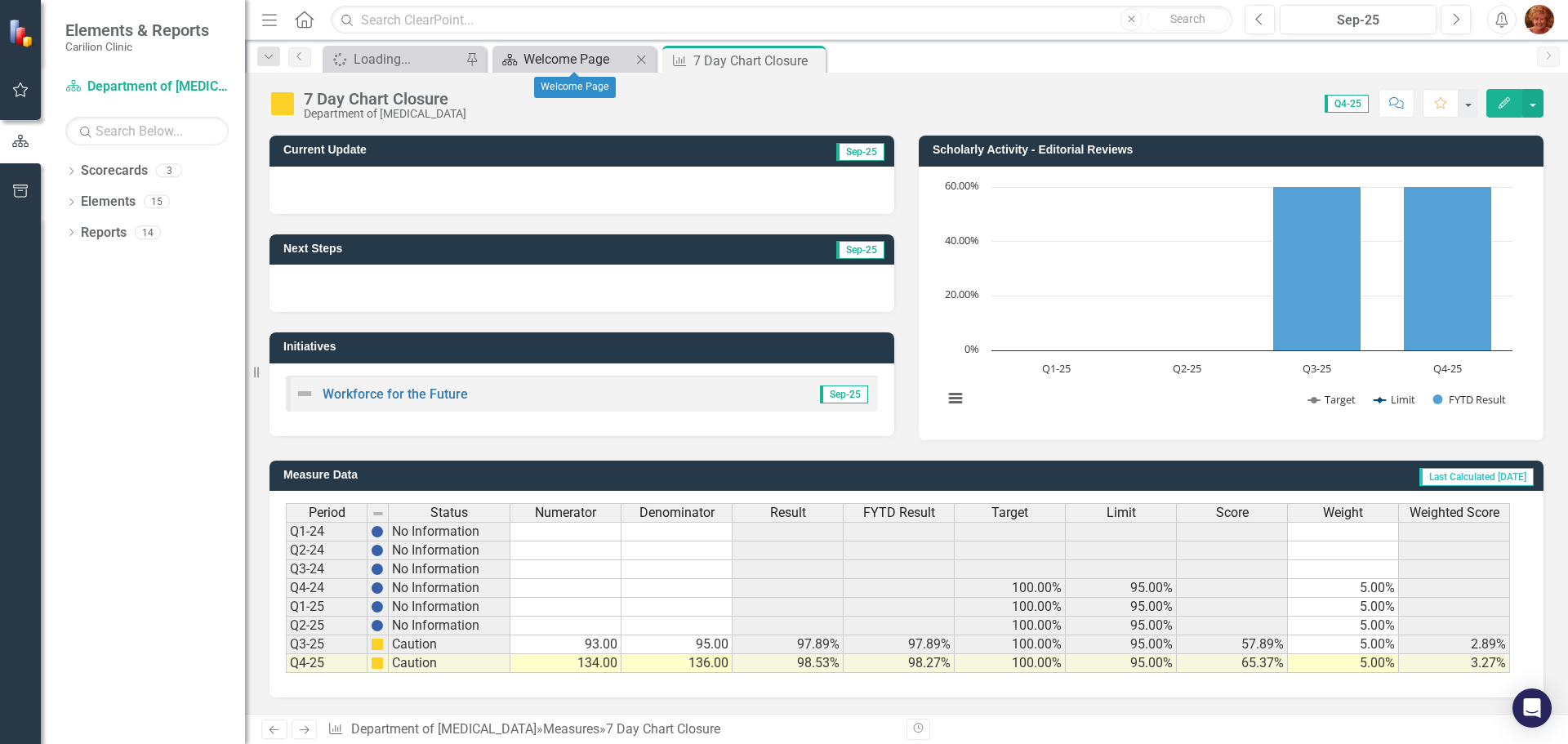
click at [561, 57] on div "Welcome Page" at bounding box center [578, 59] width 108 height 20
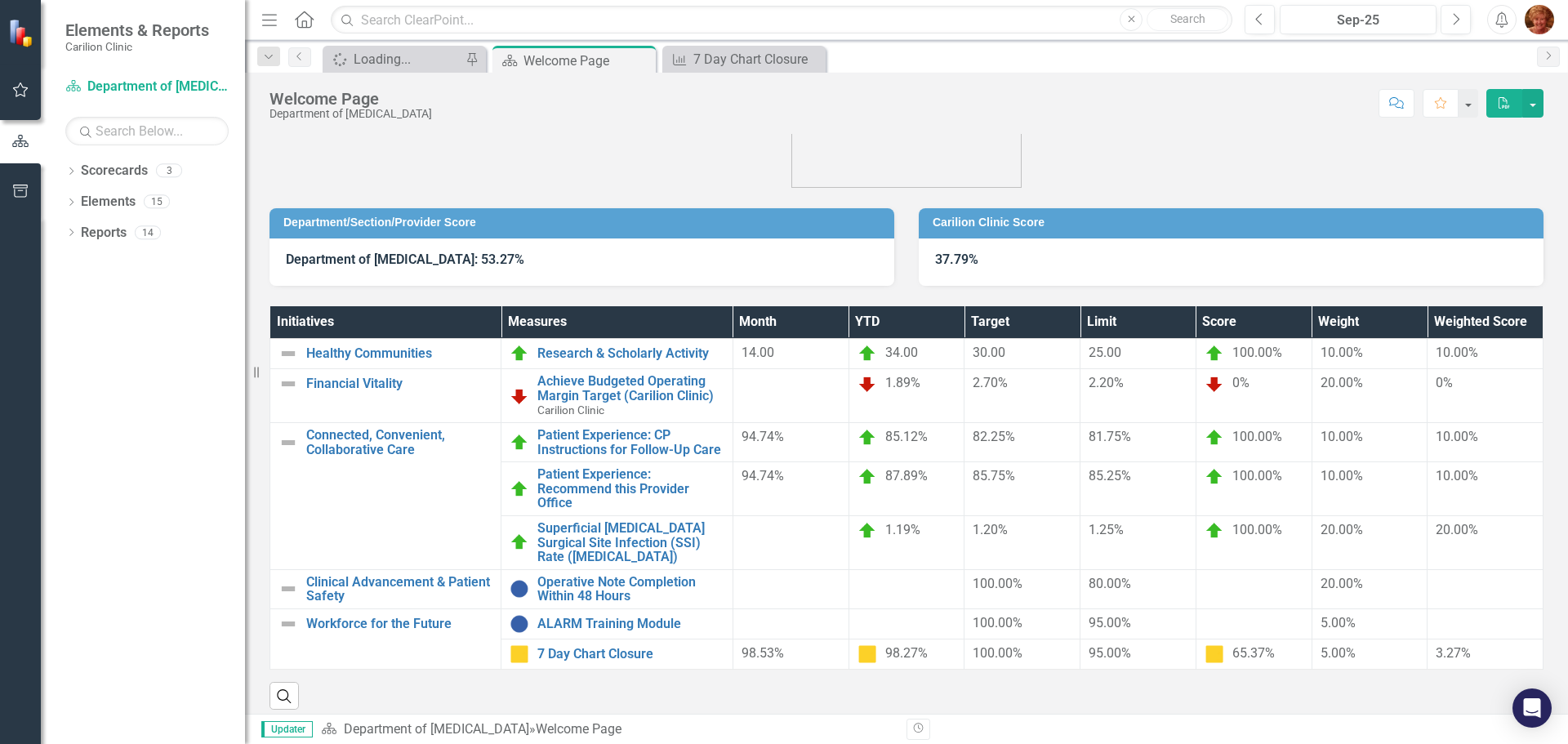
scroll to position [68, 0]
